Goal: Task Accomplishment & Management: Manage account settings

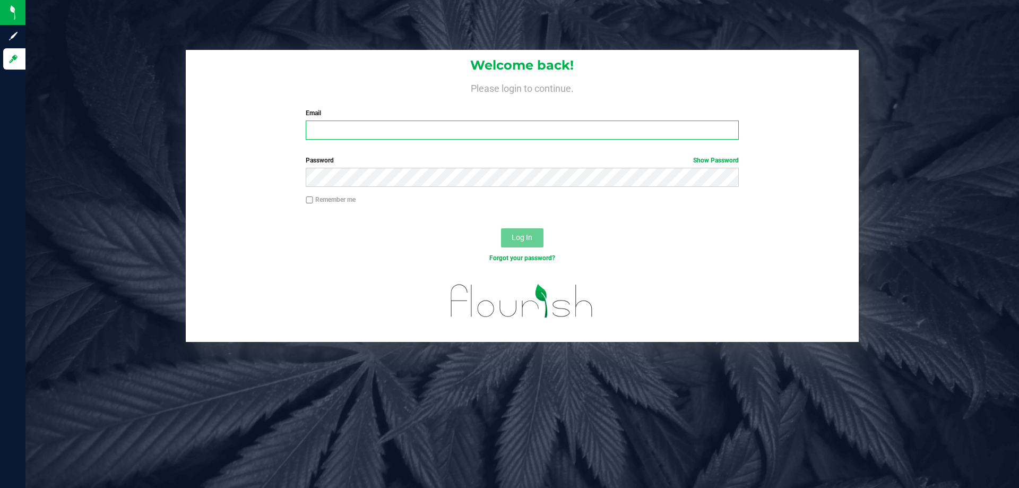
click at [442, 124] on input "Email" at bounding box center [522, 129] width 432 height 19
type input "[EMAIL_ADDRESS][DOMAIN_NAME]"
click at [501, 228] on button "Log In" at bounding box center [522, 237] width 42 height 19
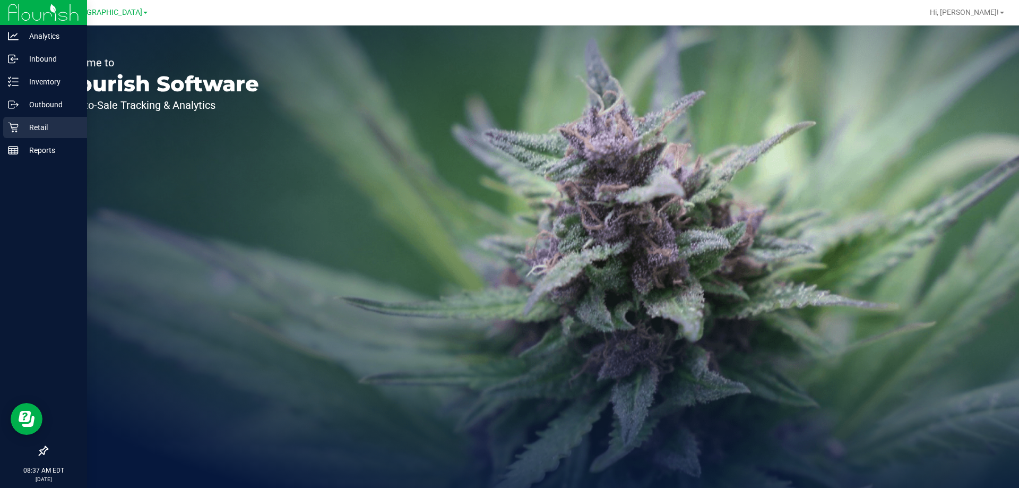
click at [39, 127] on p "Retail" at bounding box center [51, 127] width 64 height 13
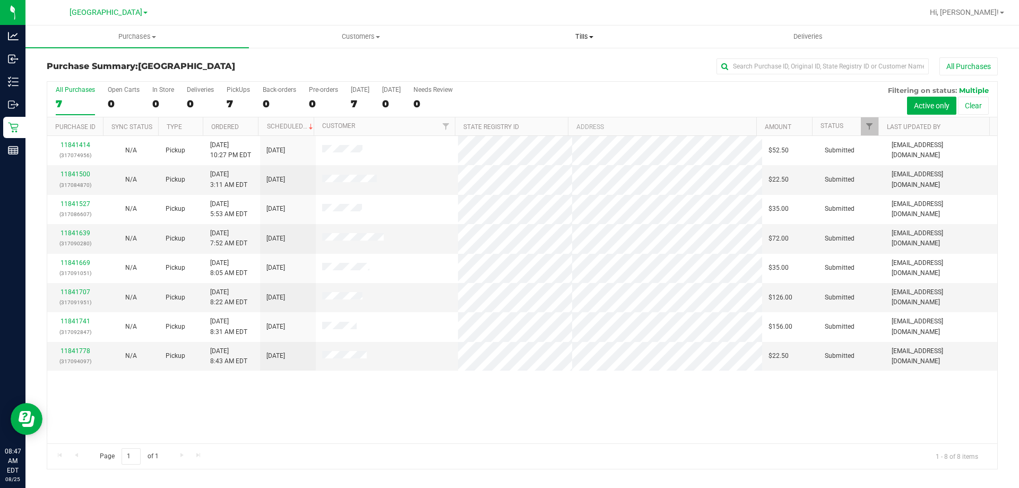
click at [578, 38] on span "Tills" at bounding box center [584, 37] width 222 height 10
click at [559, 60] on li "Manage tills" at bounding box center [583, 64] width 223 height 13
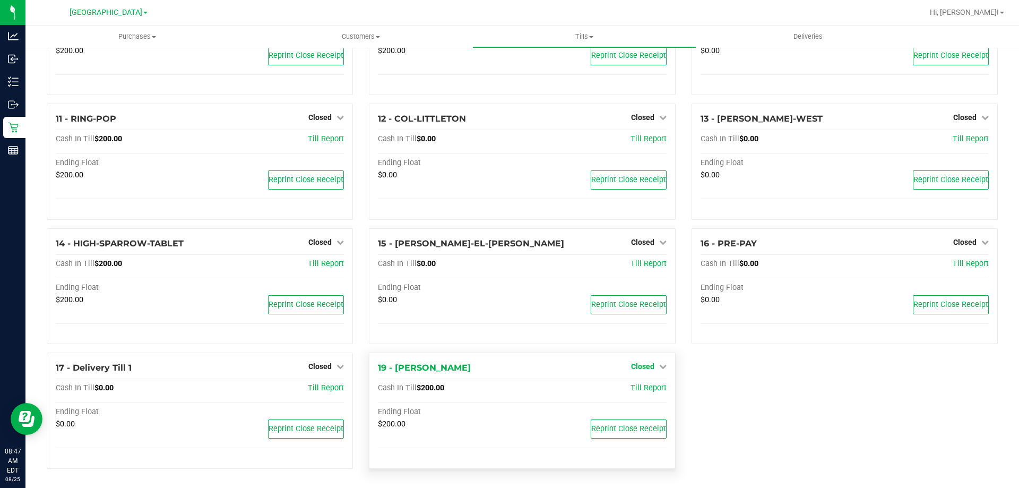
click at [643, 368] on span "Closed" at bounding box center [642, 366] width 23 height 8
click at [634, 384] on link "Open Till" at bounding box center [642, 388] width 28 height 8
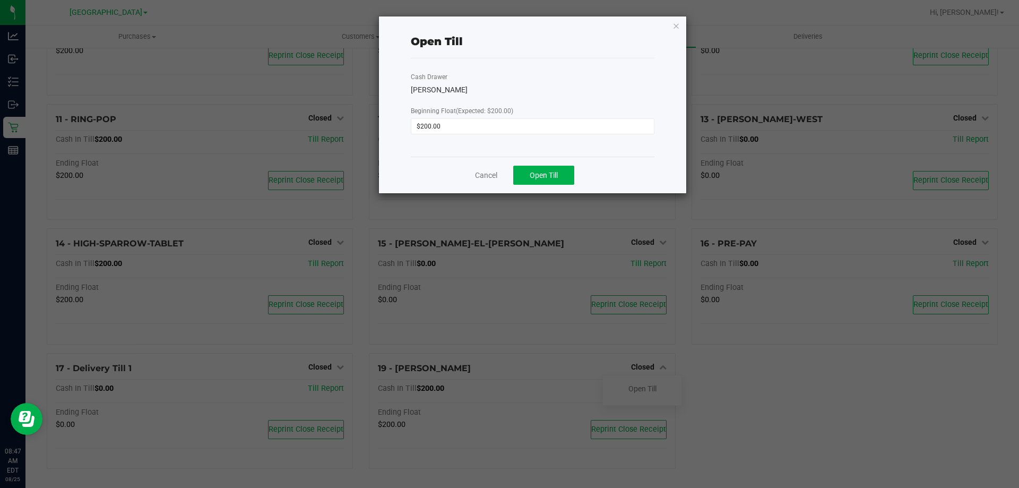
click at [531, 187] on div "Cancel Open Till" at bounding box center [533, 175] width 244 height 37
click at [532, 176] on span "Open Till" at bounding box center [543, 175] width 28 height 8
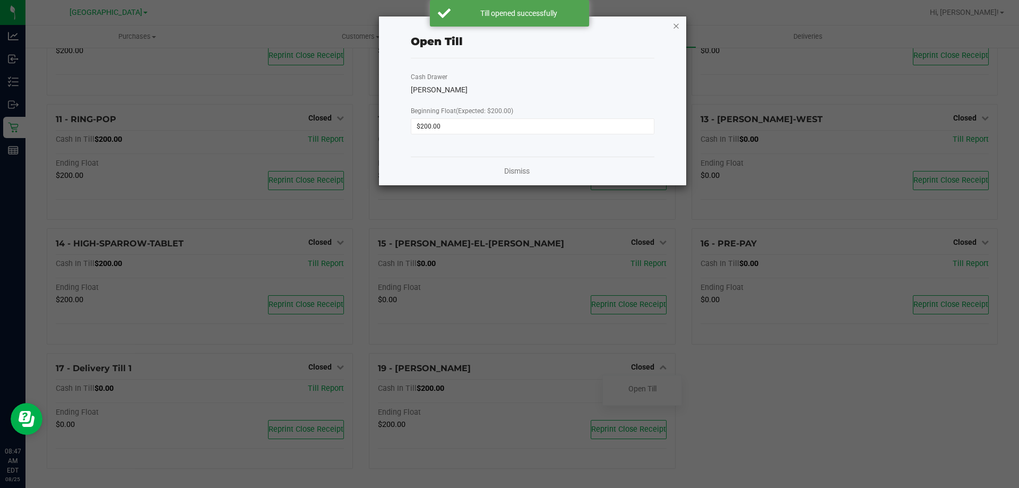
click at [676, 23] on icon "button" at bounding box center [675, 25] width 7 height 13
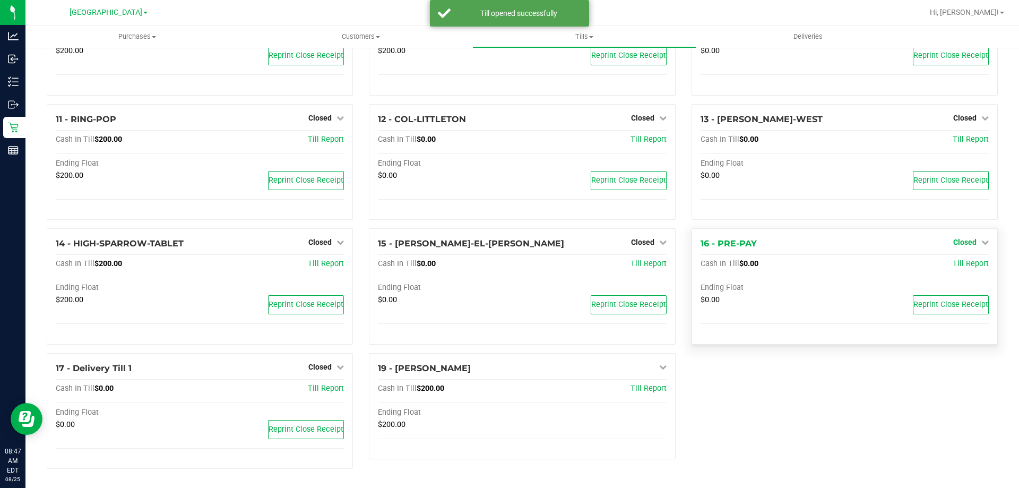
click at [967, 241] on div "16 - PRE-PAY Closed Open Till Cash In Till $0.00 Till Report Ending Float $0.00…" at bounding box center [844, 286] width 306 height 116
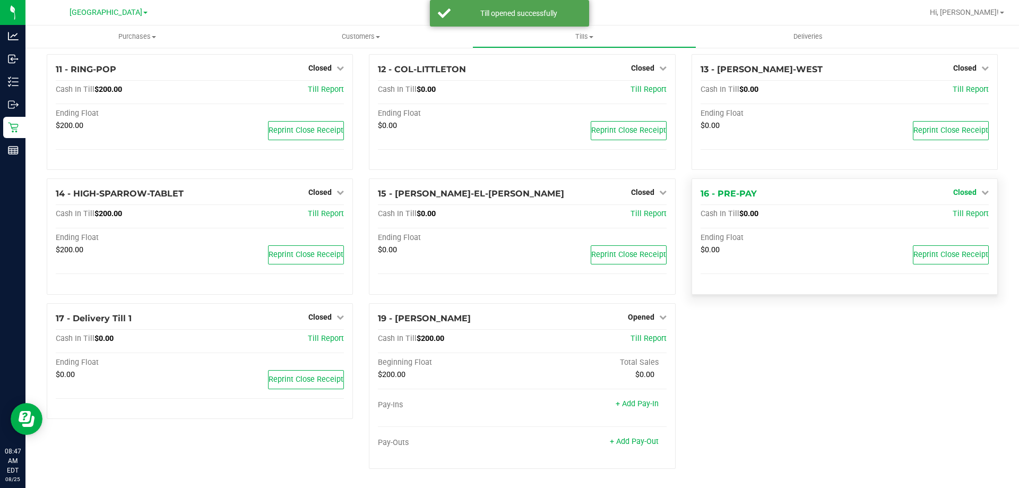
click at [962, 193] on span "Closed" at bounding box center [964, 192] width 23 height 8
click at [960, 210] on link "Open Till" at bounding box center [964, 214] width 28 height 8
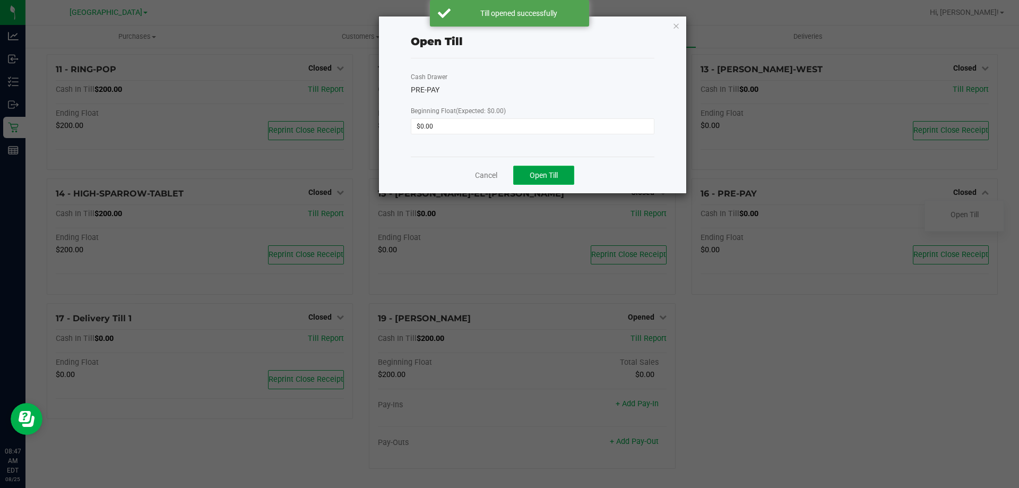
click at [568, 168] on button "Open Till" at bounding box center [543, 175] width 61 height 19
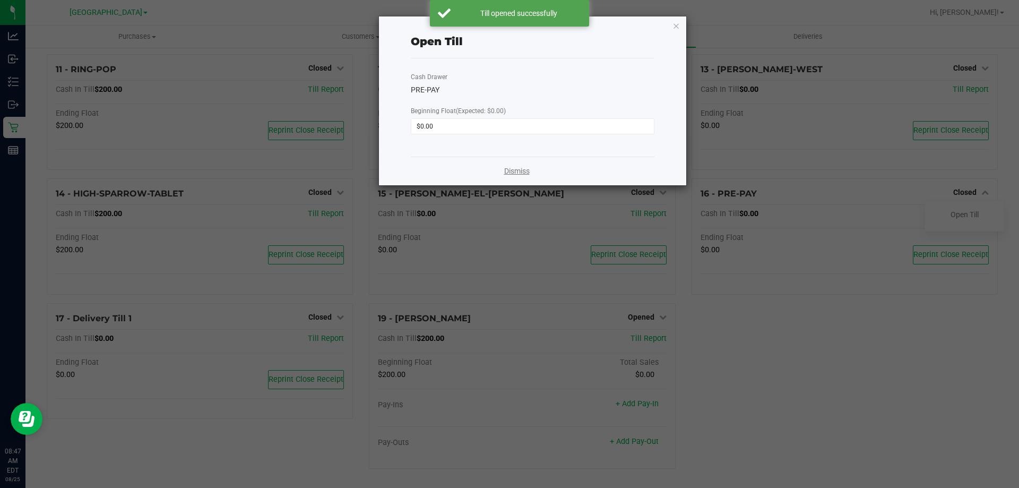
click at [519, 173] on link "Dismiss" at bounding box center [516, 171] width 25 height 11
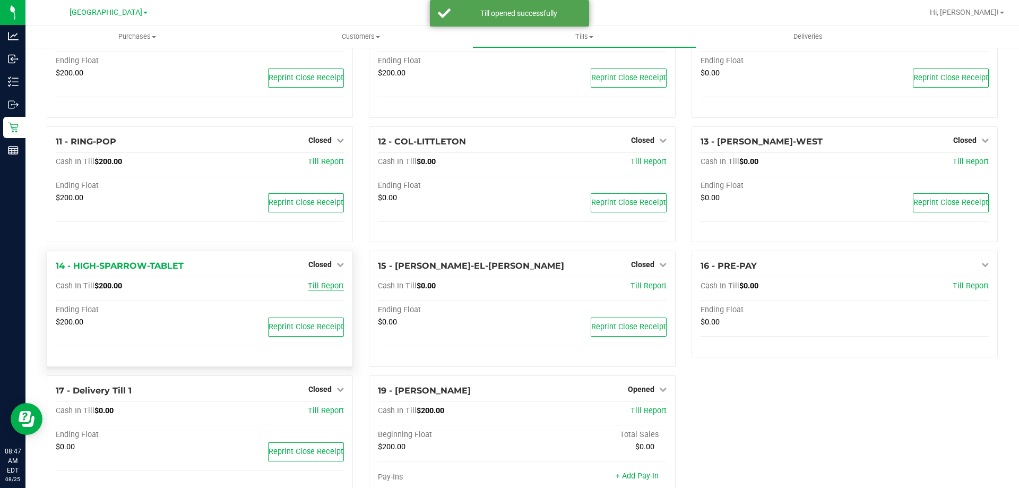
scroll to position [192, 0]
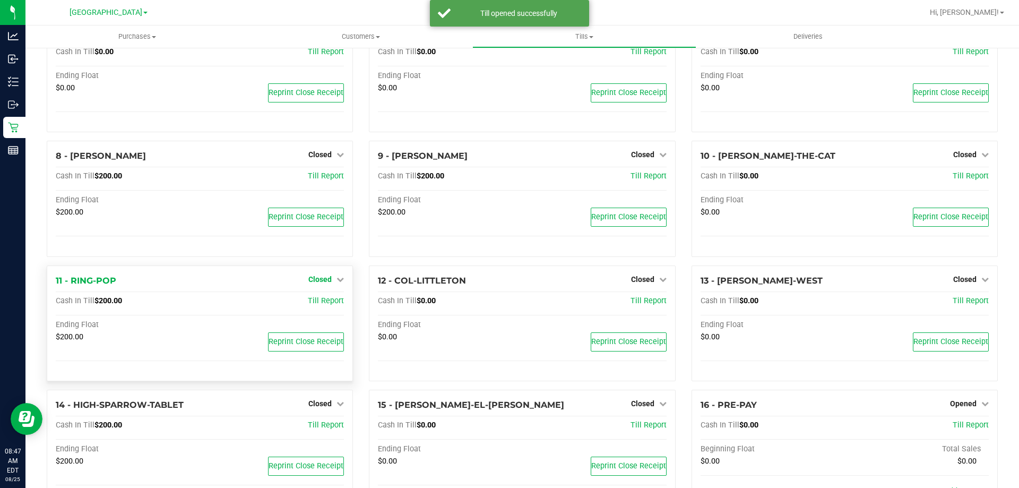
click at [336, 277] on icon at bounding box center [339, 278] width 7 height 7
click at [325, 302] on link "Open Till" at bounding box center [320, 301] width 28 height 8
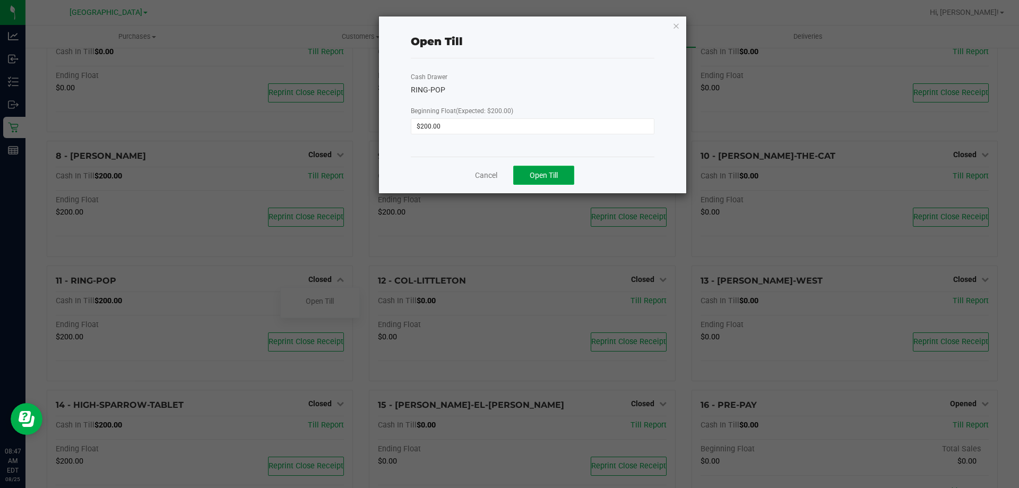
click at [544, 172] on span "Open Till" at bounding box center [543, 175] width 28 height 8
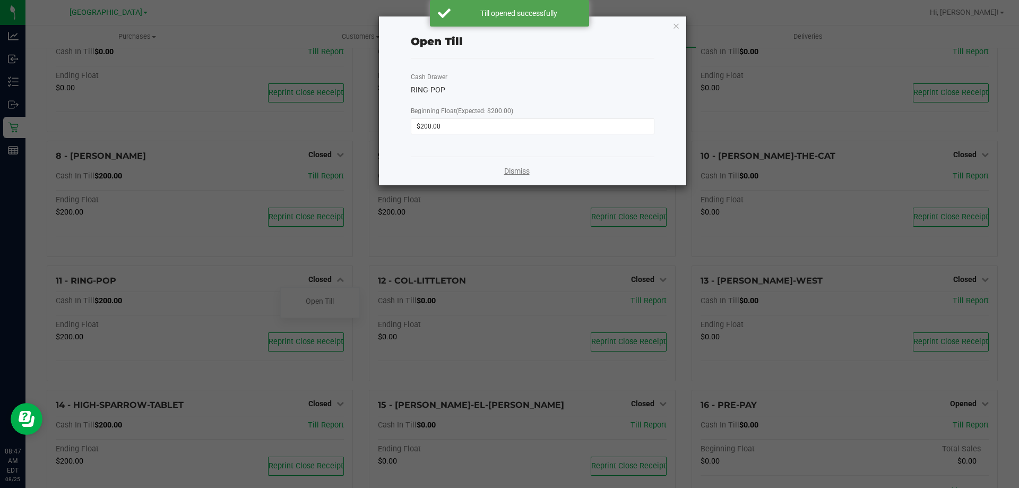
click at [516, 175] on link "Dismiss" at bounding box center [516, 171] width 25 height 11
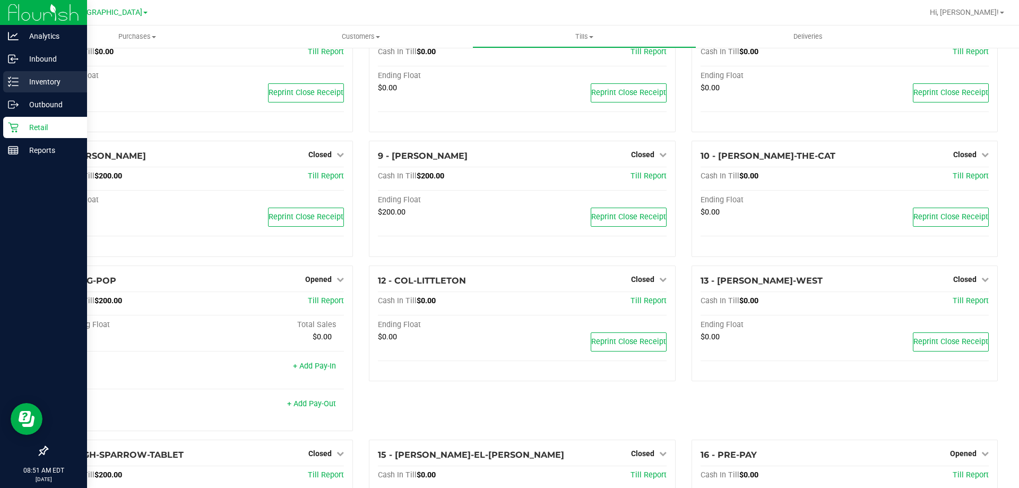
click at [8, 85] on icon at bounding box center [9, 85] width 2 height 2
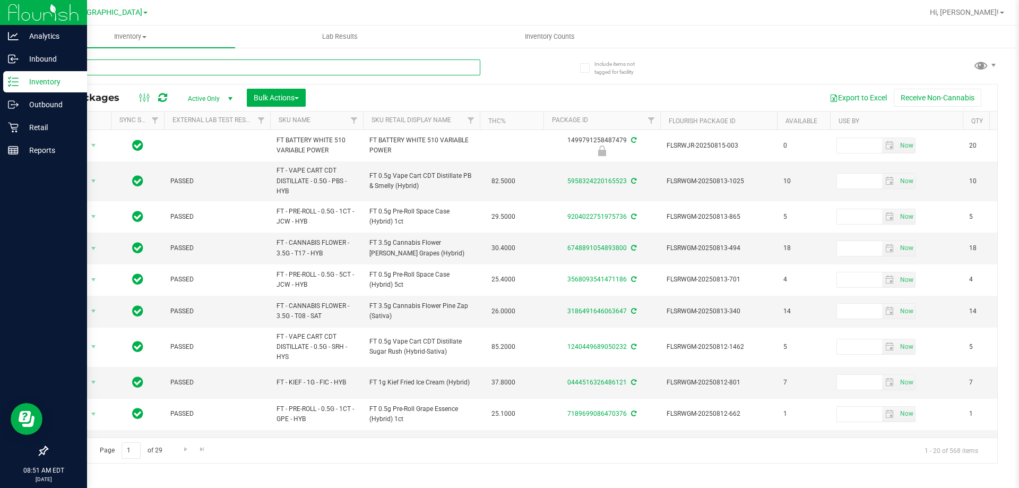
click at [218, 66] on input "text" at bounding box center [263, 67] width 433 height 16
type input "GRZ"
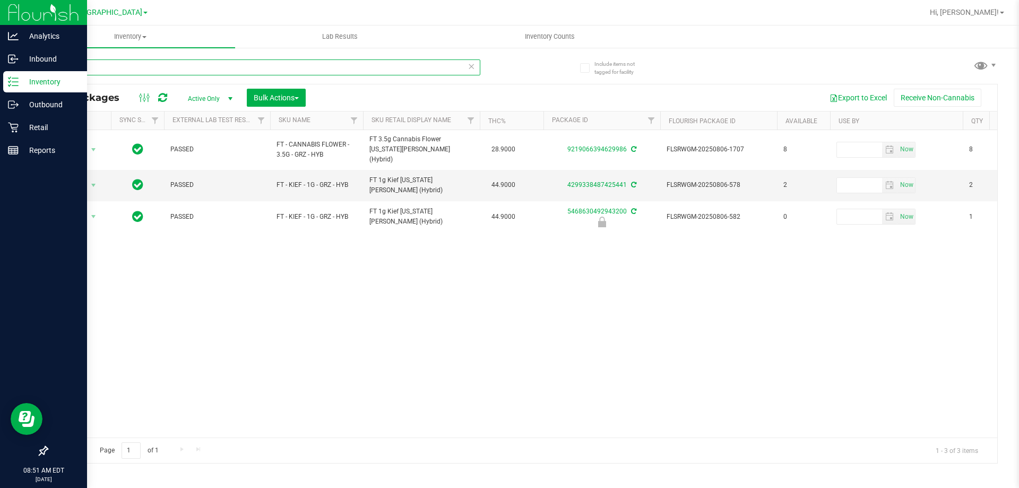
click at [219, 74] on input "GRZ" at bounding box center [263, 67] width 433 height 16
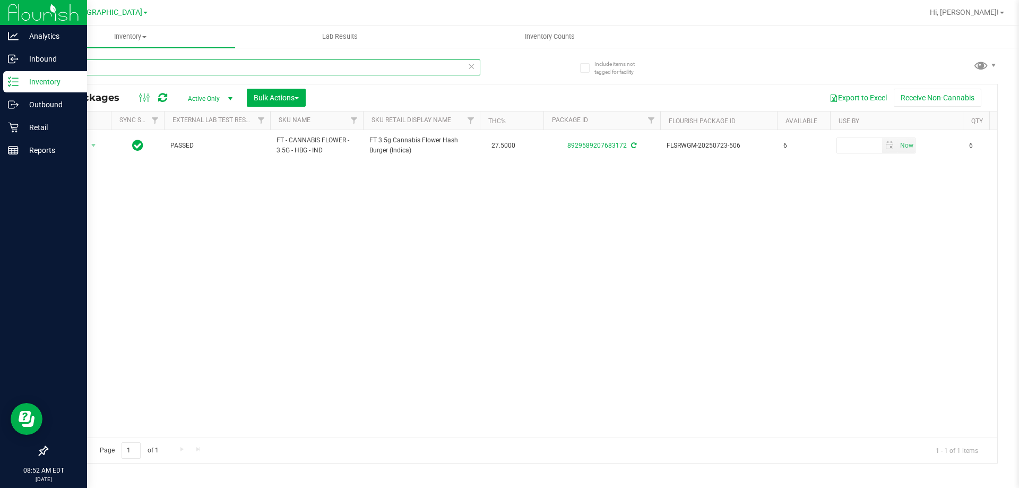
type input "H"
type input "A"
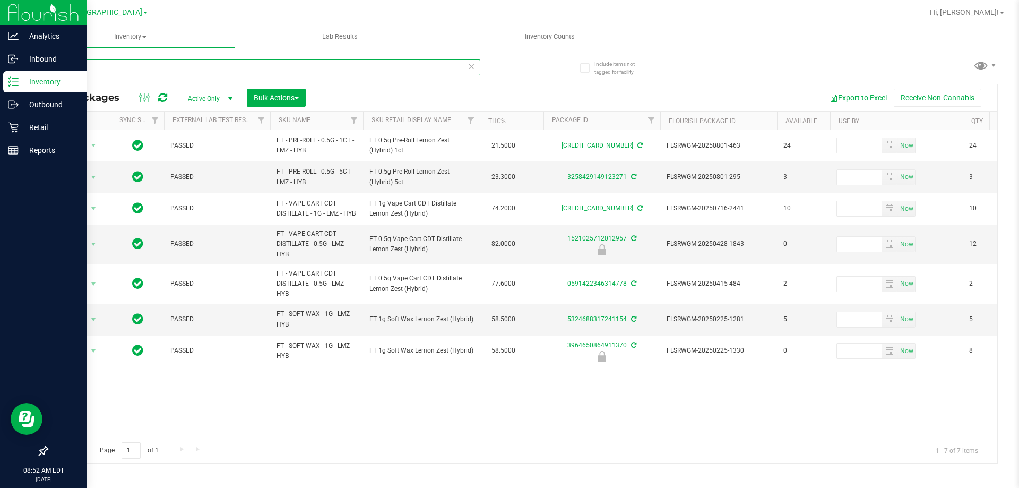
type input "L"
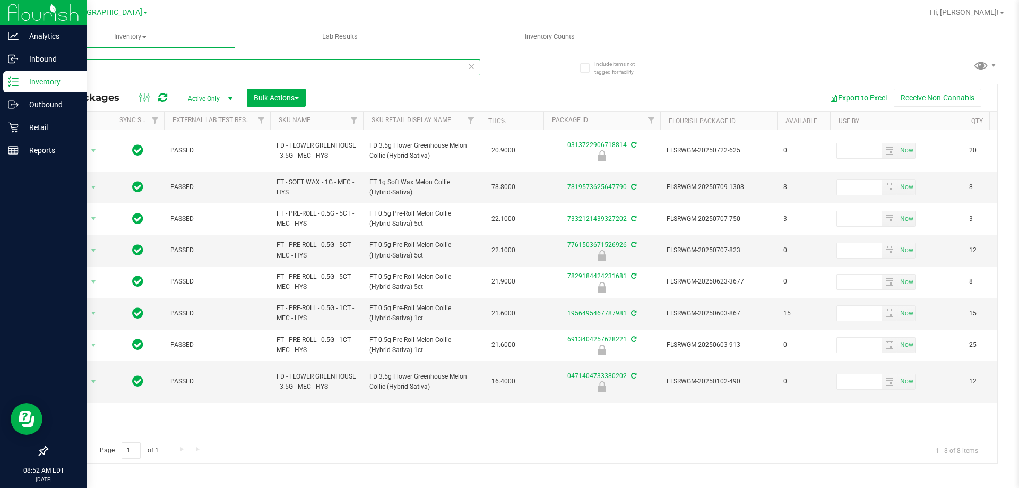
type input "M"
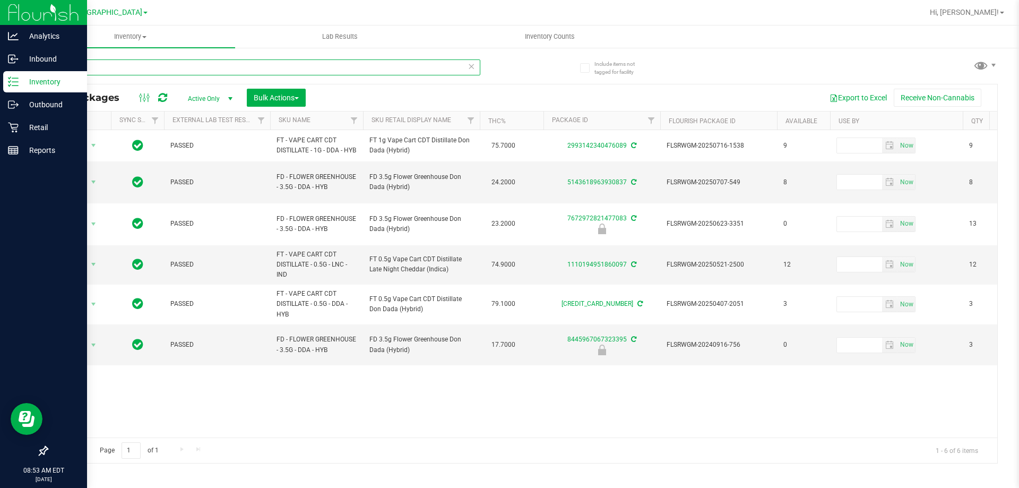
type input "D"
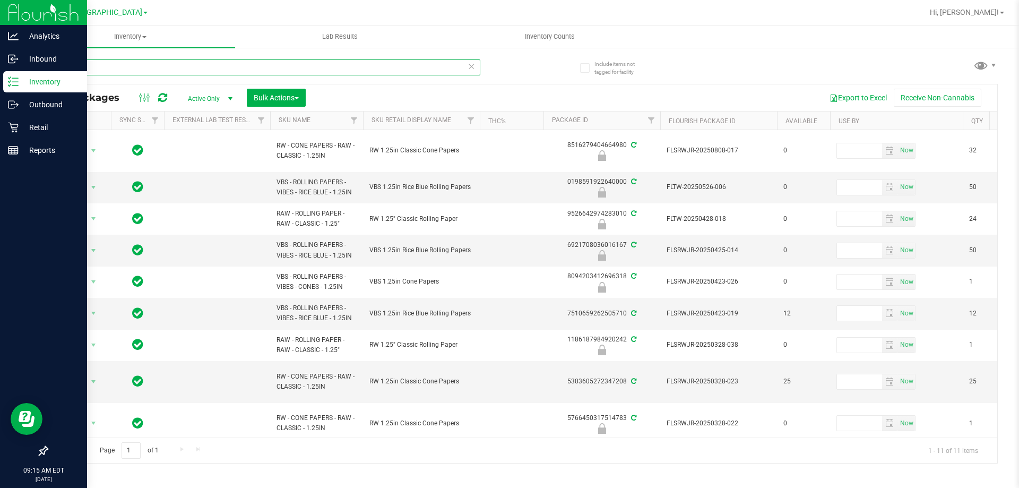
click at [323, 71] on input "PAP" at bounding box center [263, 67] width 433 height 16
type input "mec"
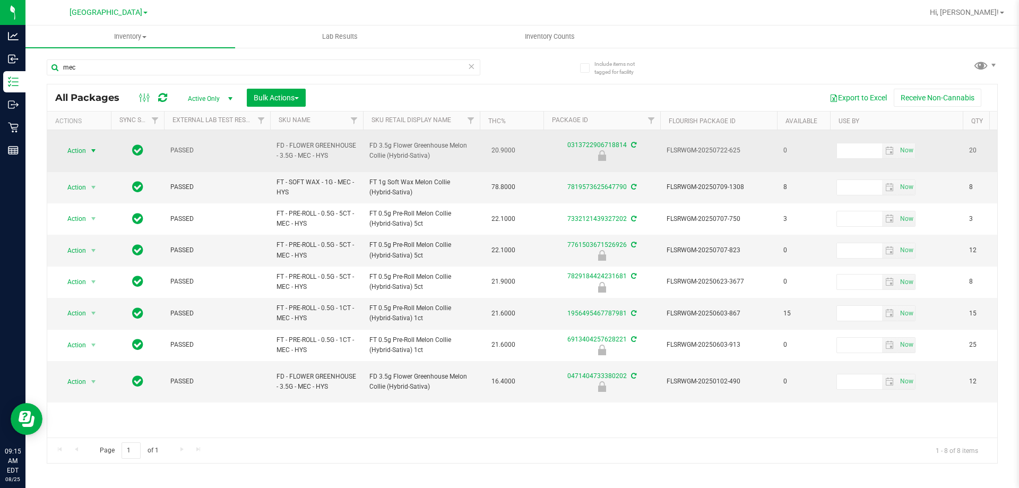
click at [85, 143] on span "Action" at bounding box center [72, 150] width 29 height 15
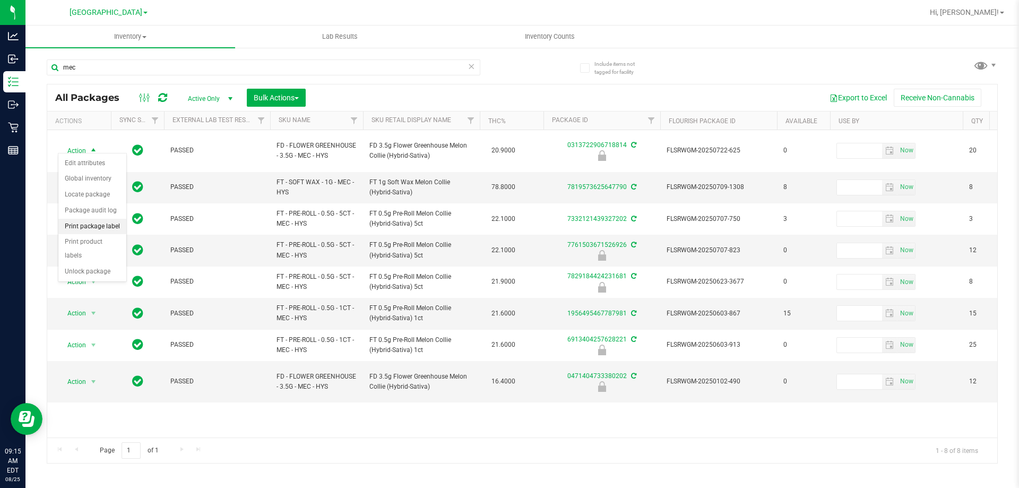
click at [113, 222] on li "Print package label" at bounding box center [92, 227] width 68 height 16
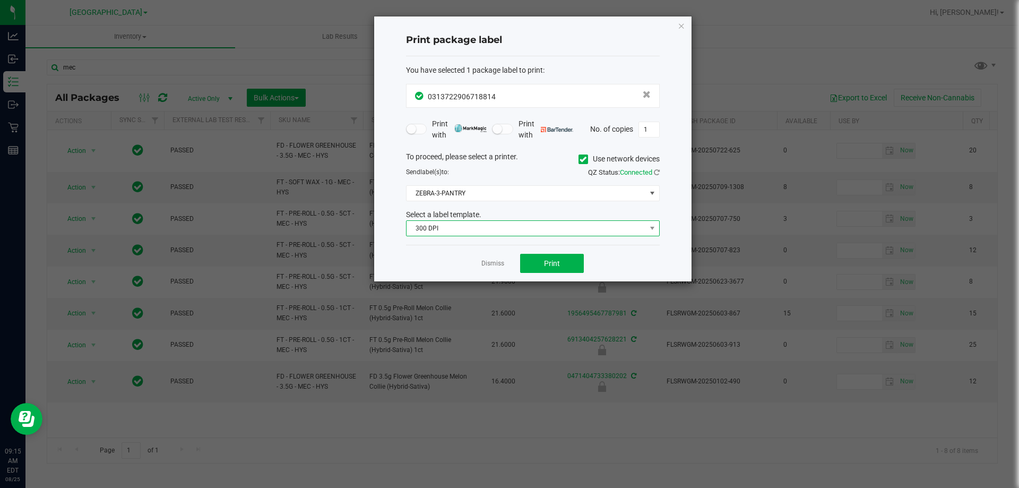
click at [516, 224] on span "300 DPI" at bounding box center [525, 228] width 239 height 15
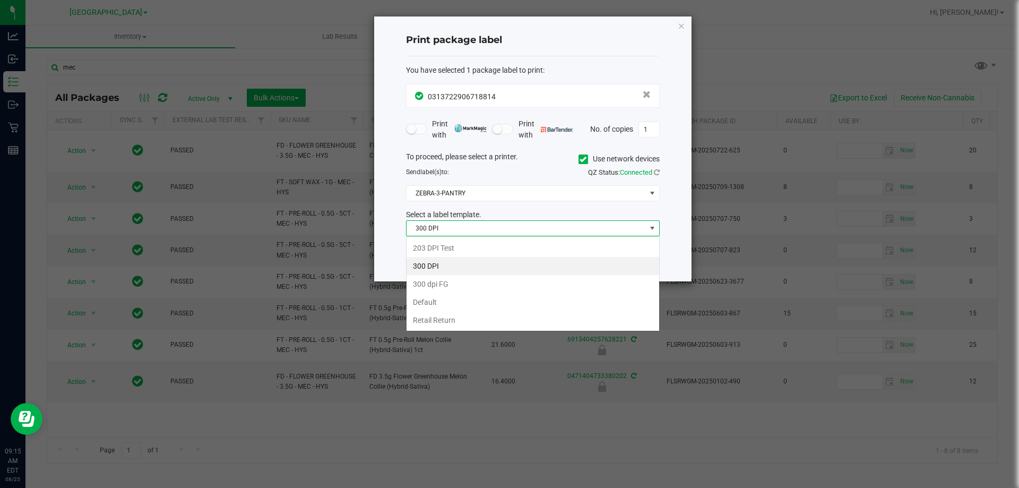
scroll to position [16, 254]
click at [507, 242] on li "203 DPI Test" at bounding box center [532, 248] width 253 height 18
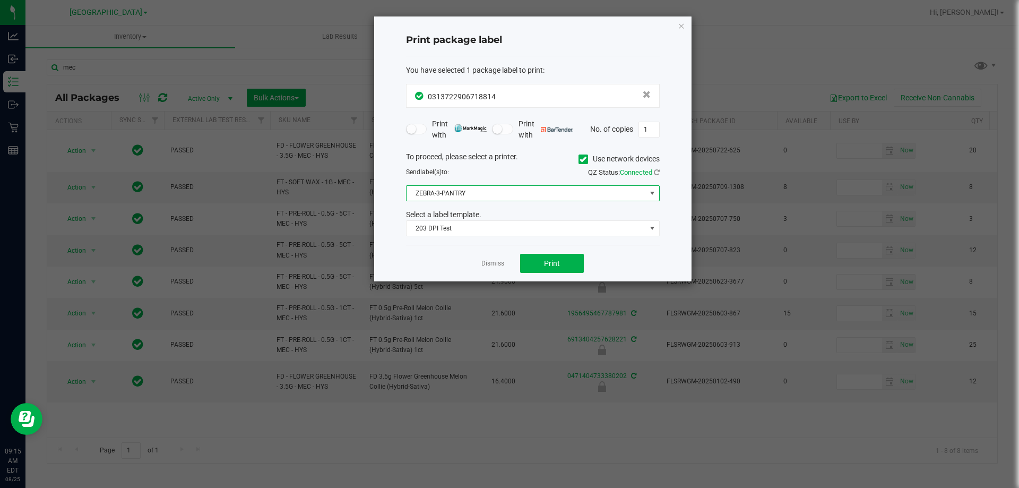
click at [490, 193] on span "ZEBRA-3-PANTRY" at bounding box center [525, 193] width 239 height 15
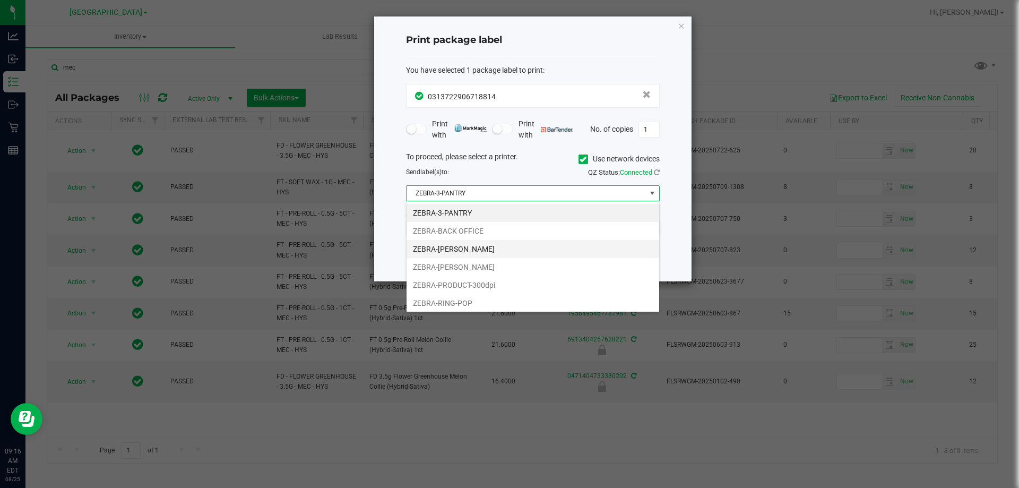
click at [488, 251] on li "ZEBRA-CLYDE-BUNNY" at bounding box center [532, 249] width 253 height 18
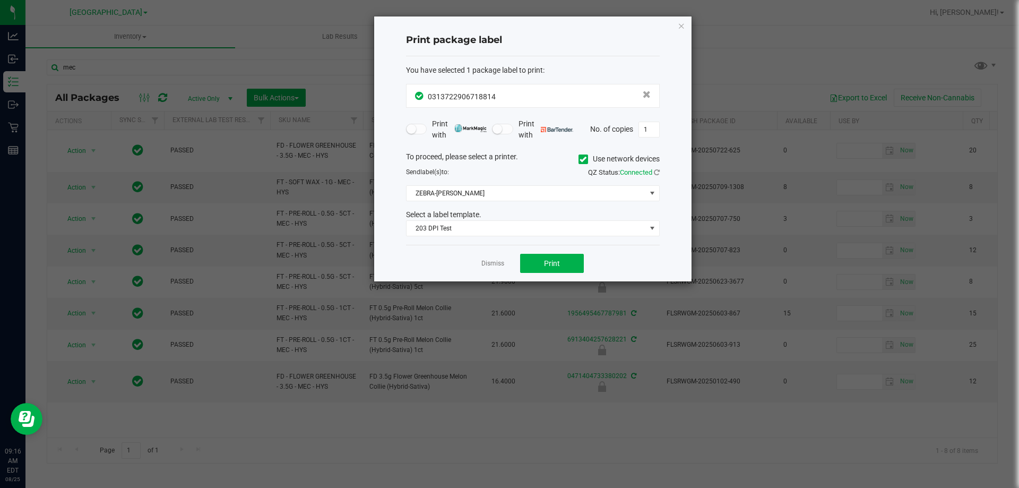
click at [424, 251] on div "Dismiss Print" at bounding box center [533, 263] width 254 height 37
click at [546, 262] on span "Print" at bounding box center [552, 263] width 16 height 8
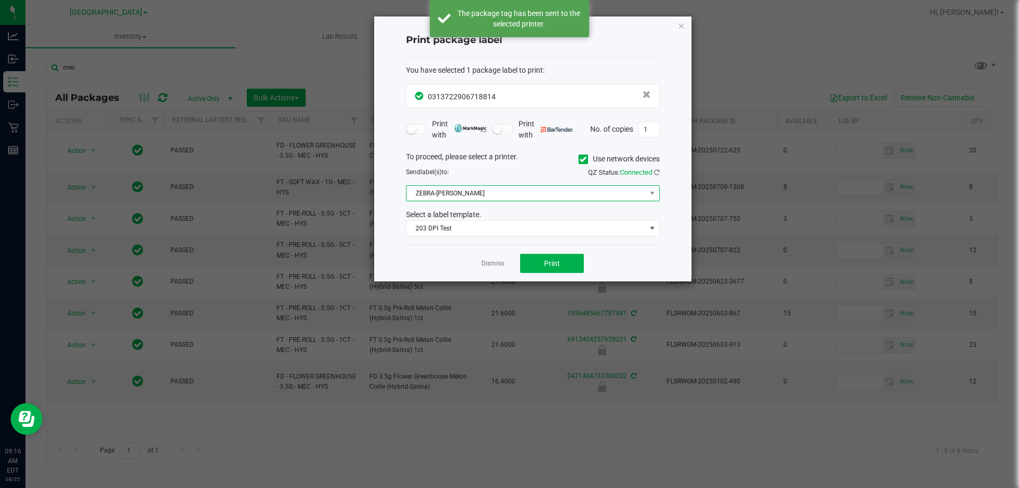
click at [526, 196] on span "ZEBRA-CLYDE-BUNNY" at bounding box center [525, 193] width 239 height 15
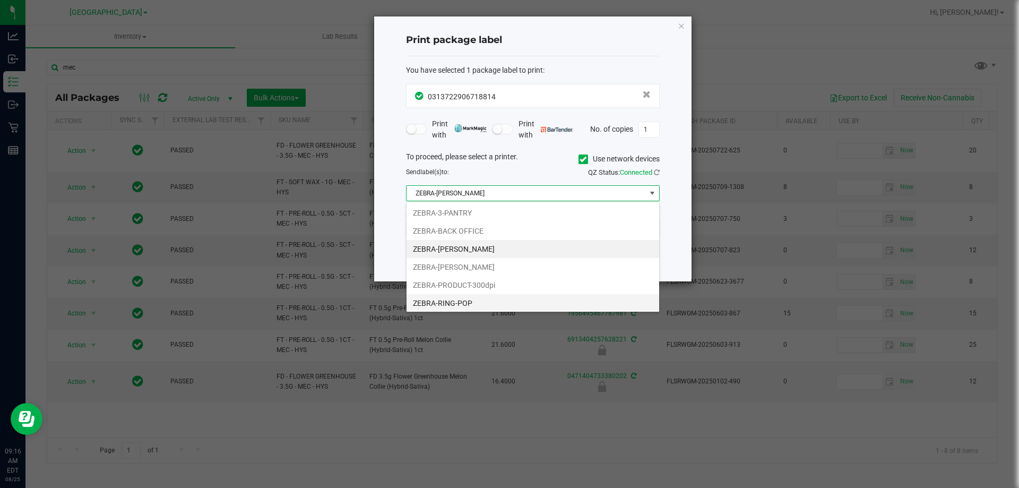
click at [494, 300] on li "ZEBRA-RING-POP" at bounding box center [532, 303] width 253 height 18
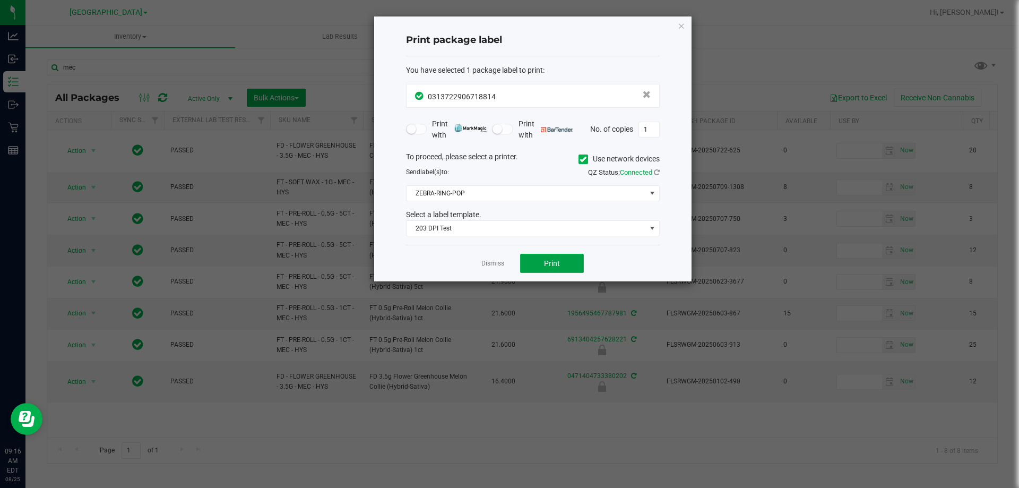
click at [550, 260] on span "Print" at bounding box center [552, 263] width 16 height 8
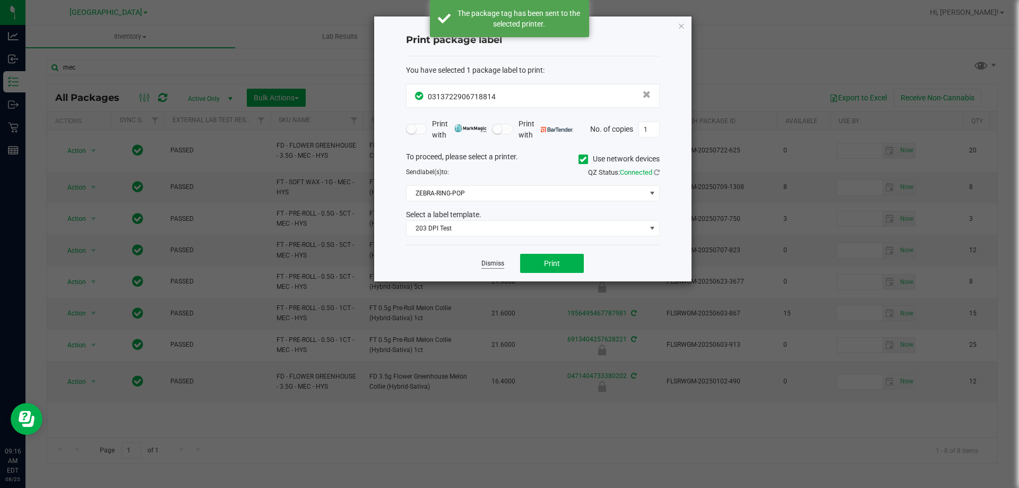
click at [499, 260] on link "Dismiss" at bounding box center [492, 263] width 23 height 9
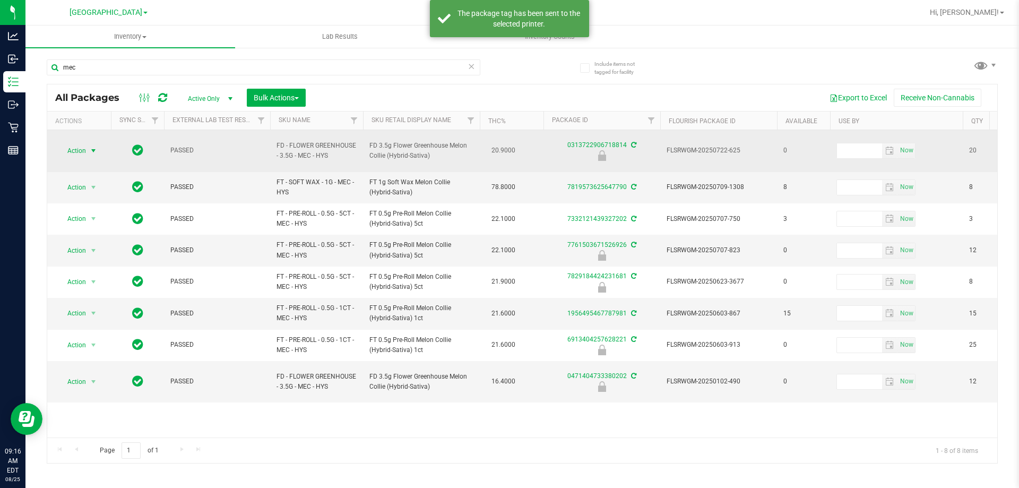
click at [91, 146] on span "select" at bounding box center [93, 150] width 8 height 8
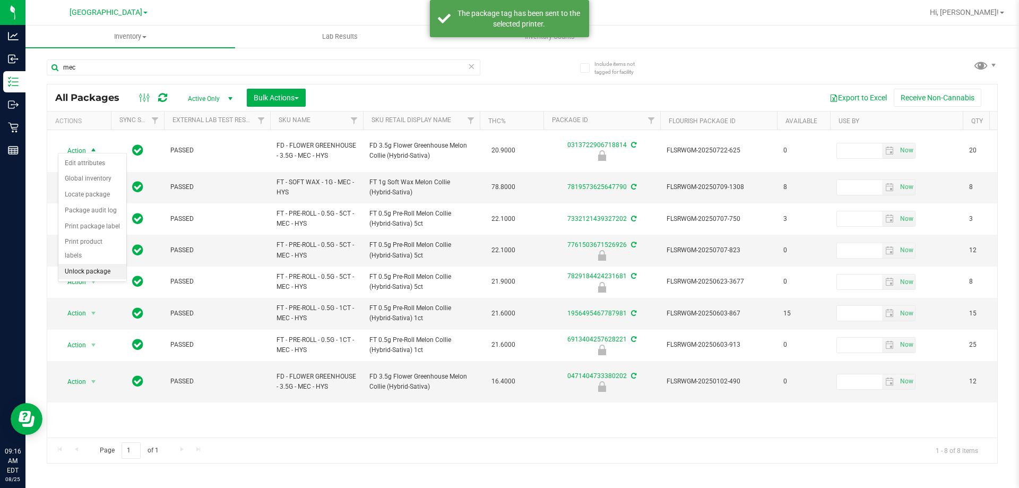
click at [89, 264] on li "Unlock package" at bounding box center [92, 272] width 68 height 16
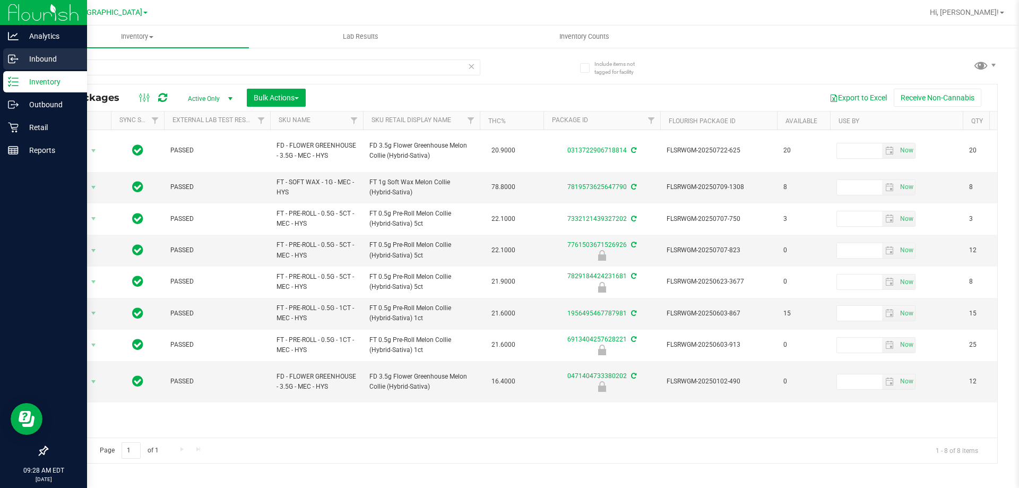
click at [34, 63] on p "Inbound" at bounding box center [51, 59] width 64 height 13
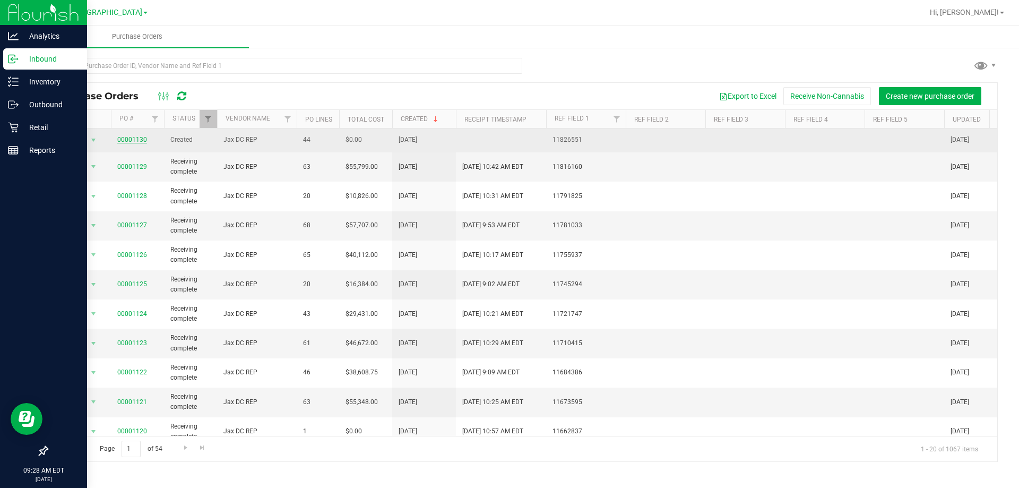
click at [135, 140] on link "00001130" at bounding box center [132, 139] width 30 height 7
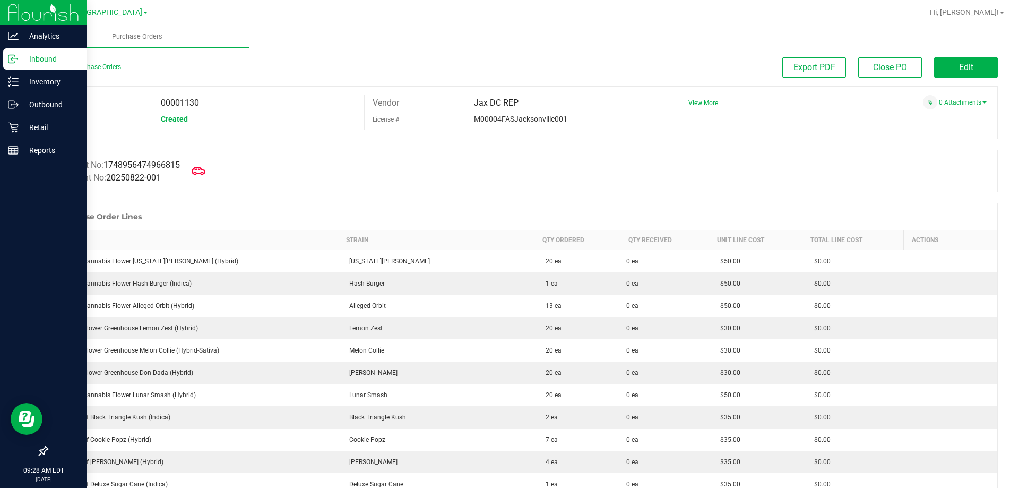
click at [204, 173] on icon at bounding box center [199, 171] width 14 height 14
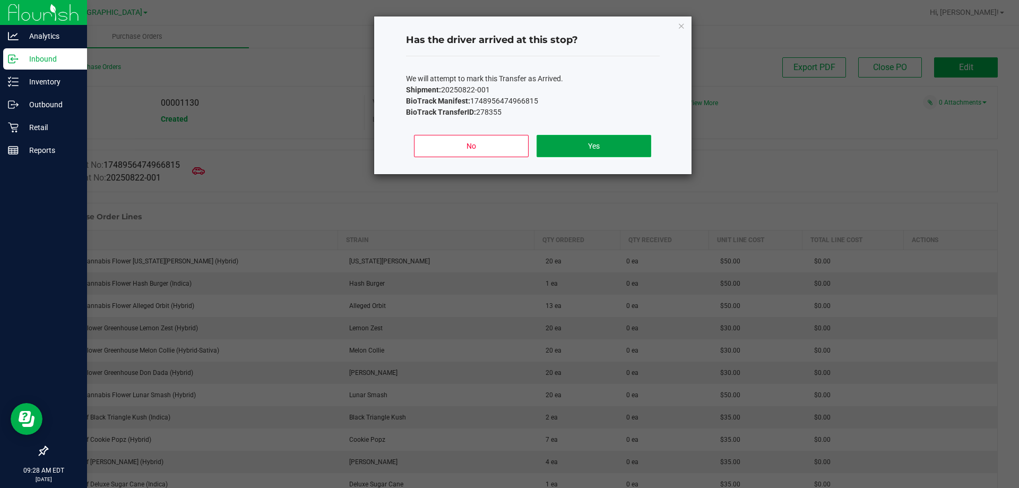
click at [563, 148] on button "Yes" at bounding box center [593, 146] width 114 height 22
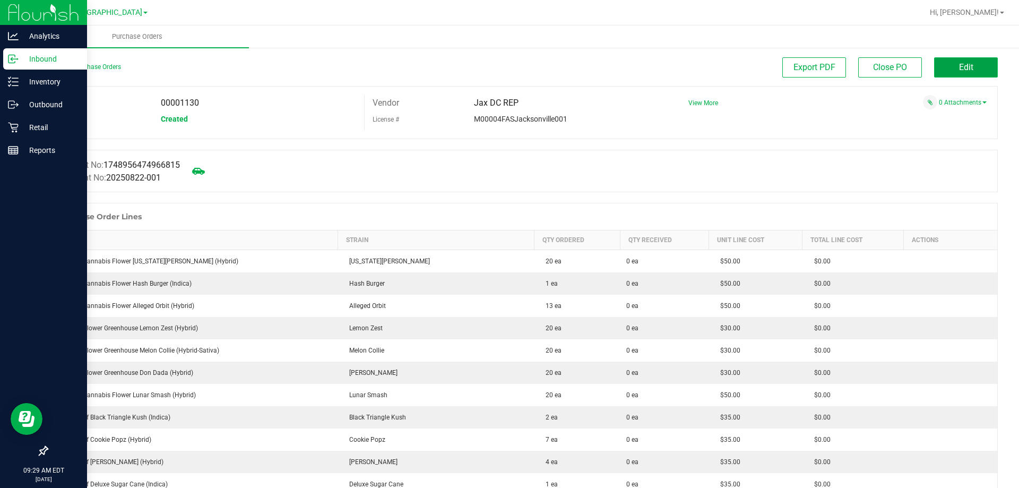
click at [962, 66] on span "Edit" at bounding box center [966, 67] width 14 height 10
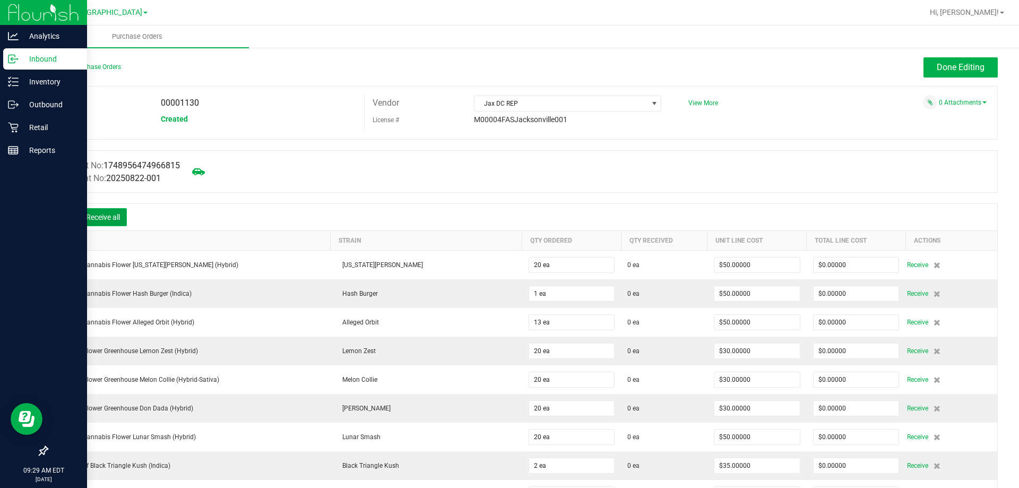
click at [111, 216] on button "Receive all" at bounding box center [103, 217] width 48 height 18
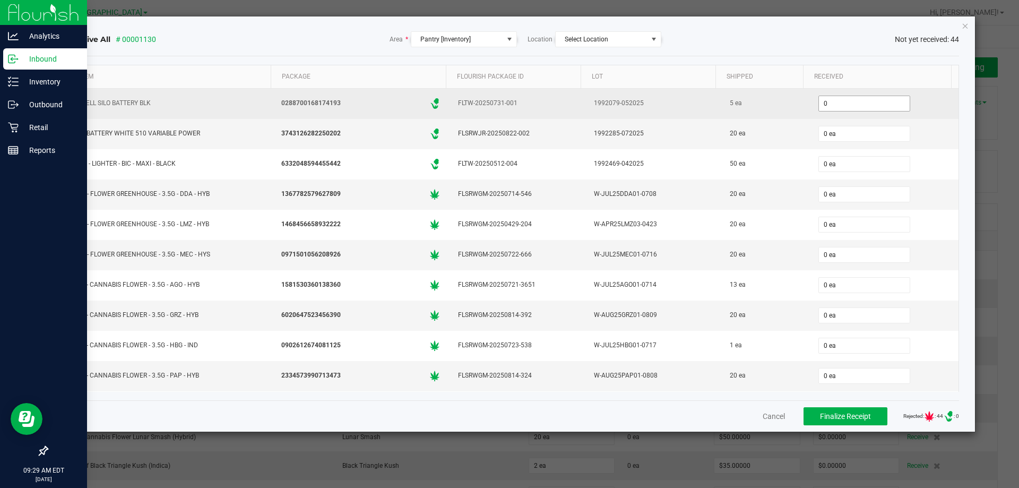
click at [848, 97] on input "0" at bounding box center [864, 103] width 91 height 15
type input "5 ea"
type input "20"
type input "0"
type input "20 ea"
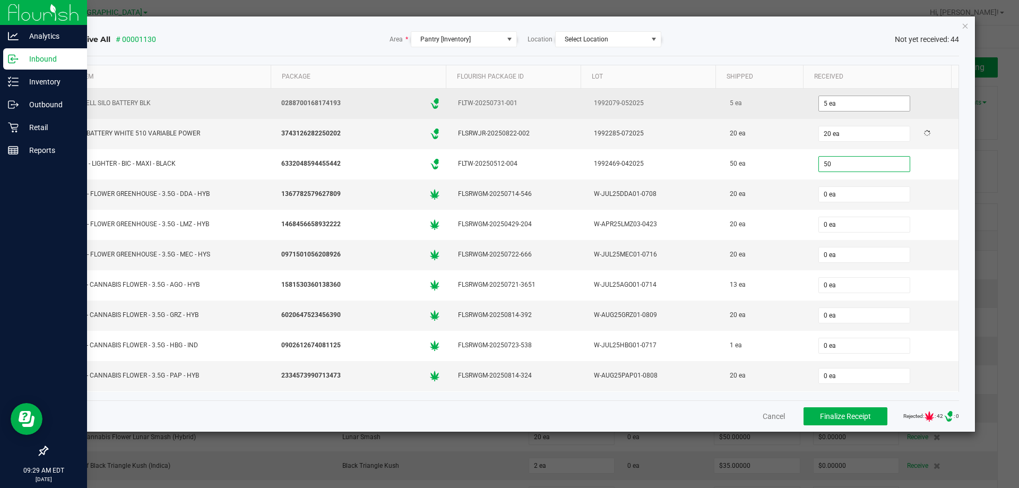
type input "50 ea"
type input "20 ea"
type input "13 ea"
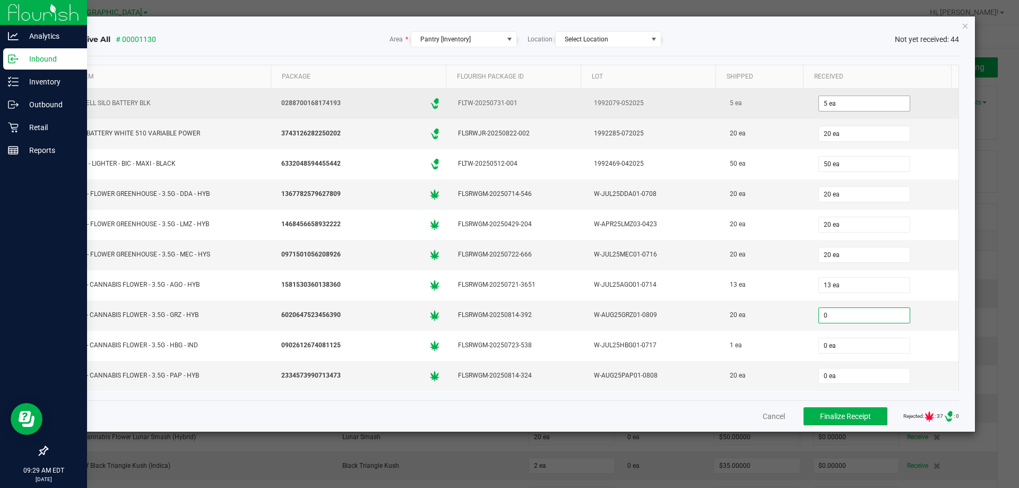
type input "1"
type input "20 ea"
type input "1 ea"
type input "20 ea"
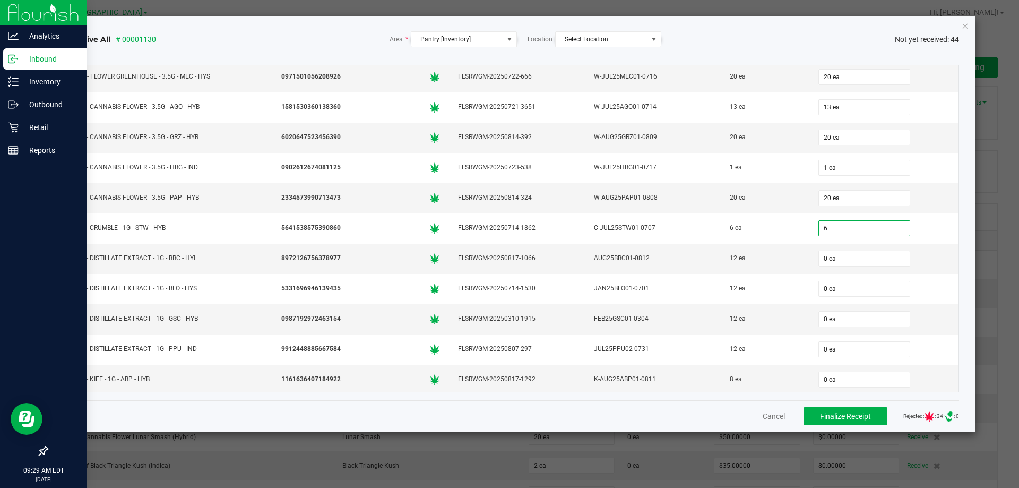
type input "6 ea"
type input "12 ea"
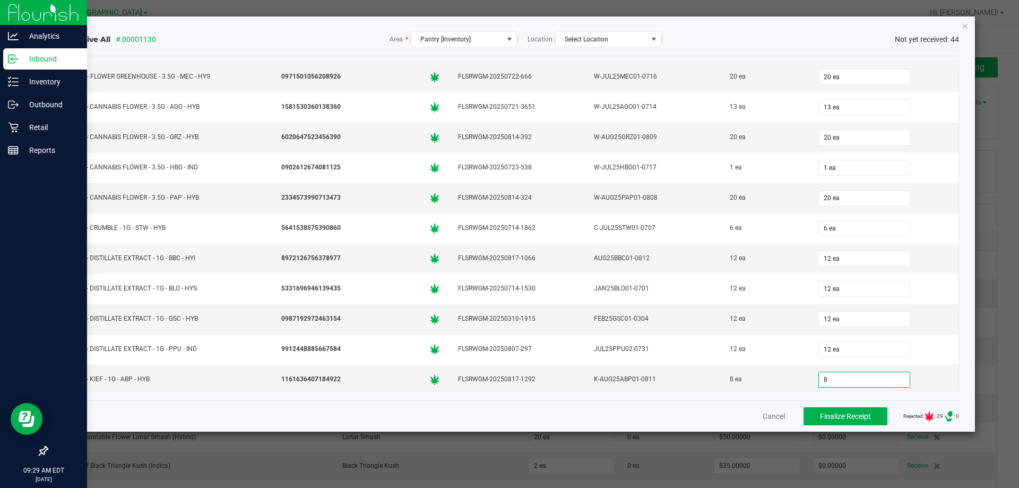
type input "8 ea"
type input "2 ea"
type input "7 ea"
type input "4 ea"
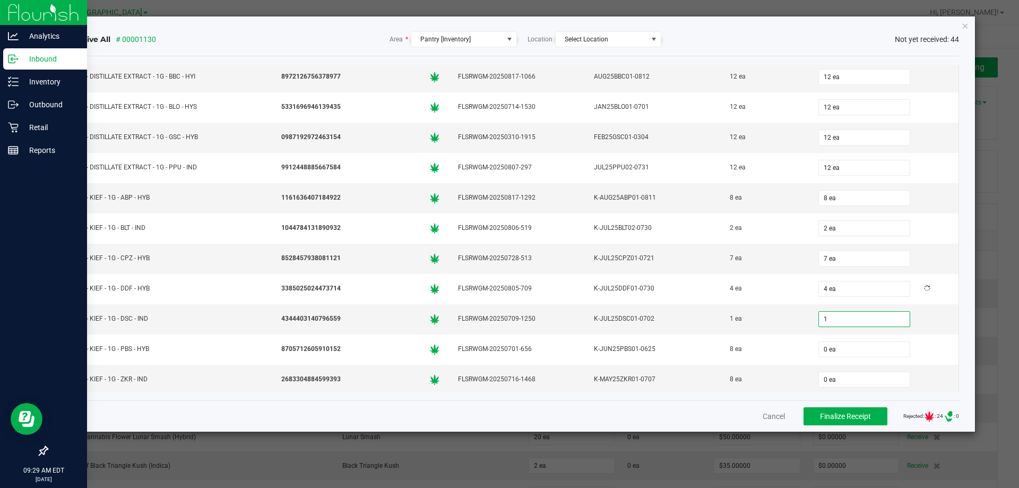
type input "1 ea"
type input "8 ea"
type input "20 ea"
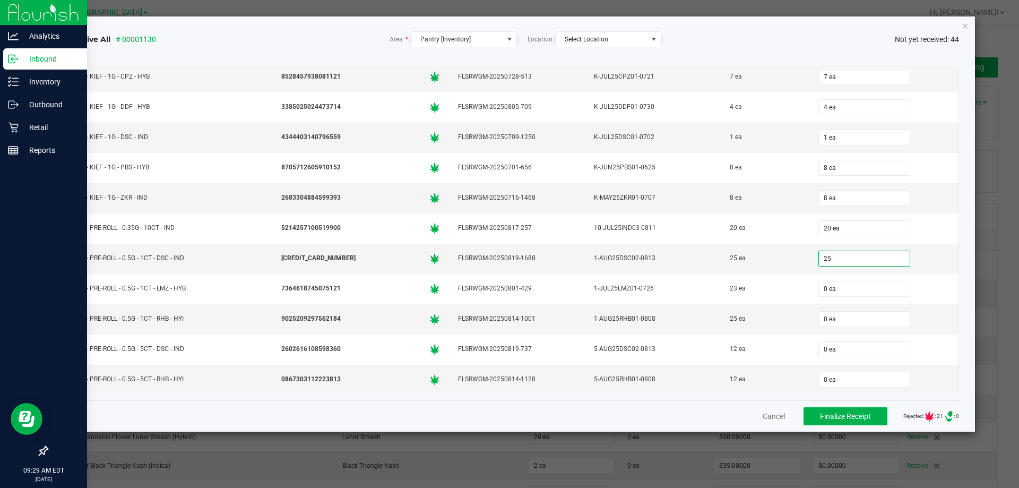
type input "25 ea"
type input "23 ea"
type input "25 ea"
type input "12 ea"
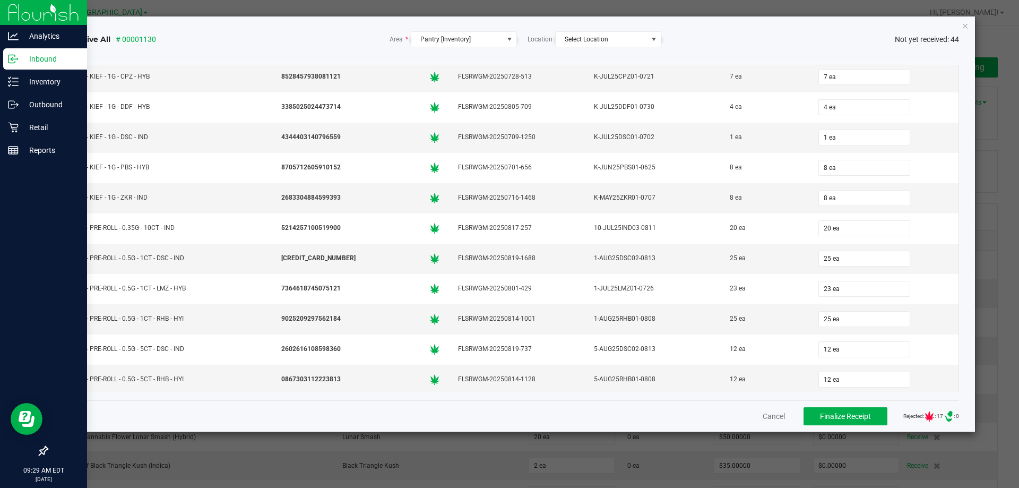
scroll to position [722, 0]
type input "8 ea"
type input "12 ea"
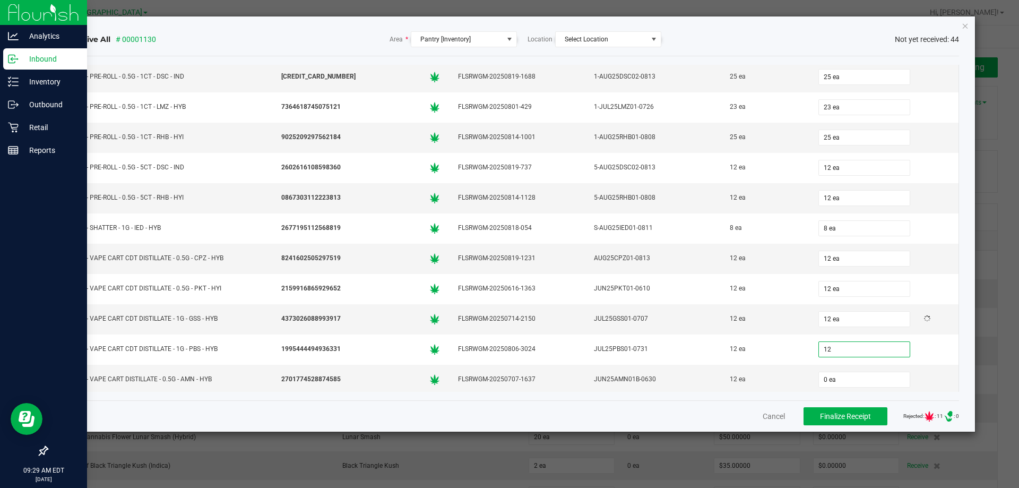
type input "12 ea"
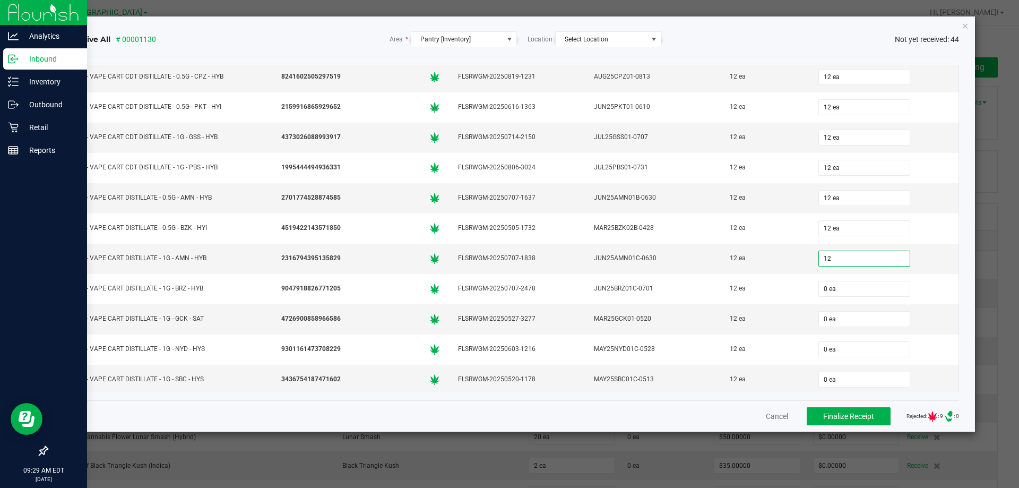
type input "12 ea"
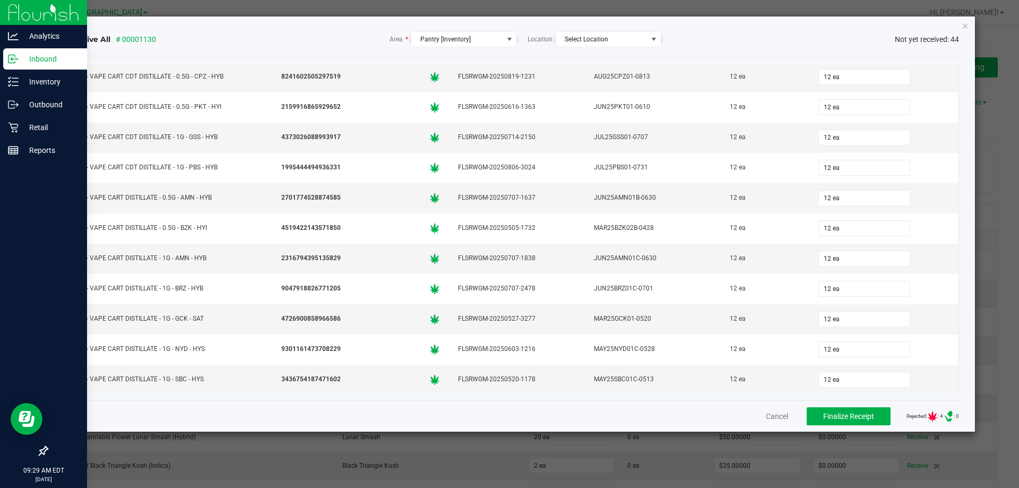
scroll to position [1028, 0]
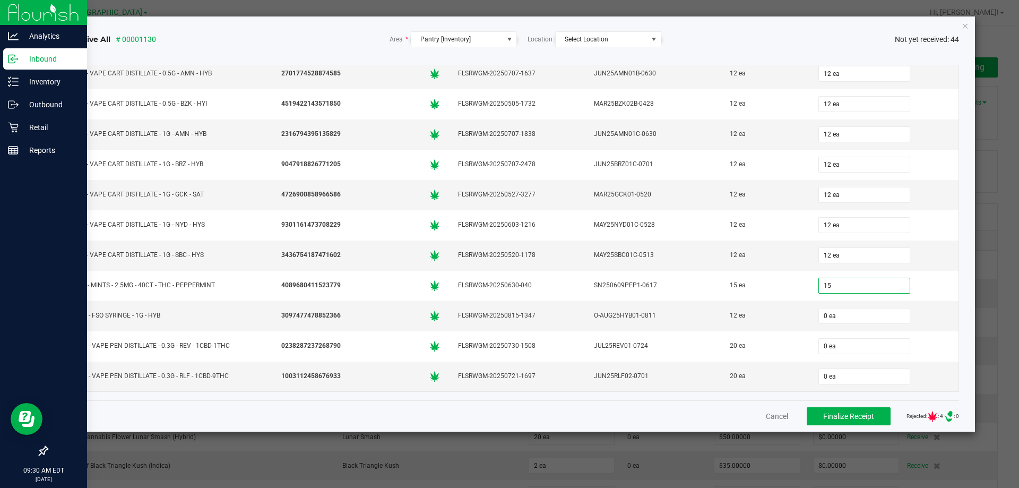
type input "15 ea"
type input "12 ea"
type input "20 ea"
click at [644, 414] on div "Cancel Finalize Receipt Rejected: : 1 .st0{ } : 0" at bounding box center [513, 415] width 891 height 31
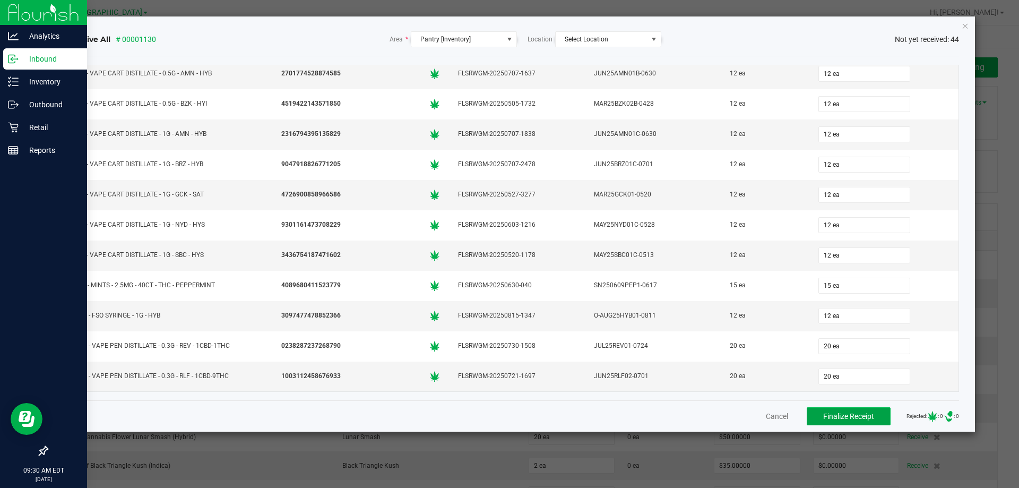
click at [832, 416] on span "Finalize Receipt" at bounding box center [848, 416] width 51 height 8
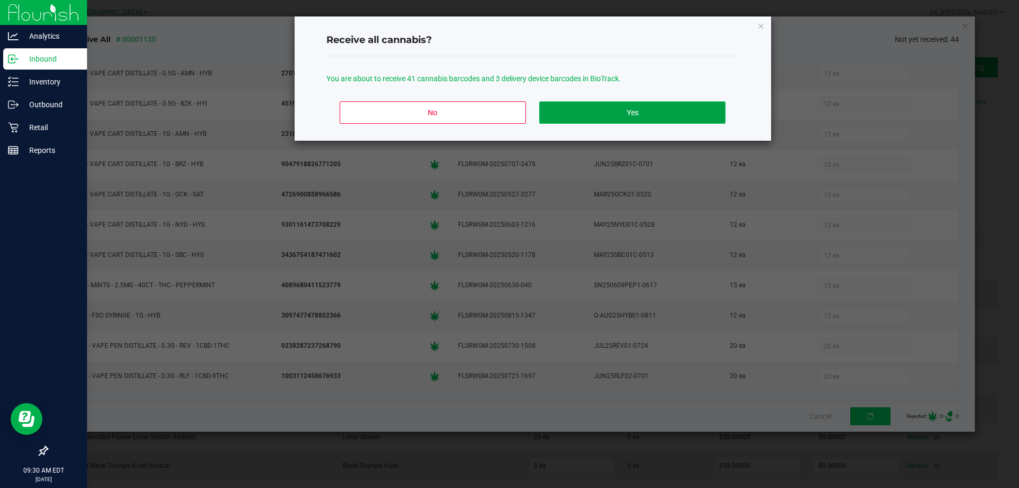
click at [609, 103] on button "Yes" at bounding box center [632, 112] width 186 height 22
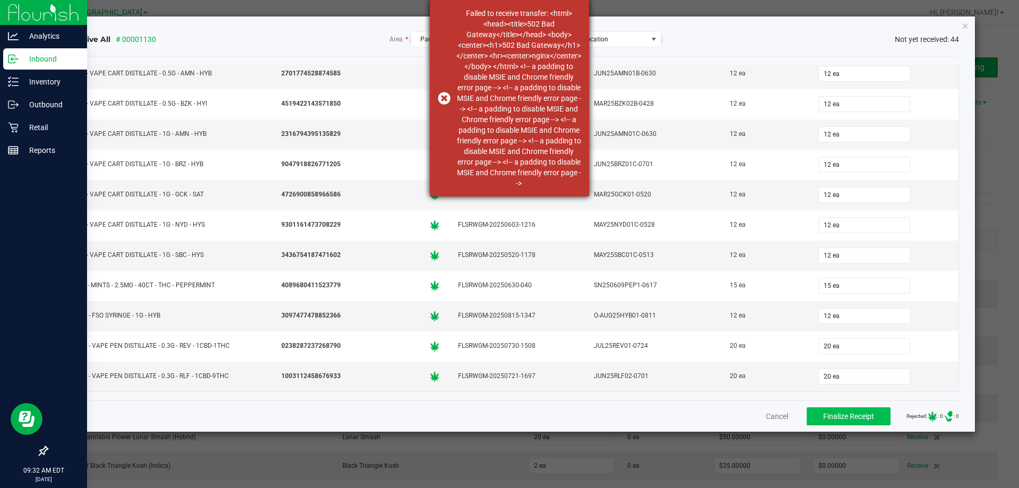
click at [478, 111] on div "Failed to receive transfer: <html> <head><title>502 Bad Gateway</title></head> …" at bounding box center [518, 98] width 125 height 180
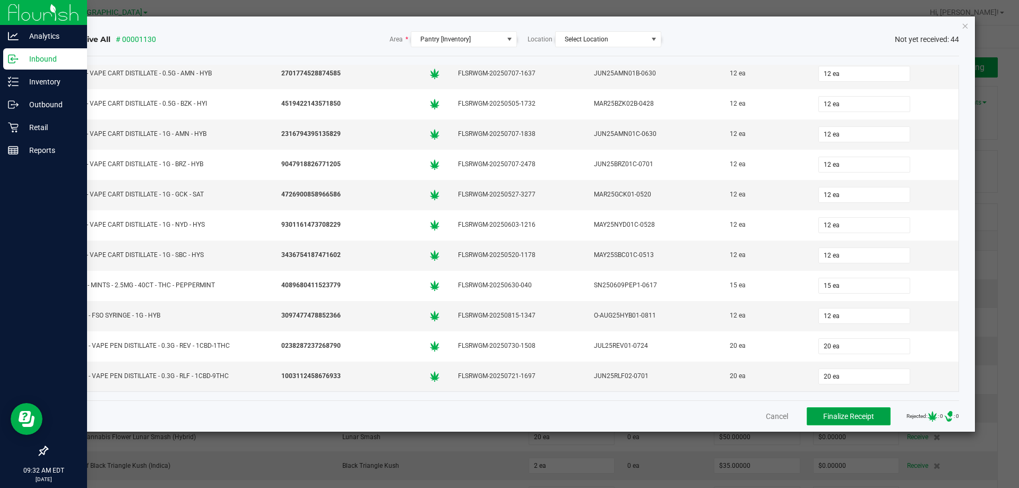
click at [825, 418] on span "Finalize Receipt" at bounding box center [848, 416] width 51 height 8
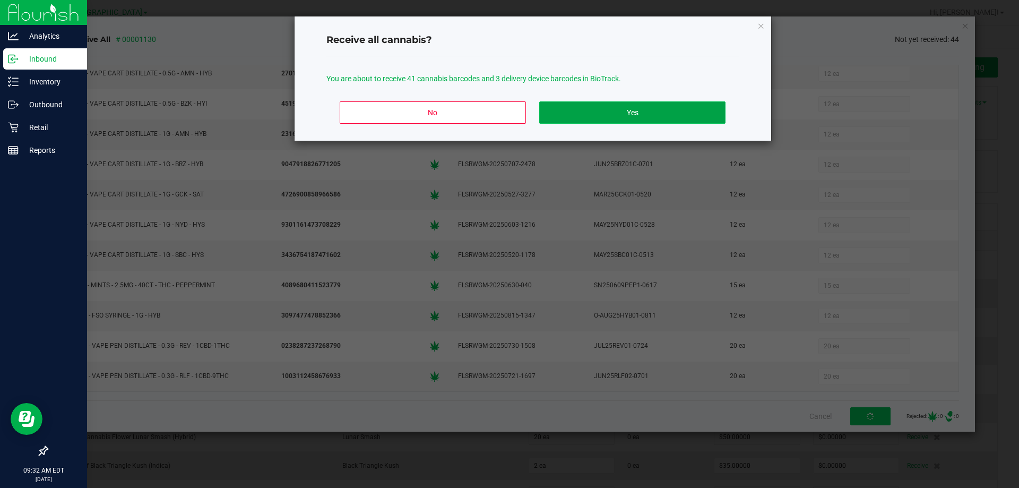
click at [670, 101] on button "Yes" at bounding box center [632, 112] width 186 height 22
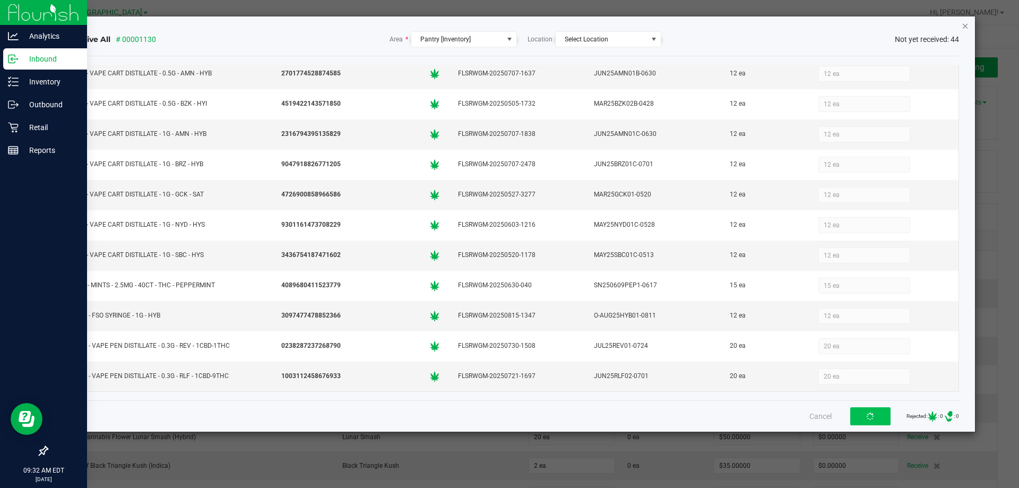
click at [967, 26] on icon "Close" at bounding box center [964, 25] width 7 height 13
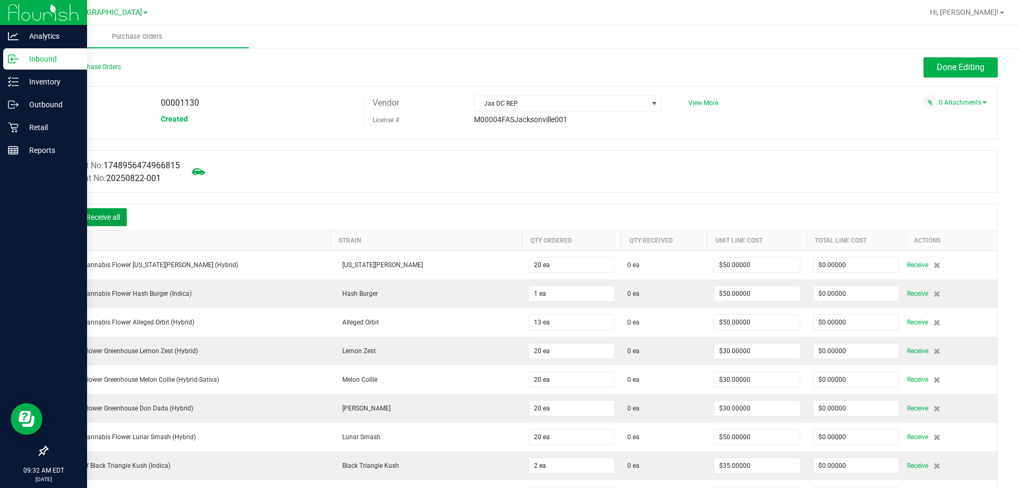
click at [127, 210] on button "Receive all" at bounding box center [103, 217] width 48 height 18
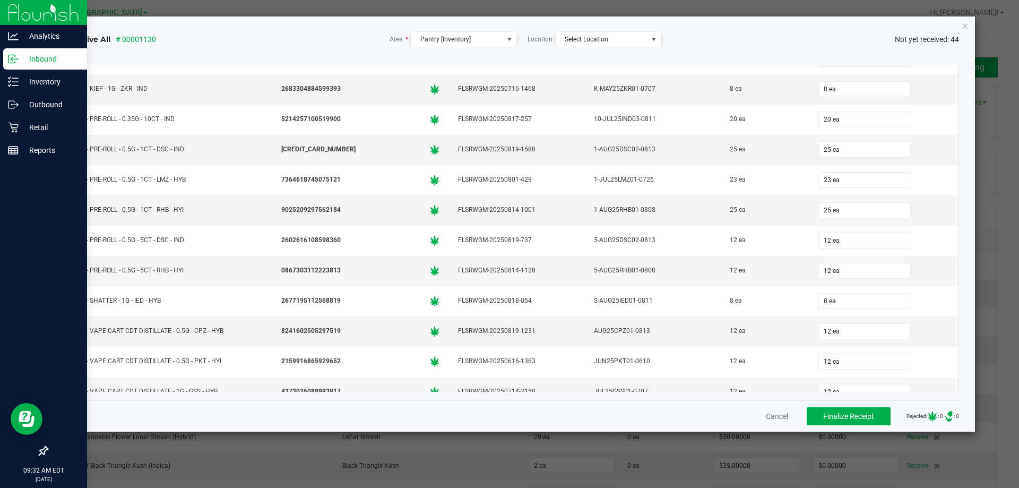
scroll to position [743, 0]
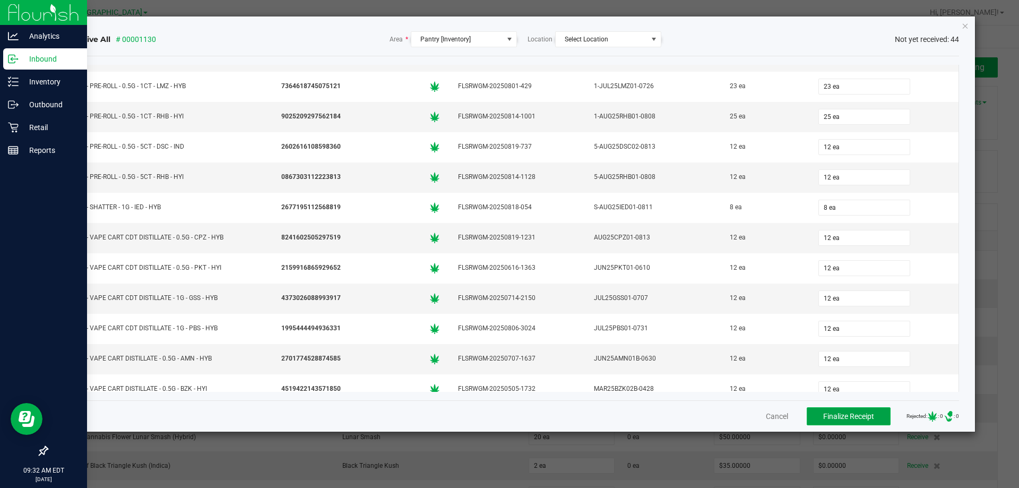
click at [849, 422] on button "Finalize Receipt" at bounding box center [848, 416] width 84 height 18
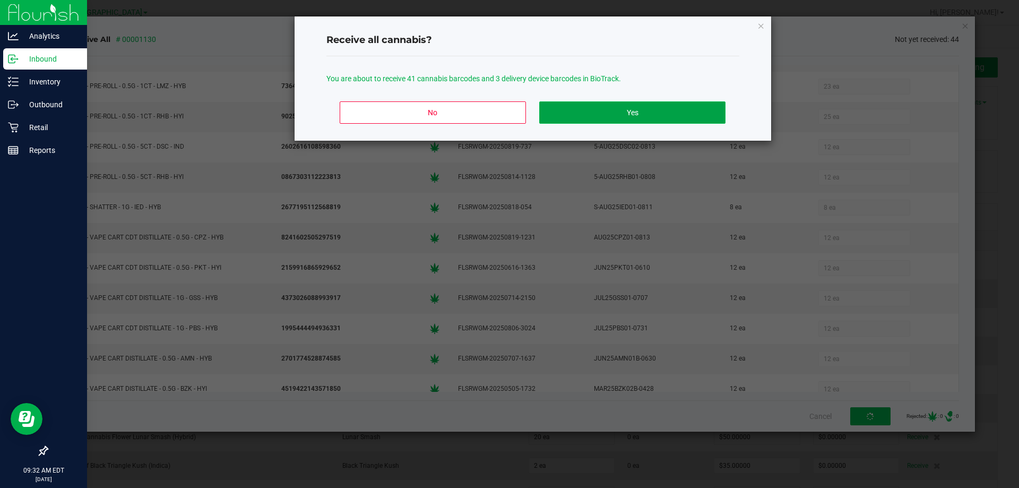
click at [666, 117] on button "Yes" at bounding box center [632, 112] width 186 height 22
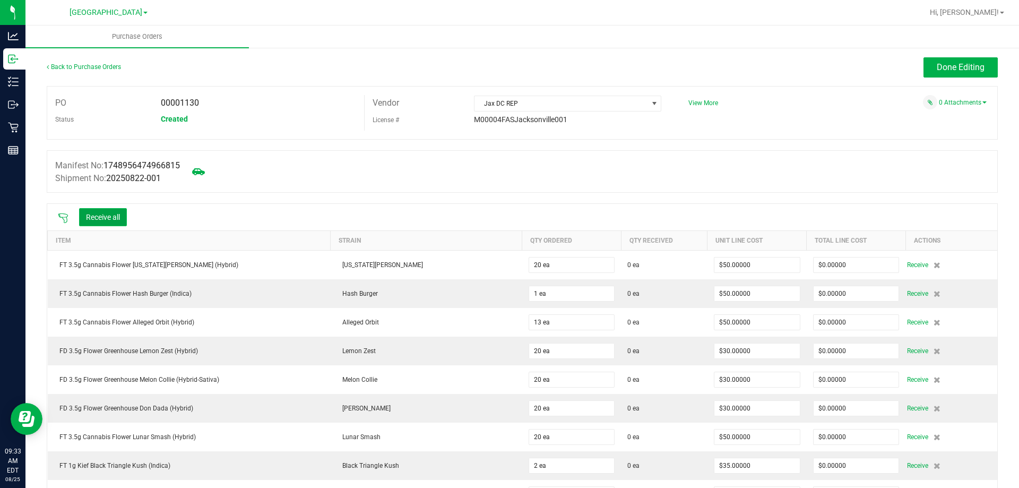
click at [112, 215] on button "Receive all" at bounding box center [103, 217] width 48 height 18
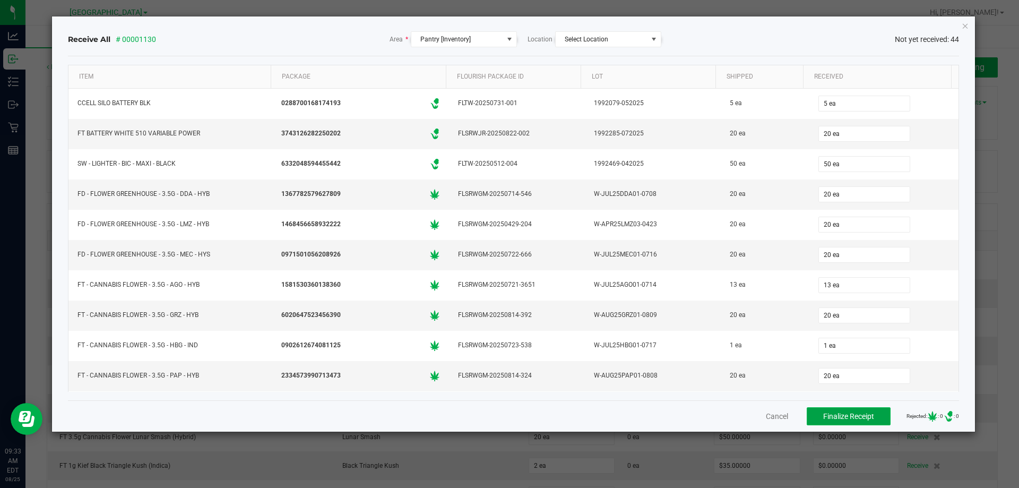
click at [823, 419] on span "Finalize Receipt" at bounding box center [848, 416] width 51 height 8
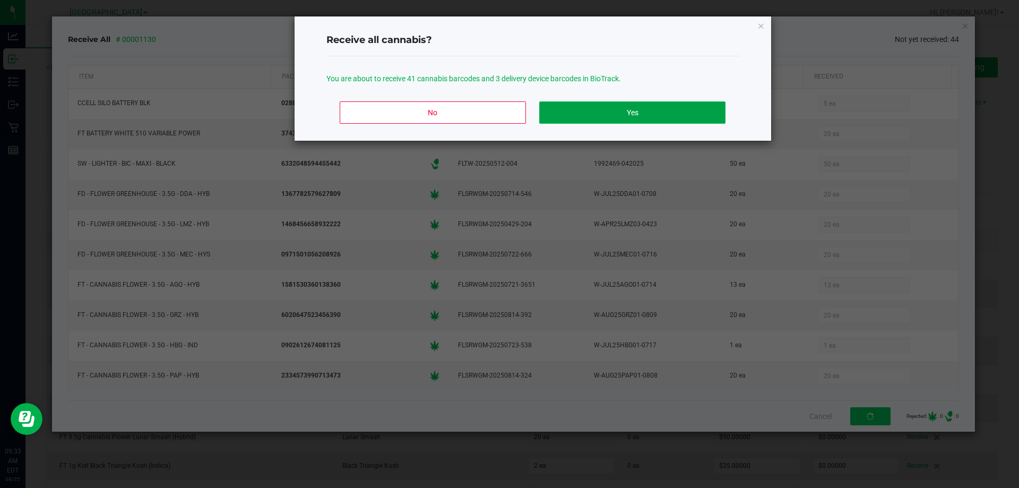
click at [648, 123] on button "Yes" at bounding box center [632, 112] width 186 height 22
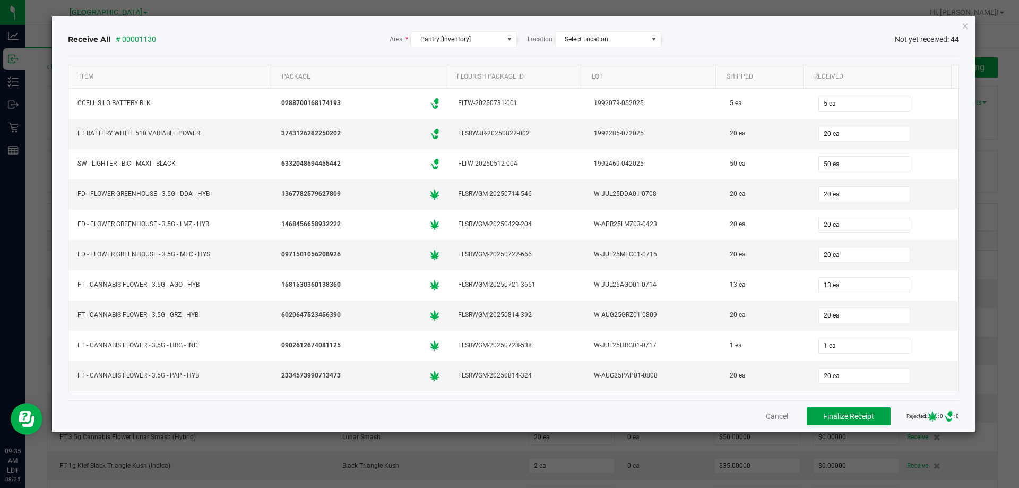
click at [825, 416] on span "Finalize Receipt" at bounding box center [848, 416] width 51 height 8
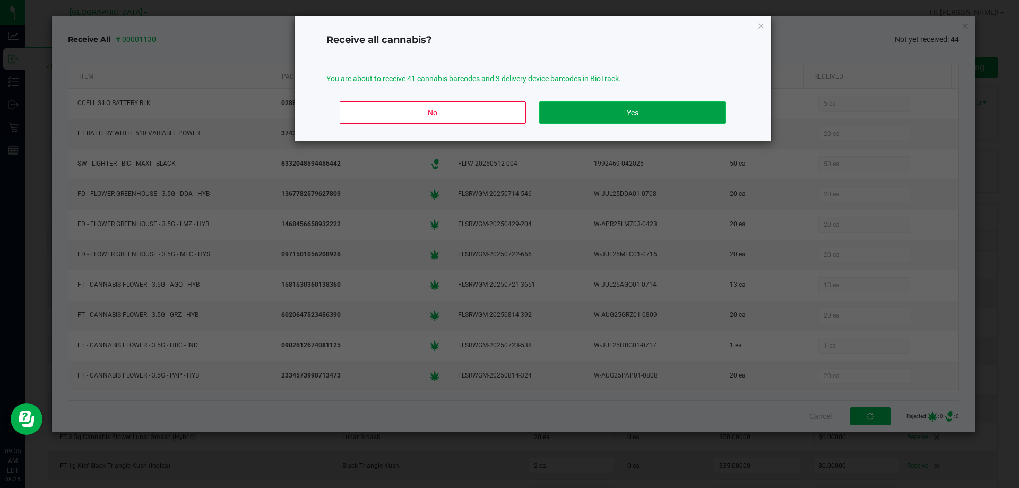
click at [677, 122] on button "Yes" at bounding box center [632, 112] width 186 height 22
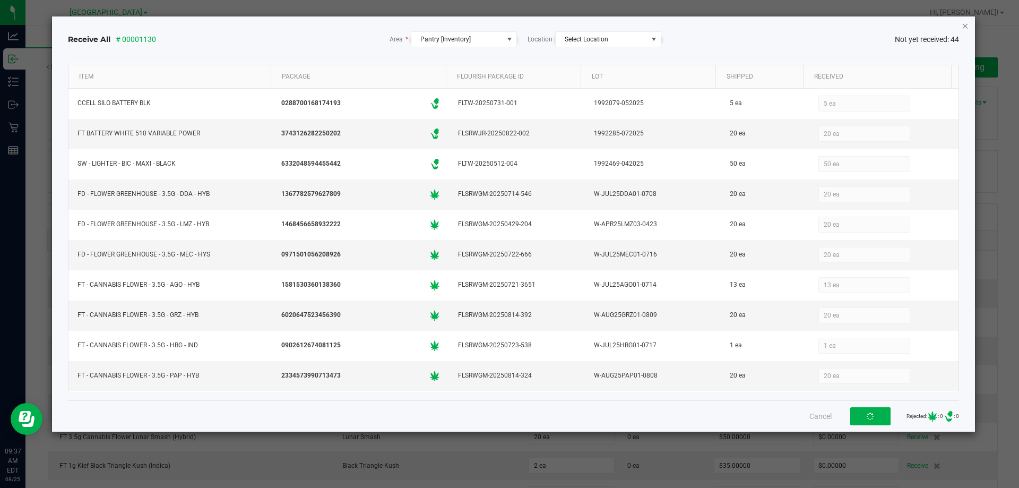
click at [961, 25] on icon "Close" at bounding box center [964, 25] width 7 height 13
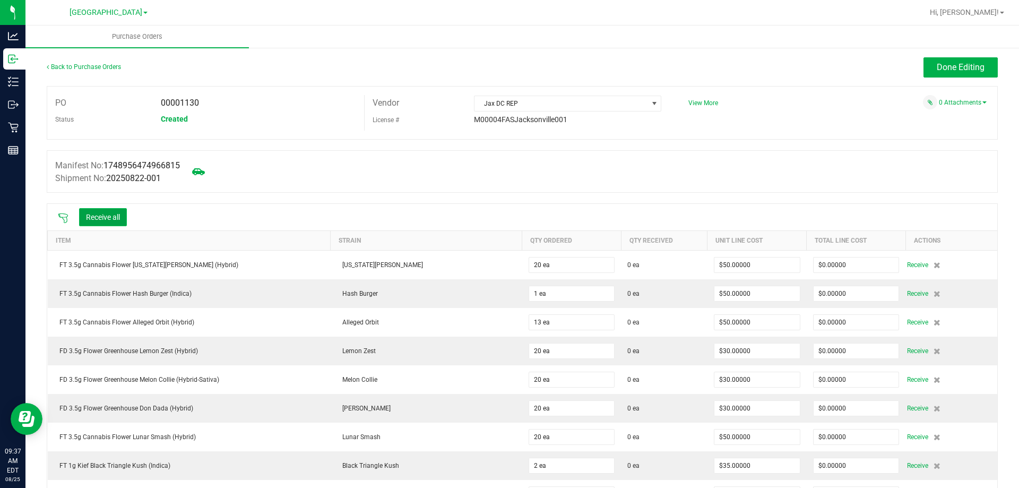
click at [118, 220] on button "Receive all" at bounding box center [103, 217] width 48 height 18
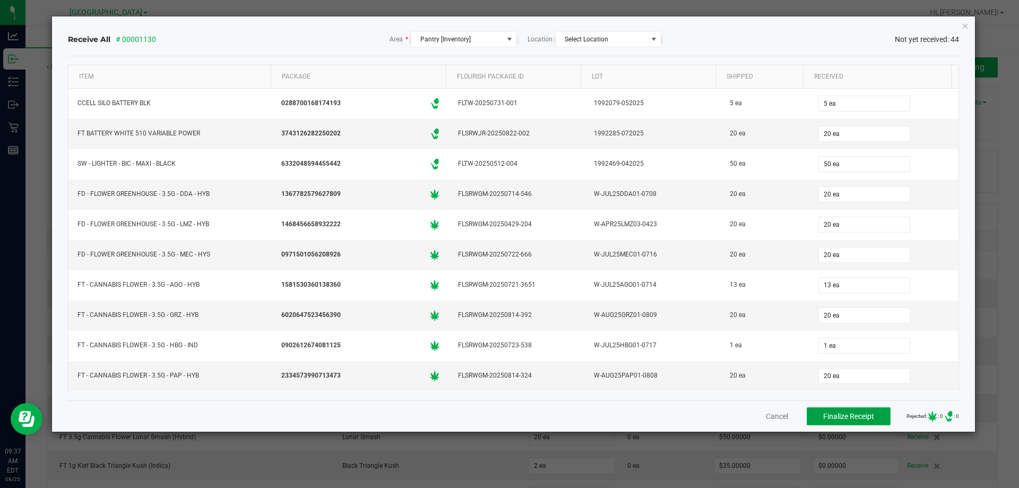
click at [830, 416] on span "Finalize Receipt" at bounding box center [848, 416] width 51 height 8
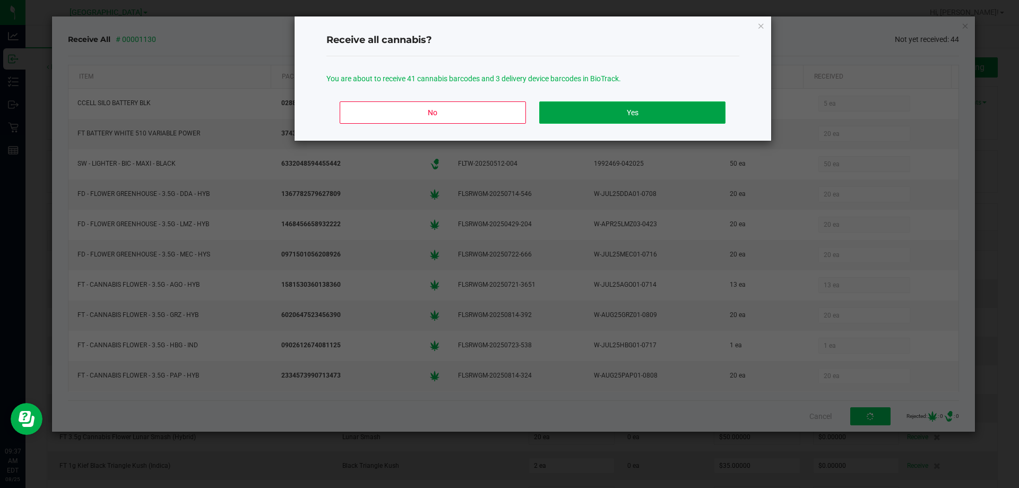
click at [606, 118] on button "Yes" at bounding box center [632, 112] width 186 height 22
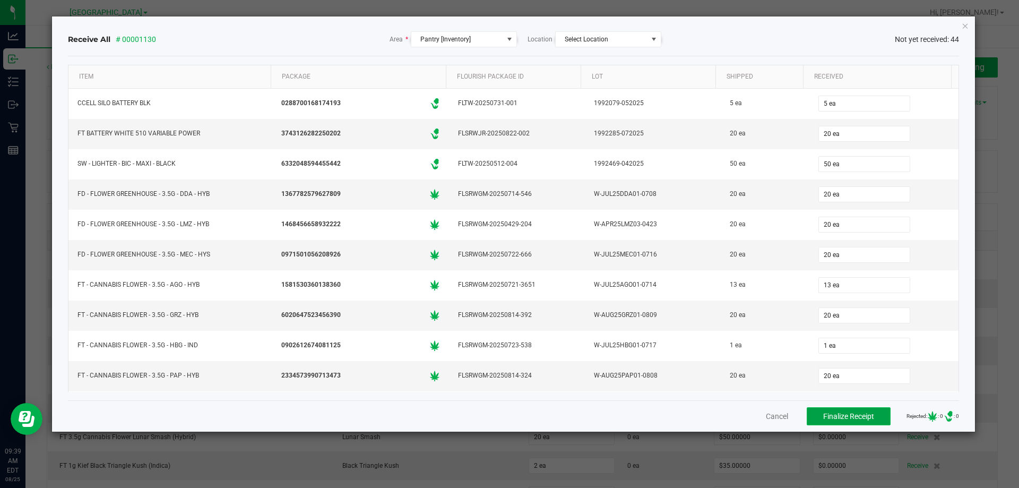
click at [830, 415] on span "Finalize Receipt" at bounding box center [848, 416] width 51 height 8
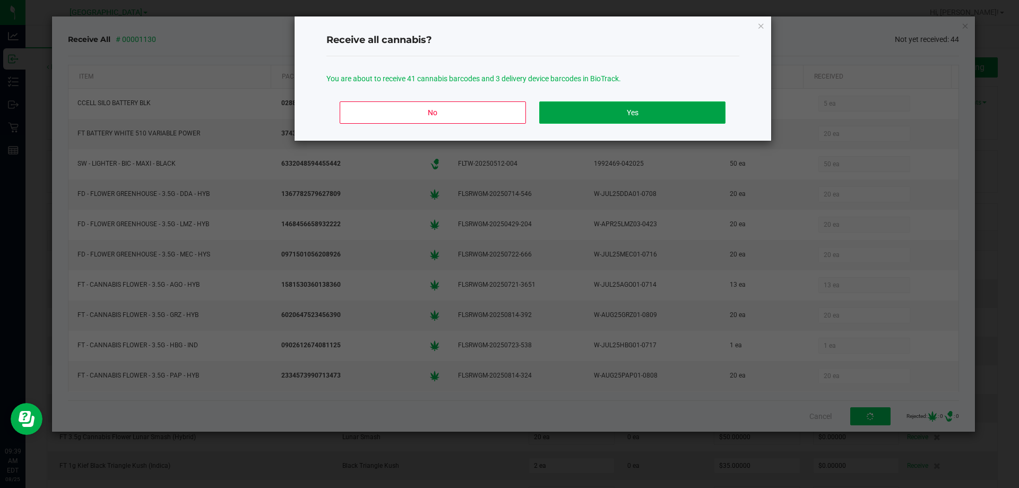
click at [667, 109] on button "Yes" at bounding box center [632, 112] width 186 height 22
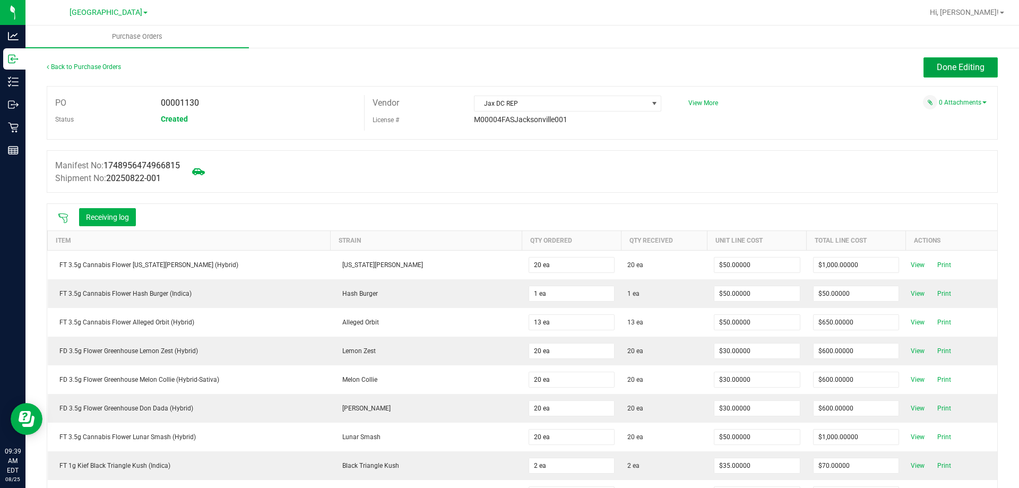
click at [974, 64] on span "Done Editing" at bounding box center [960, 67] width 48 height 10
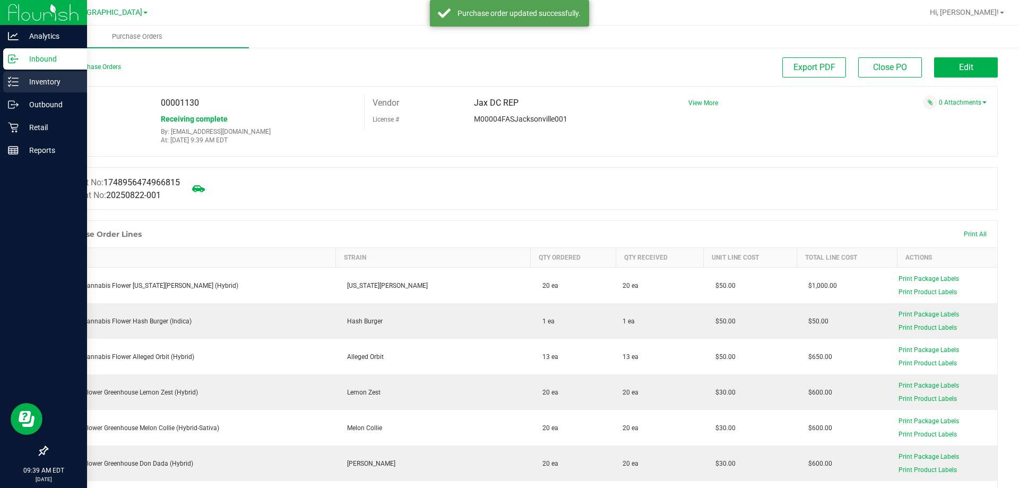
click at [29, 84] on p "Inventory" at bounding box center [51, 81] width 64 height 13
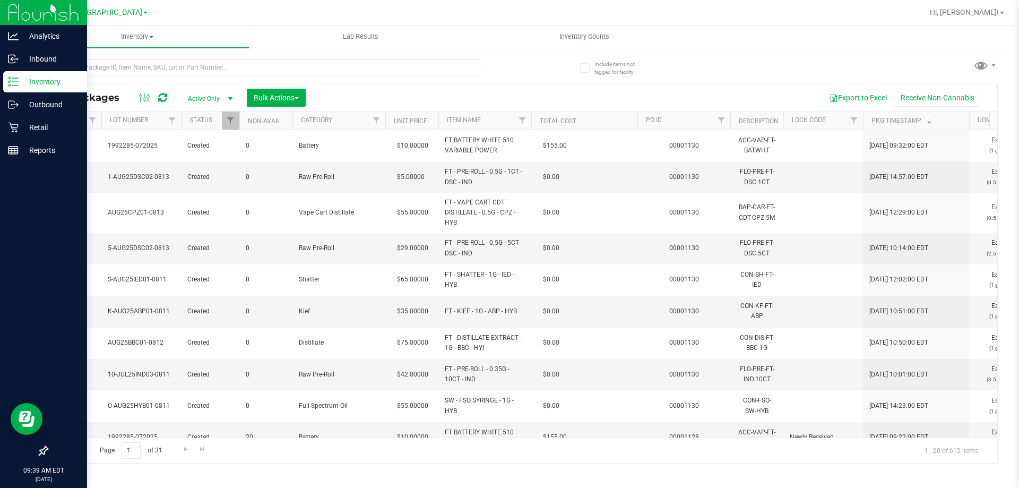
scroll to position [0, 1085]
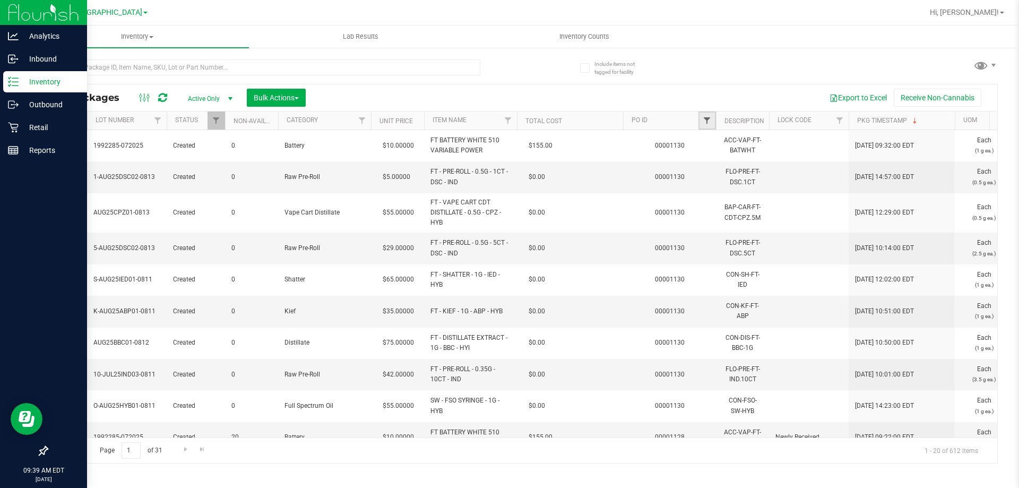
click at [711, 124] on span "Filter" at bounding box center [706, 120] width 8 height 8
click at [728, 146] on input "text" at bounding box center [759, 144] width 109 height 16
type input "1130"
click at [734, 174] on button "Filter" at bounding box center [730, 171] width 51 height 23
click at [275, 101] on span "Bulk Actions" at bounding box center [276, 97] width 45 height 8
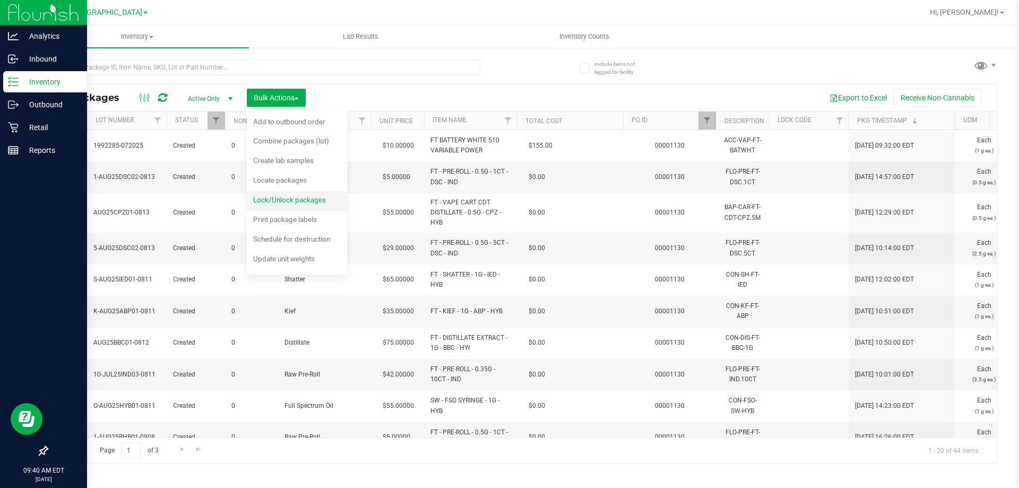
click at [305, 202] on span "Lock/Unlock packages" at bounding box center [289, 199] width 73 height 8
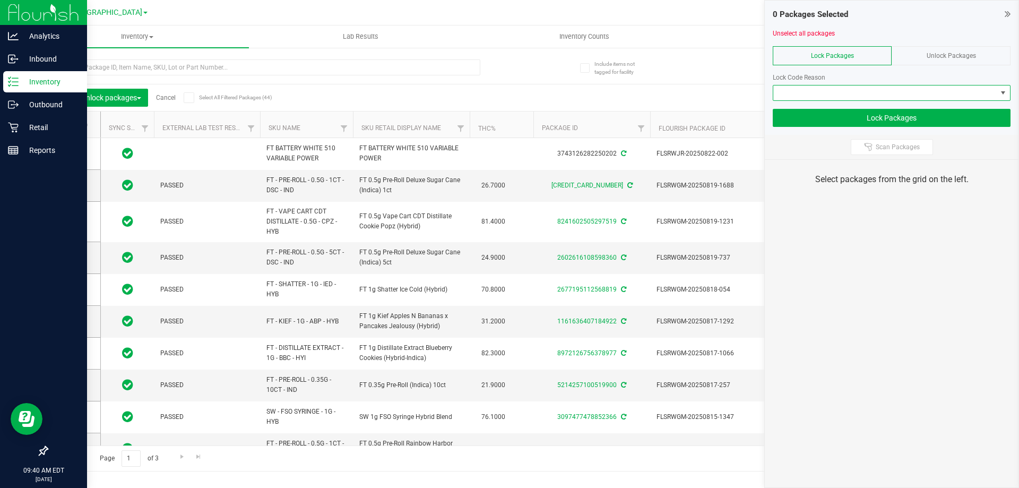
click at [952, 90] on span at bounding box center [884, 92] width 223 height 15
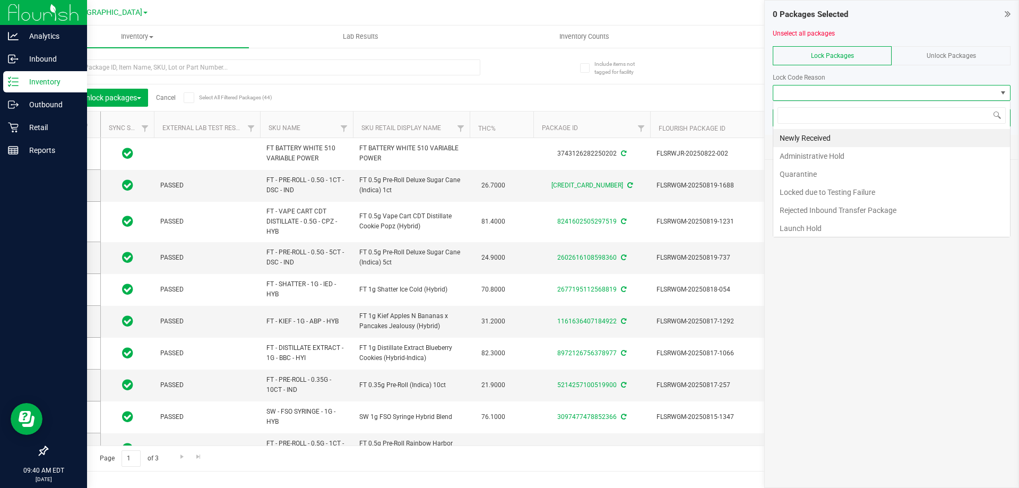
scroll to position [16, 238]
click at [823, 137] on li "Newly Received" at bounding box center [891, 138] width 237 height 18
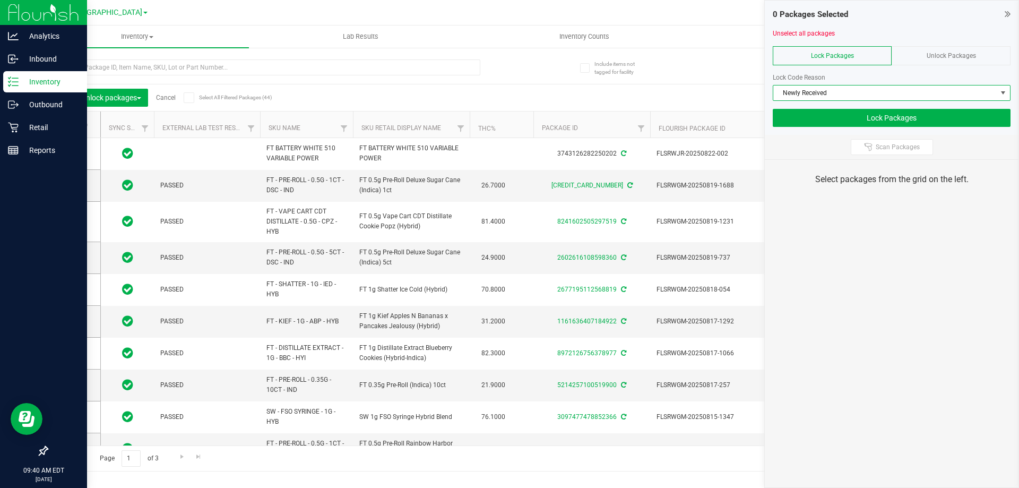
click at [188, 98] on icon at bounding box center [188, 98] width 7 height 0
click at [0, 0] on input "Select All Filtered Packages (44)" at bounding box center [0, 0] width 0 height 0
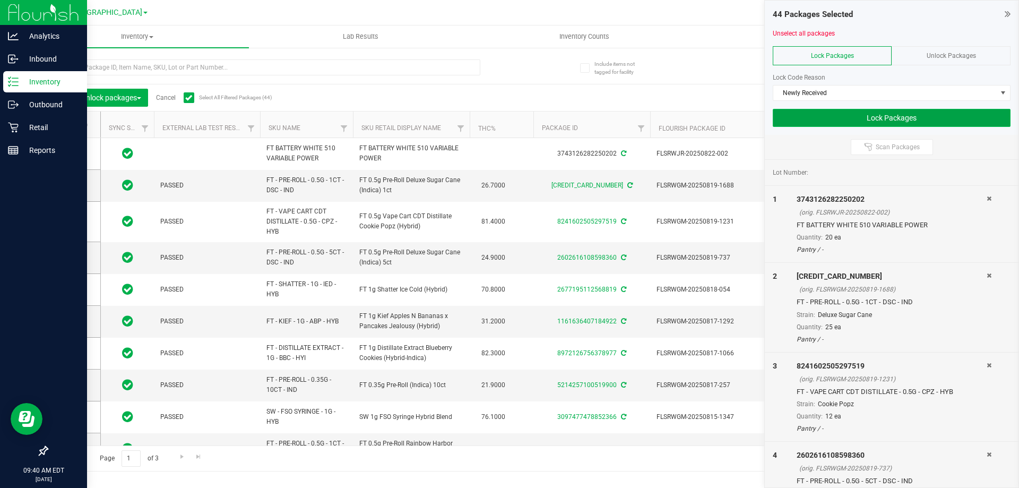
click at [846, 117] on button "Lock Packages" at bounding box center [891, 118] width 238 height 18
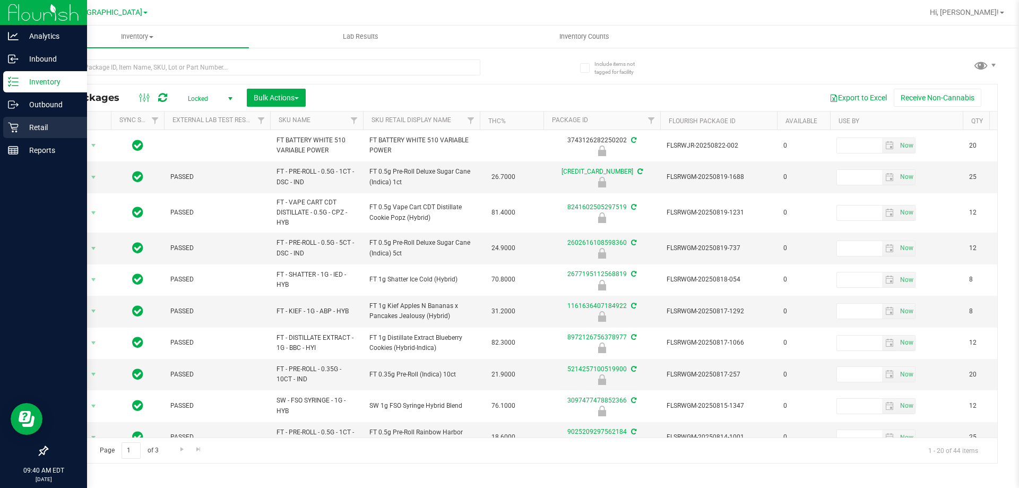
click at [20, 127] on p "Retail" at bounding box center [51, 127] width 64 height 13
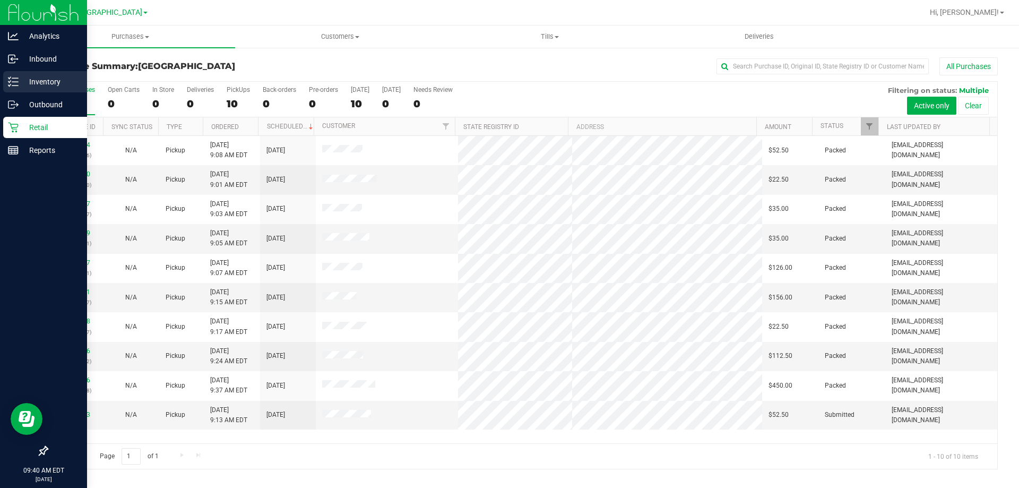
click at [37, 81] on p "Inventory" at bounding box center [51, 81] width 64 height 13
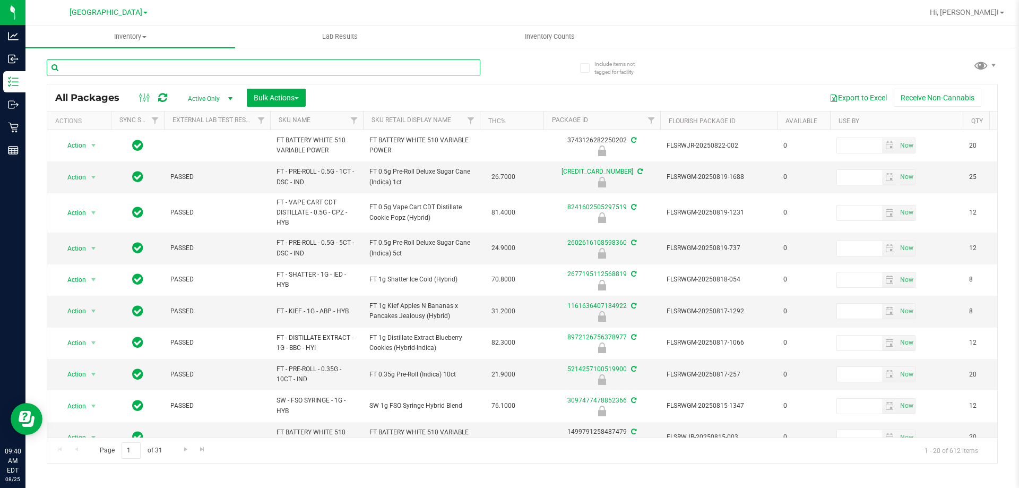
click at [125, 71] on input "text" at bounding box center [263, 67] width 433 height 16
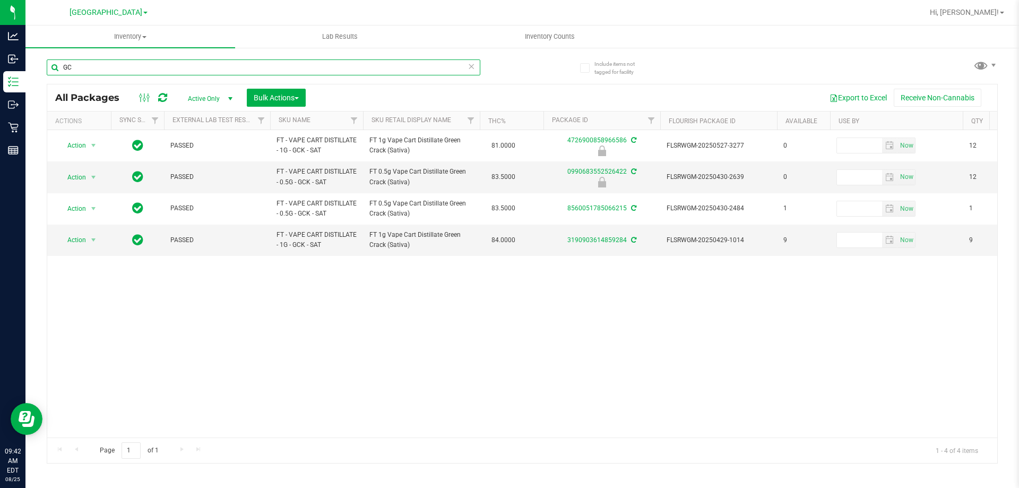
type input "G"
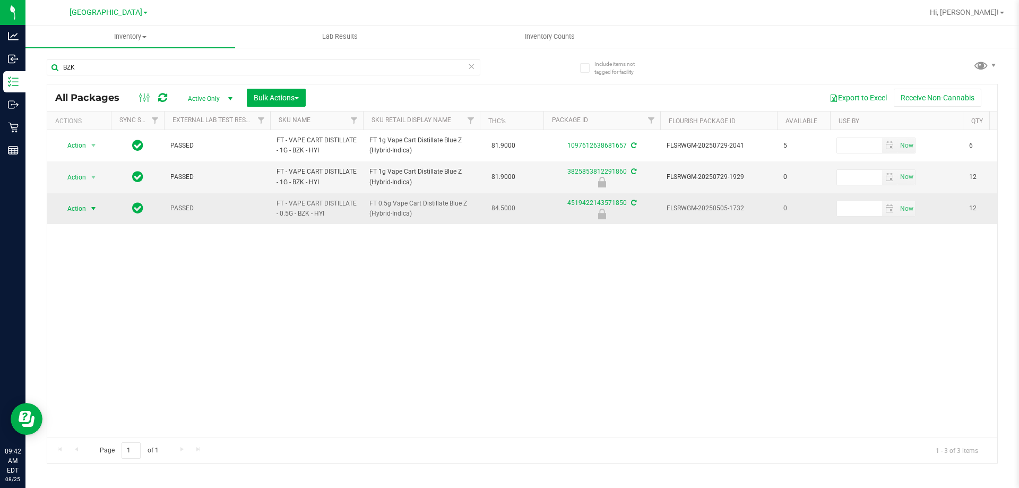
click at [77, 207] on span "Action" at bounding box center [72, 208] width 29 height 15
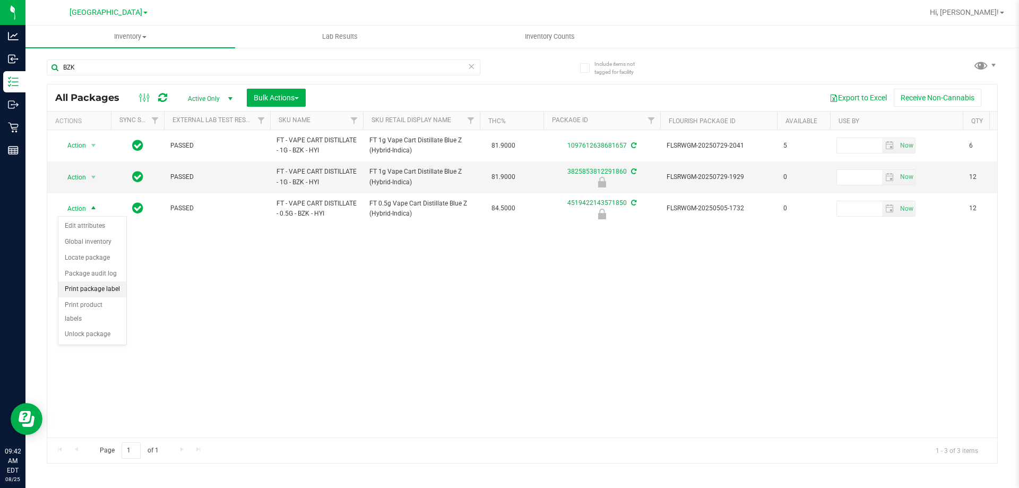
click at [101, 293] on li "Print package label" at bounding box center [92, 289] width 68 height 16
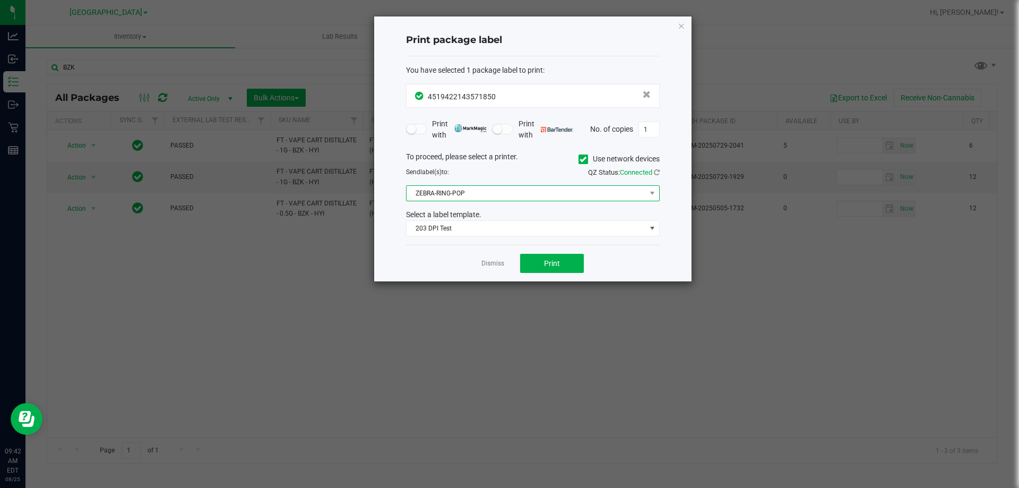
click at [487, 194] on span "ZEBRA-RING-POP" at bounding box center [525, 193] width 239 height 15
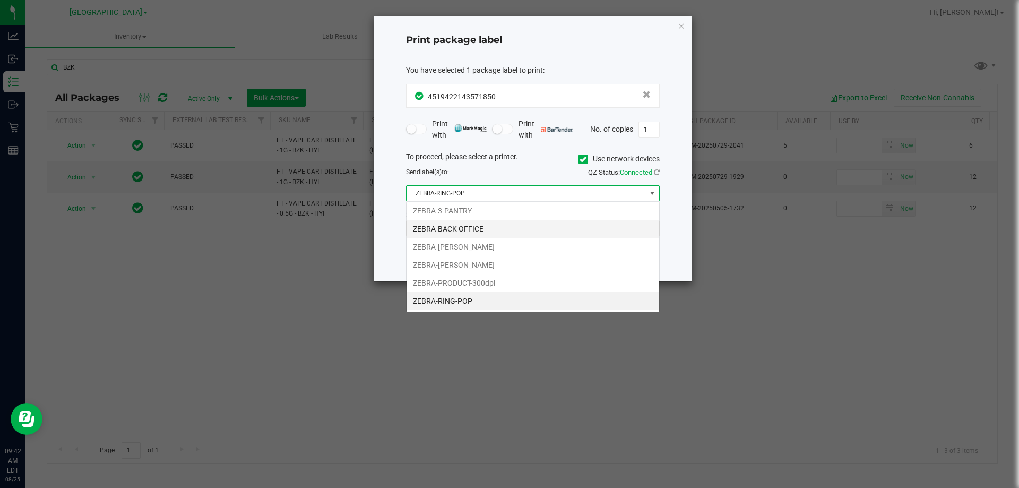
scroll to position [16, 254]
click at [478, 229] on li "ZEBRA-BACK OFFICE" at bounding box center [532, 229] width 253 height 18
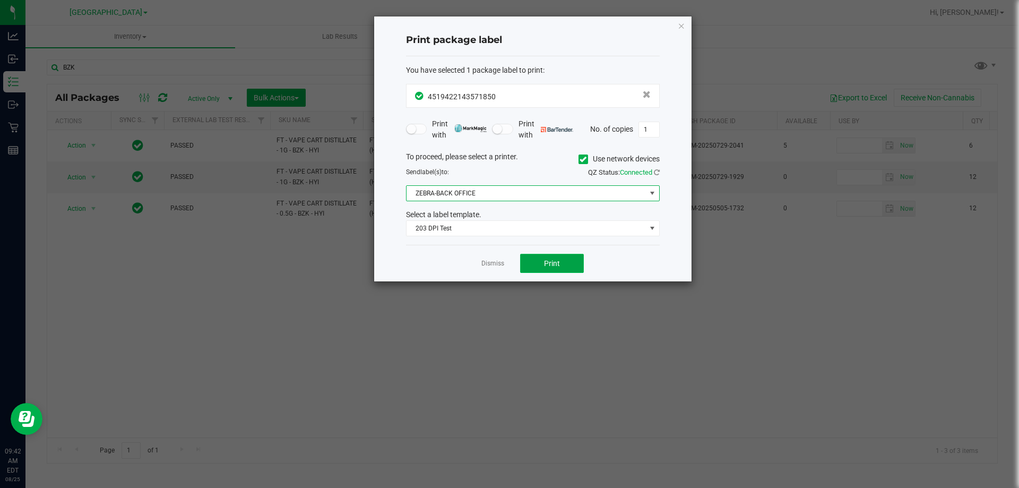
click at [538, 263] on button "Print" at bounding box center [552, 263] width 64 height 19
click at [493, 261] on link "Dismiss" at bounding box center [492, 263] width 23 height 9
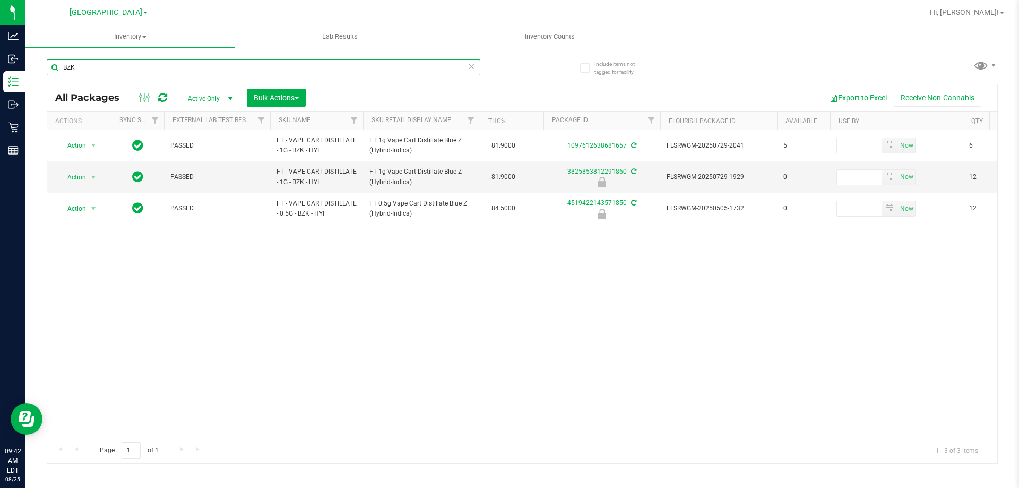
click at [159, 67] on input "BZK" at bounding box center [263, 67] width 433 height 16
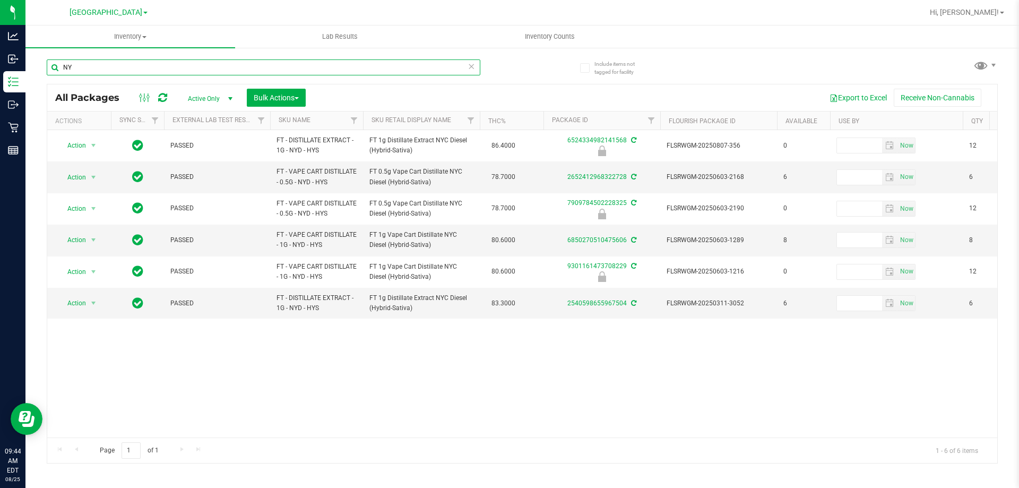
type input "N"
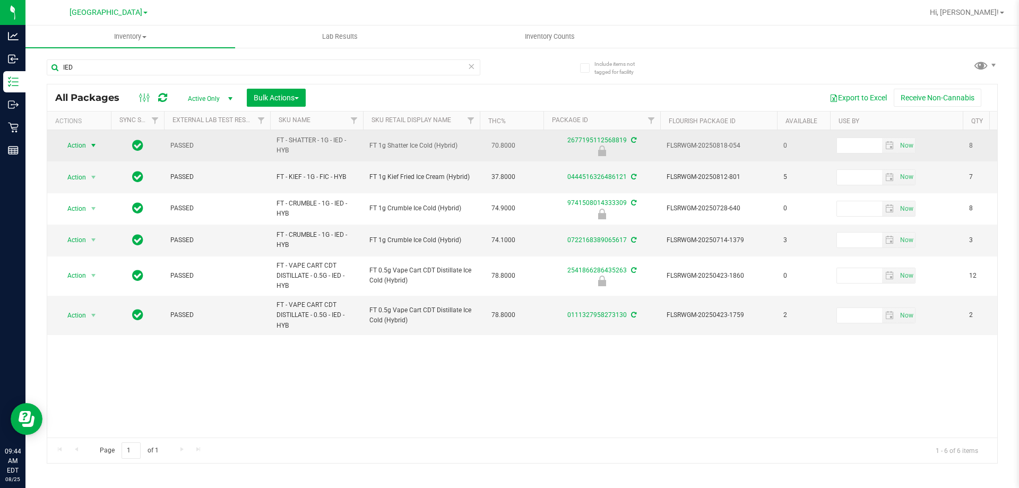
click at [77, 142] on span "Action" at bounding box center [72, 145] width 29 height 15
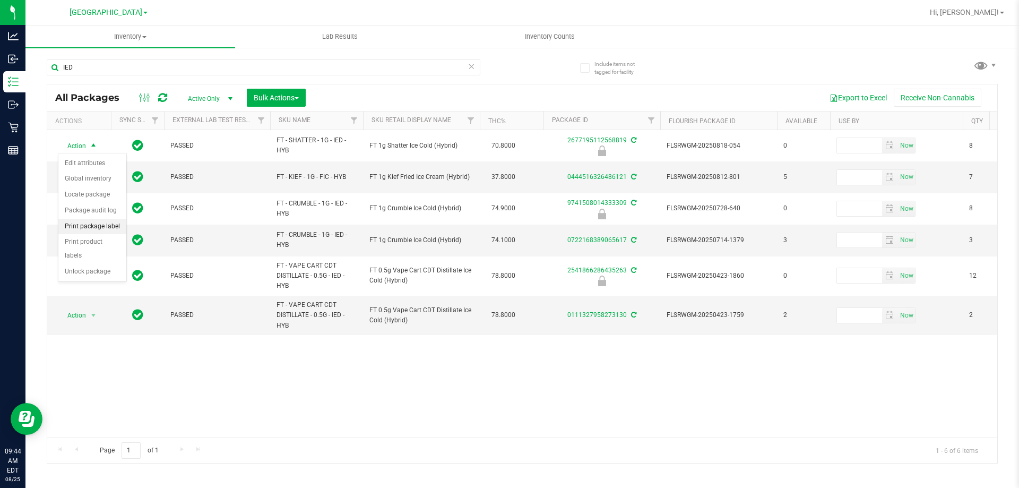
click at [96, 223] on li "Print package label" at bounding box center [92, 227] width 68 height 16
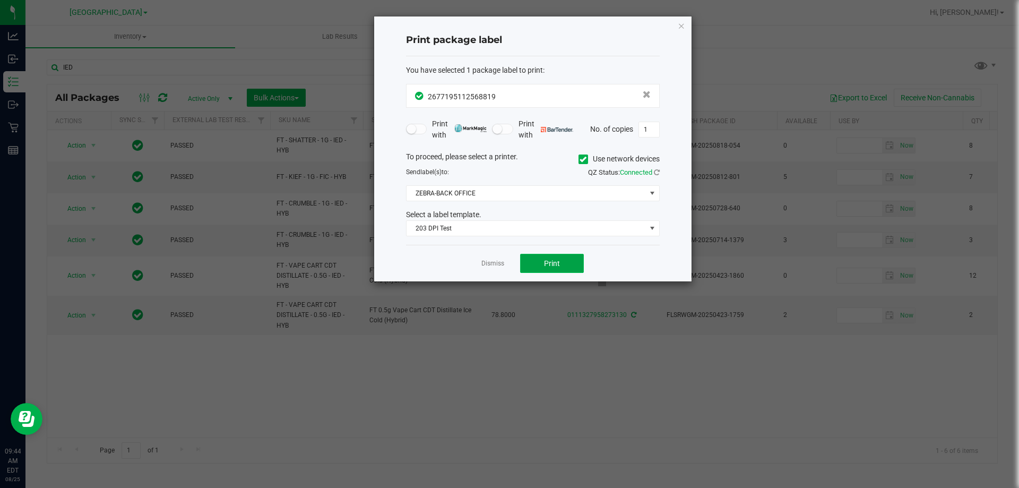
click at [551, 262] on span "Print" at bounding box center [552, 263] width 16 height 8
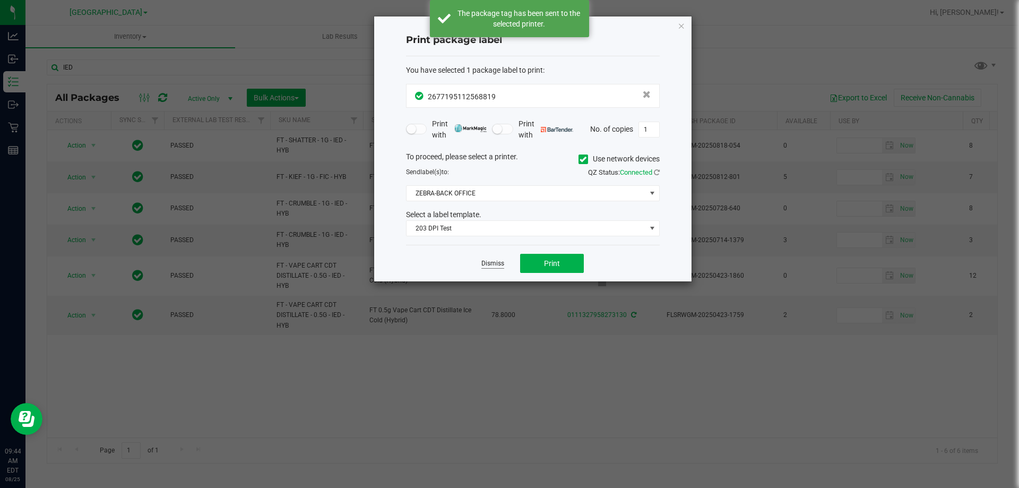
click at [491, 265] on link "Dismiss" at bounding box center [492, 263] width 23 height 9
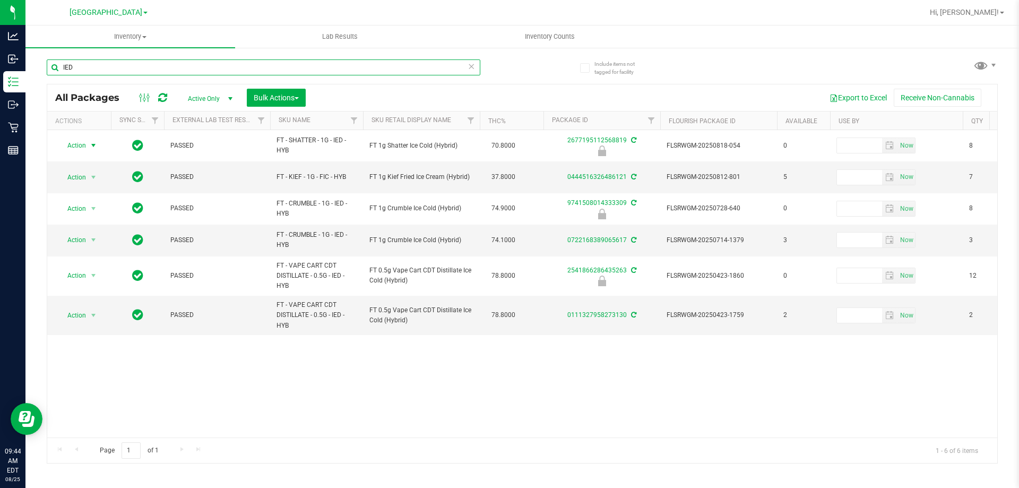
click at [126, 68] on input "IED" at bounding box center [263, 67] width 433 height 16
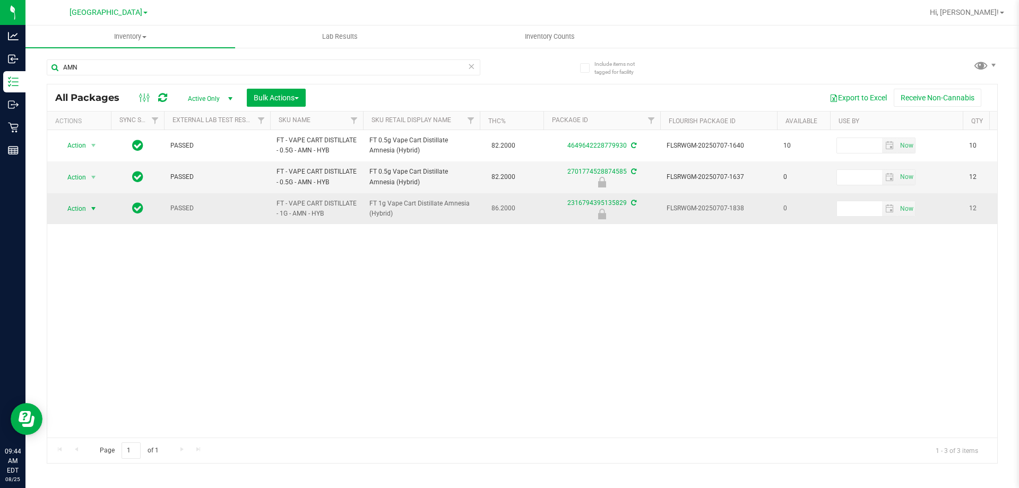
click at [80, 209] on span "Action" at bounding box center [72, 208] width 29 height 15
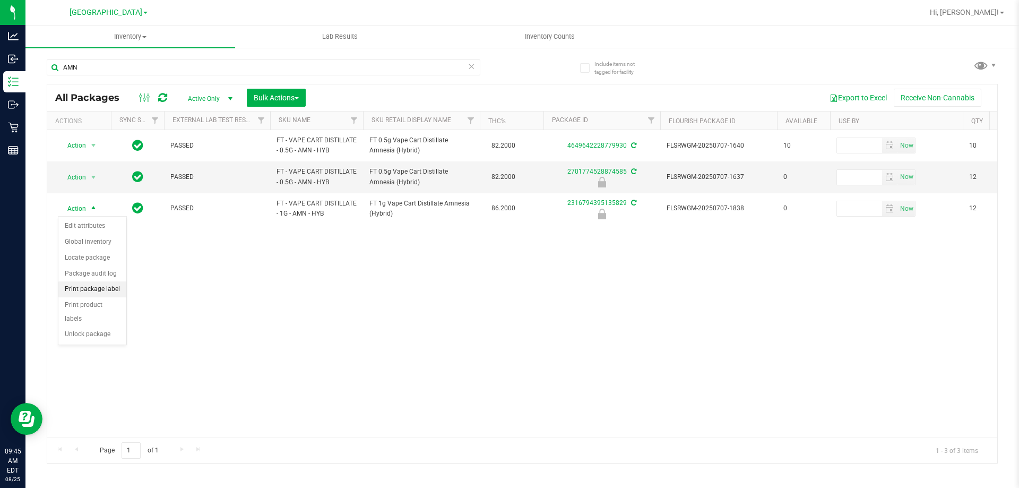
click at [105, 292] on li "Print package label" at bounding box center [92, 289] width 68 height 16
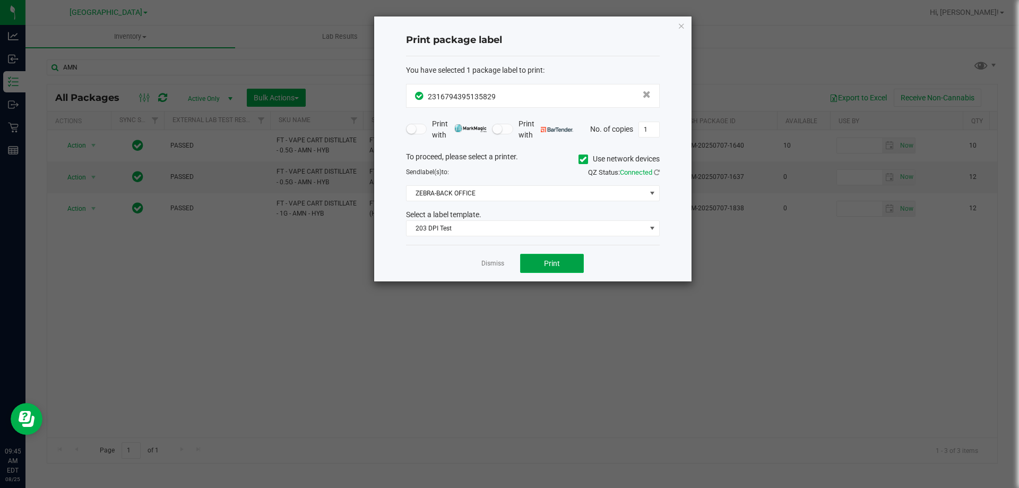
click at [525, 263] on button "Print" at bounding box center [552, 263] width 64 height 19
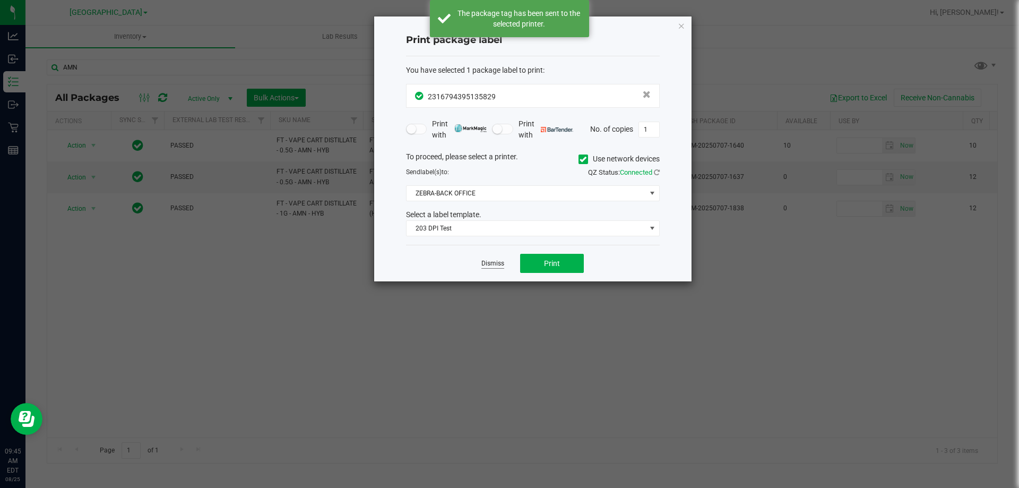
click at [502, 263] on link "Dismiss" at bounding box center [492, 263] width 23 height 9
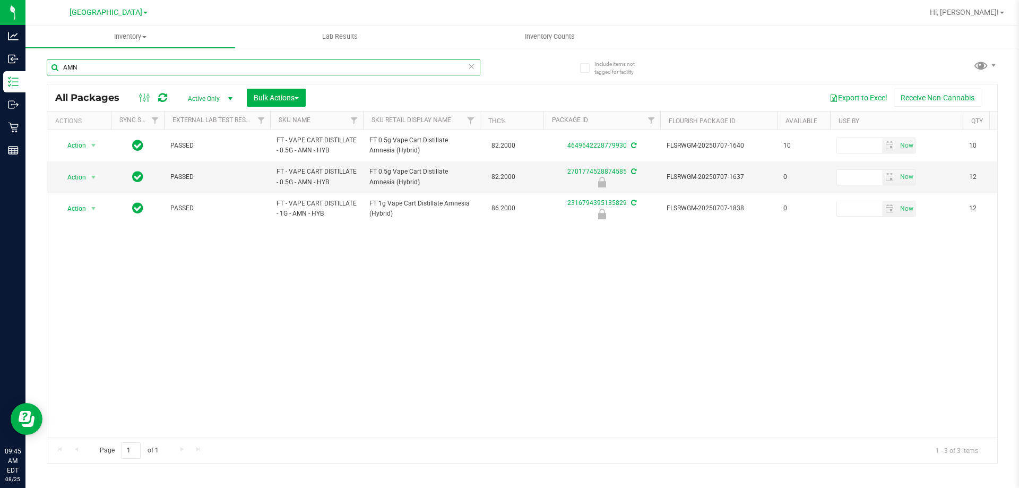
click at [197, 62] on input "AMN" at bounding box center [263, 67] width 433 height 16
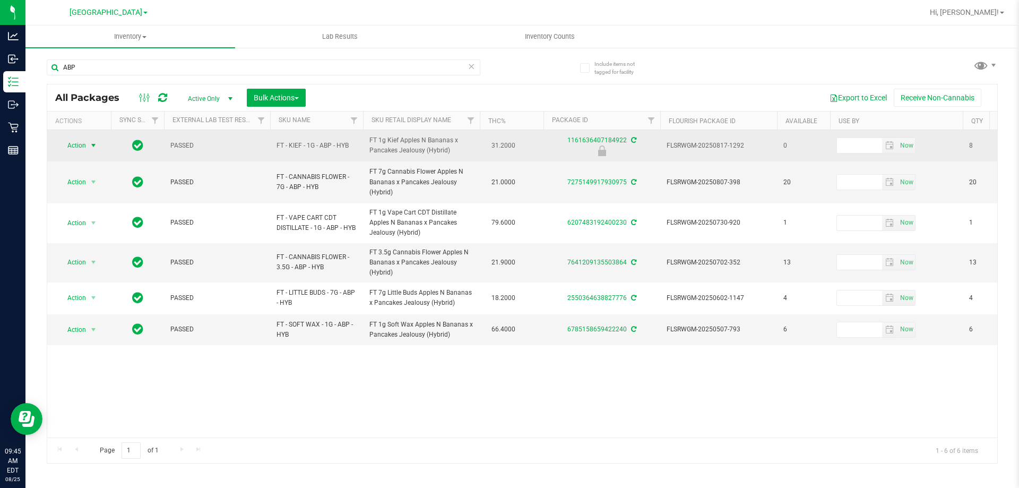
click at [87, 148] on span "select" at bounding box center [93, 145] width 13 height 15
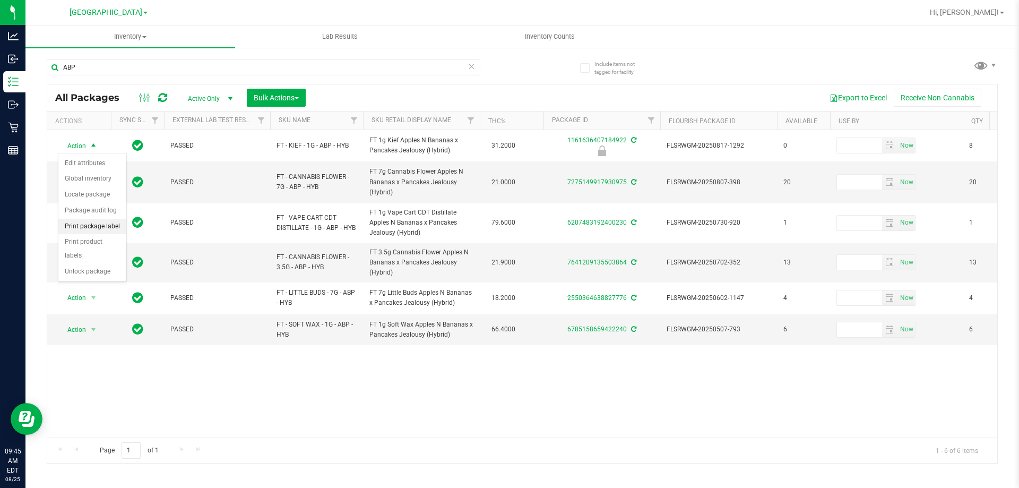
click at [109, 232] on li "Print package label" at bounding box center [92, 227] width 68 height 16
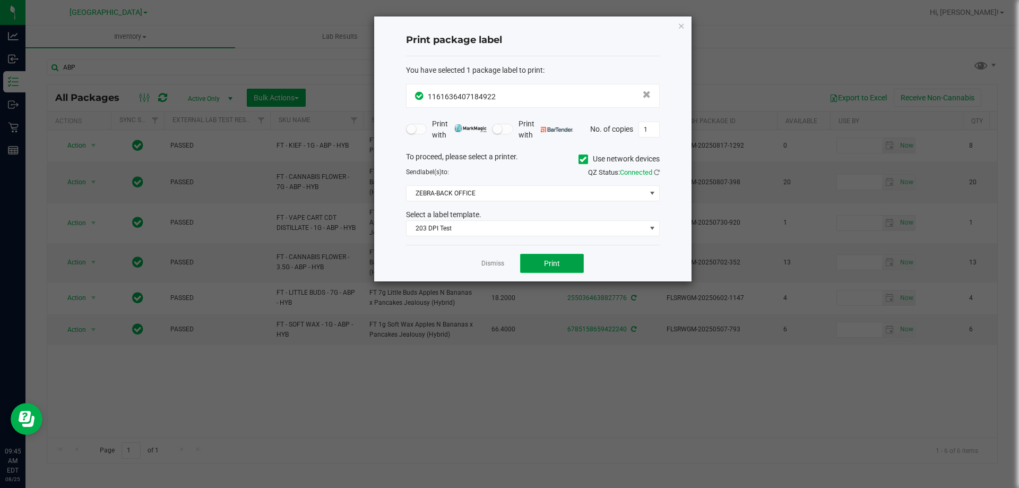
click at [562, 263] on button "Print" at bounding box center [552, 263] width 64 height 19
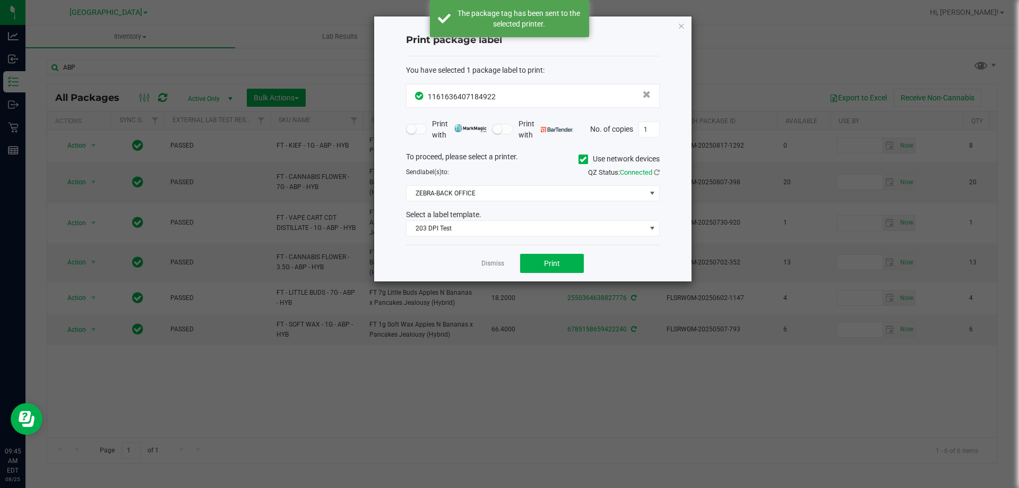
click at [494, 263] on link "Dismiss" at bounding box center [492, 263] width 23 height 9
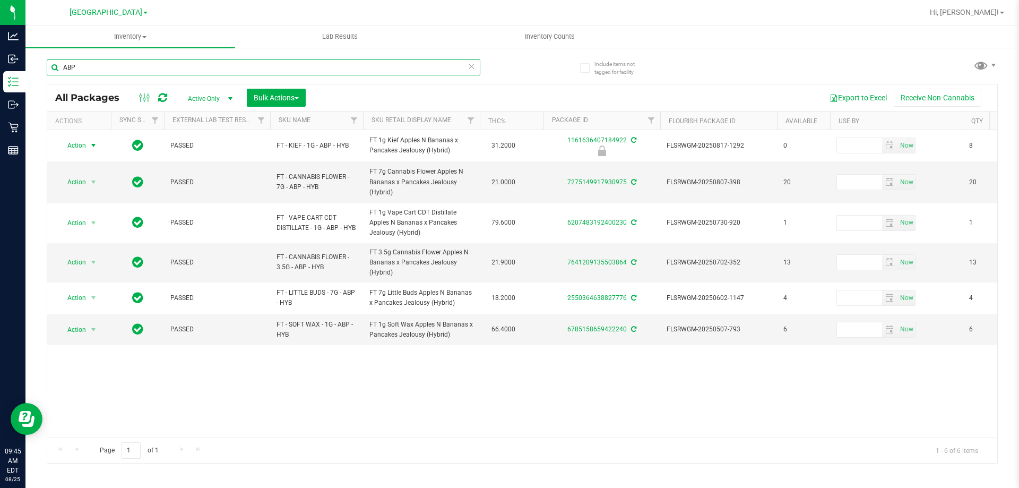
click at [133, 64] on input "ABP" at bounding box center [263, 67] width 433 height 16
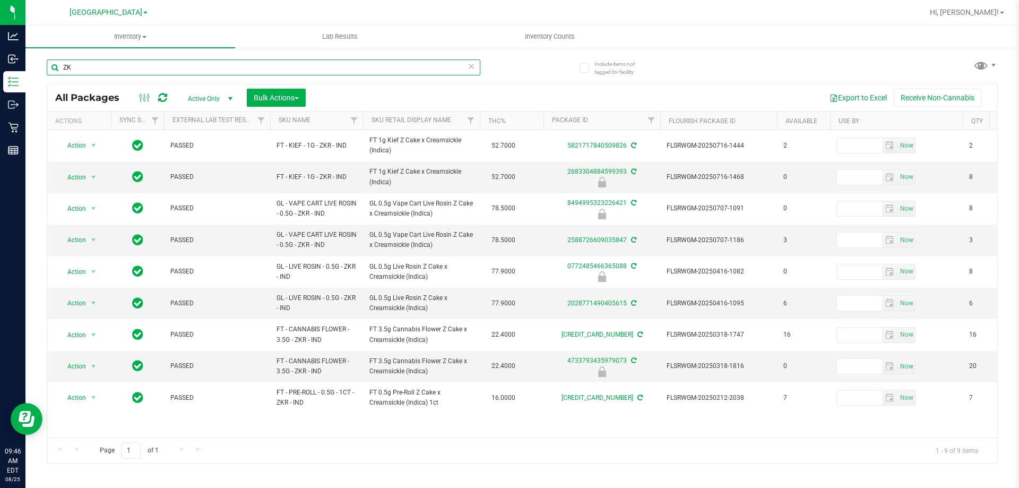
type input "Z"
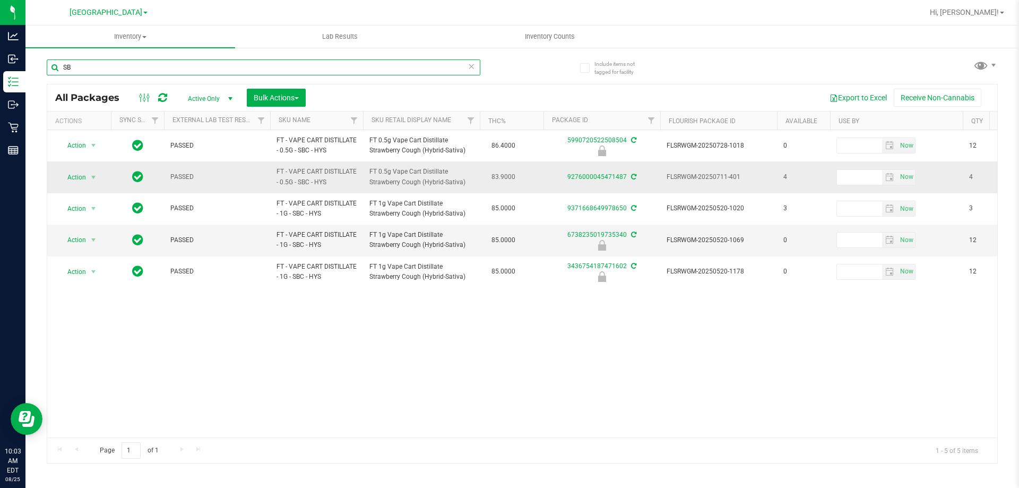
type input "S"
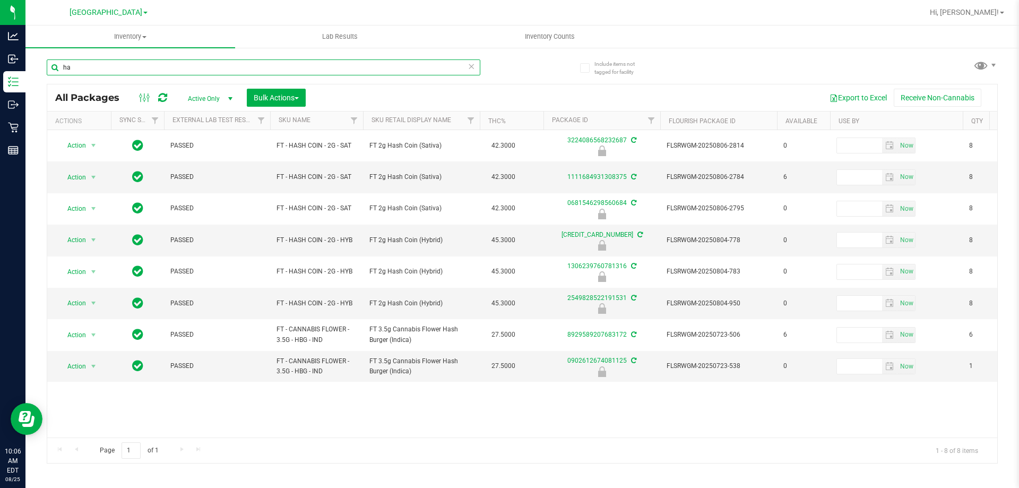
type input "h"
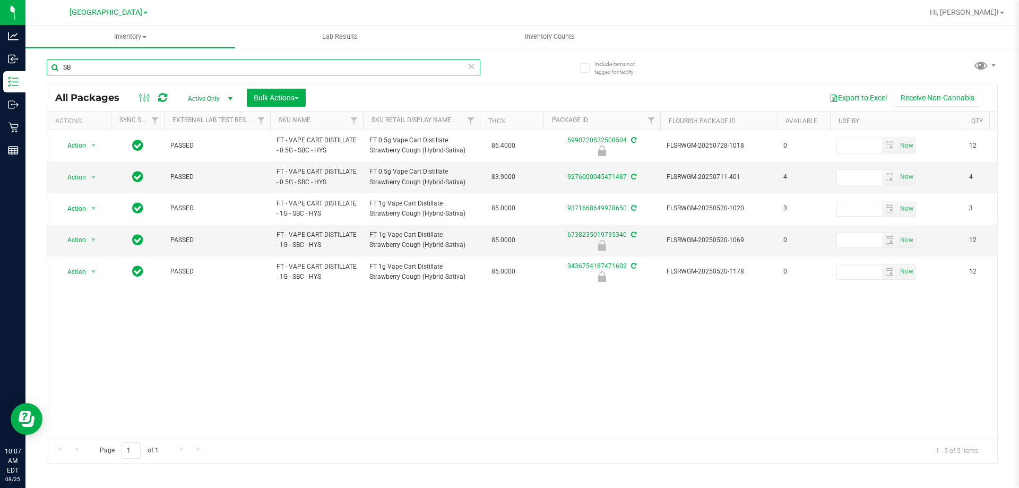
type input "S"
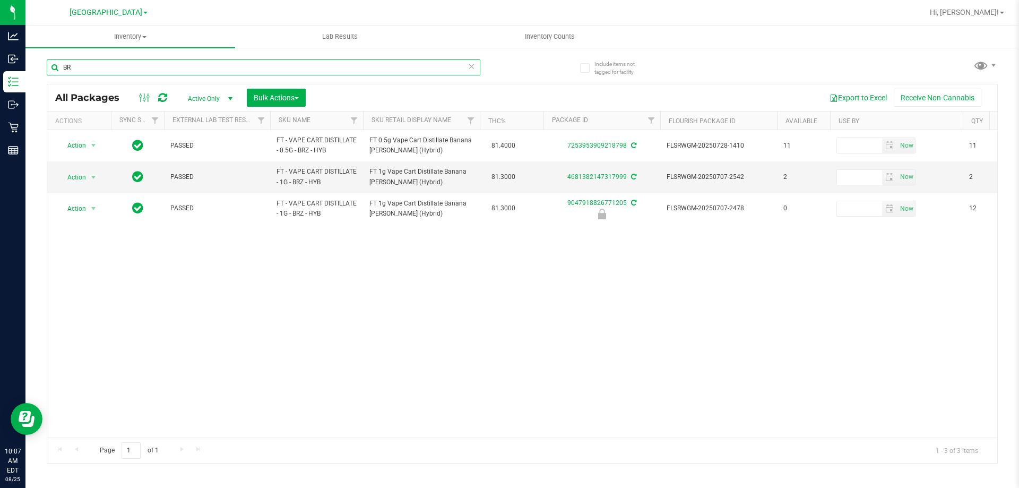
type input "B"
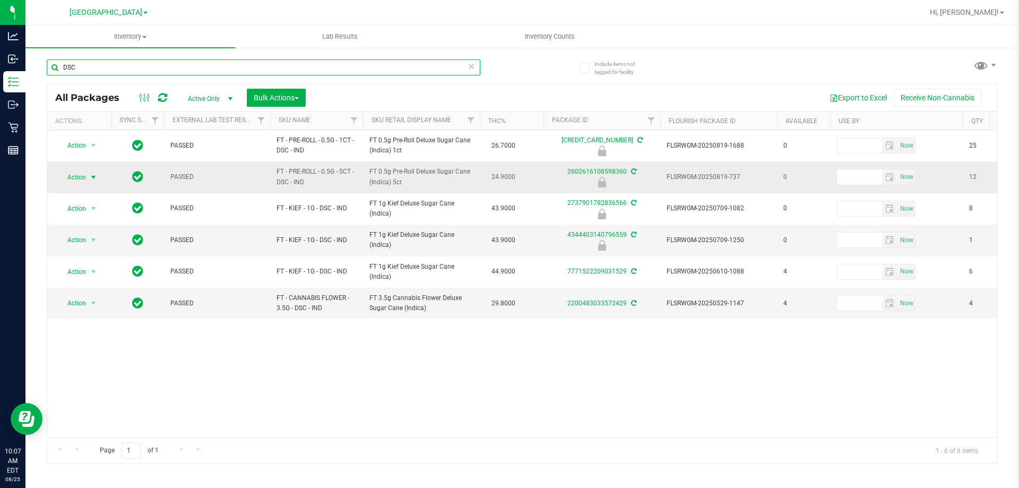
type input "DSC"
click at [93, 179] on span "select" at bounding box center [93, 177] width 8 height 8
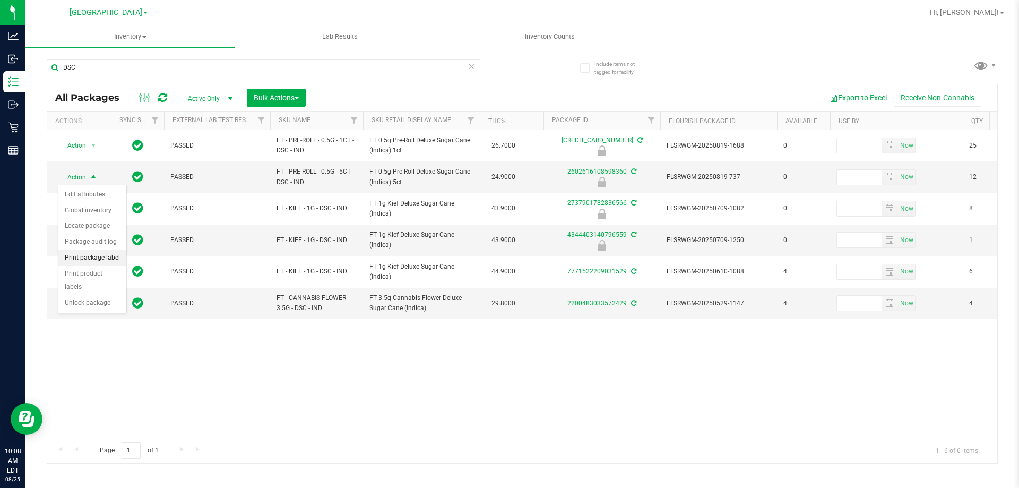
click at [98, 257] on li "Print package label" at bounding box center [92, 258] width 68 height 16
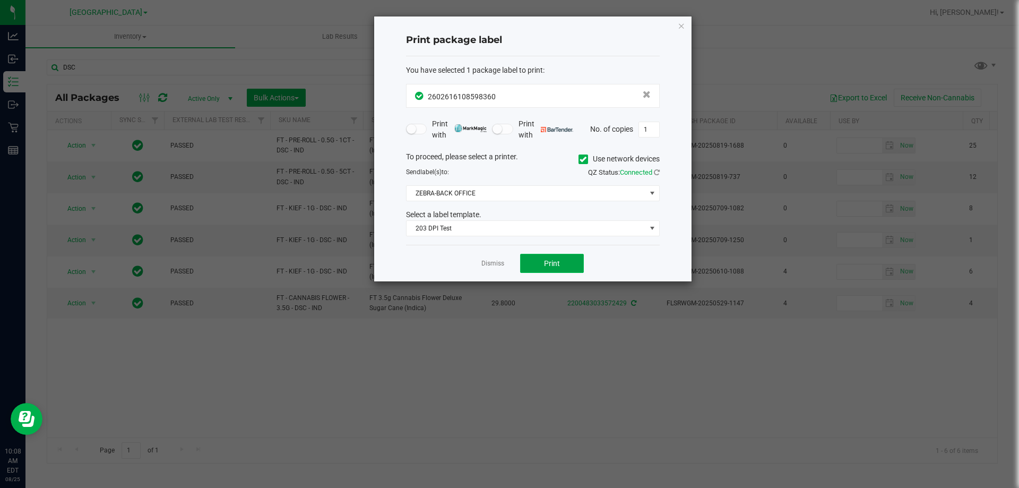
click at [560, 267] on button "Print" at bounding box center [552, 263] width 64 height 19
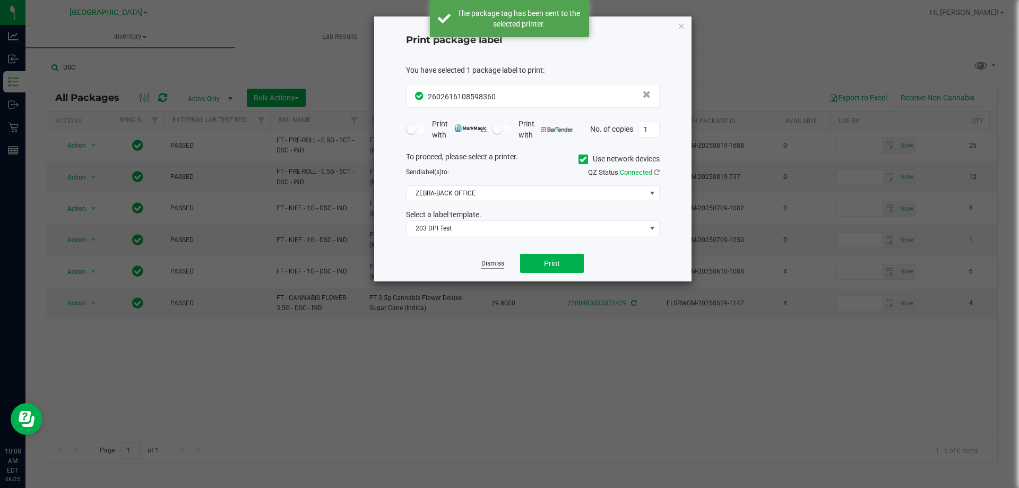
click at [500, 266] on link "Dismiss" at bounding box center [492, 263] width 23 height 9
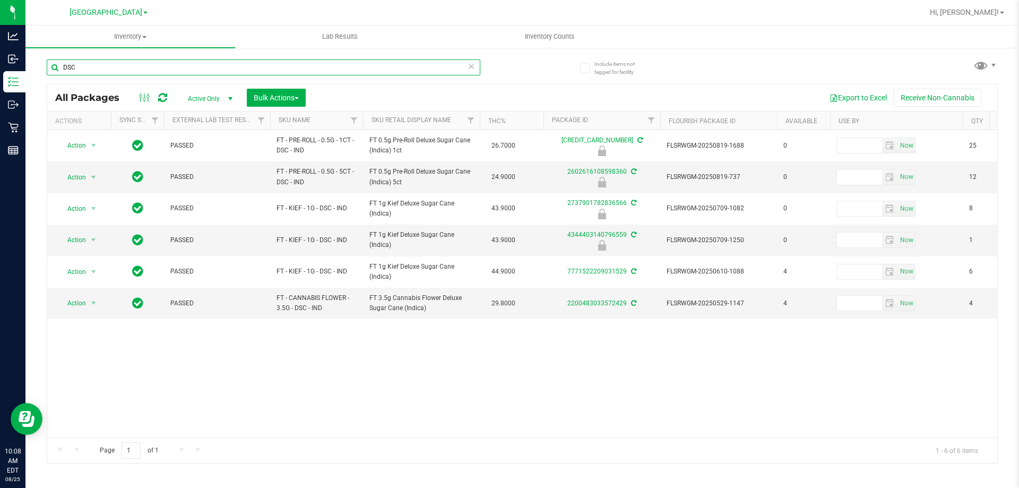
click at [221, 70] on input "DSC" at bounding box center [263, 67] width 433 height 16
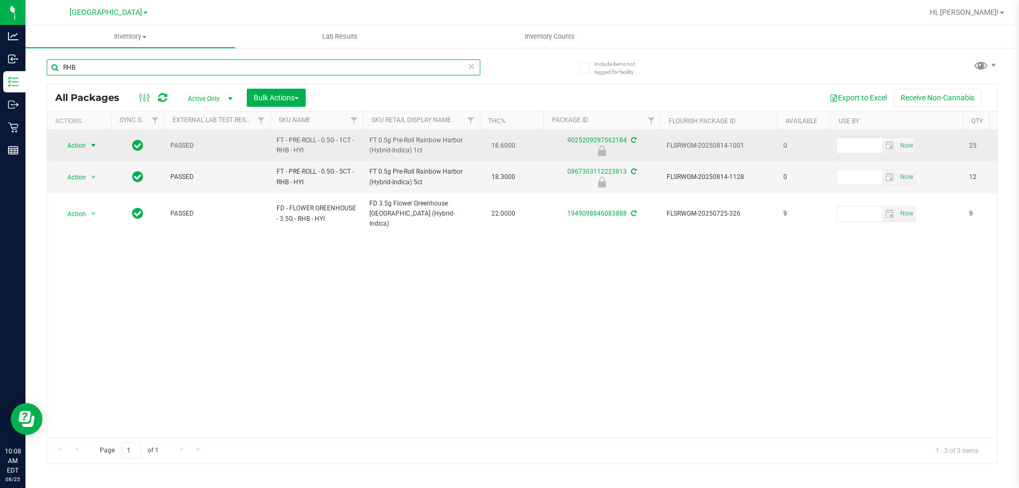
type input "RHB"
click at [86, 145] on span "Action" at bounding box center [72, 145] width 29 height 15
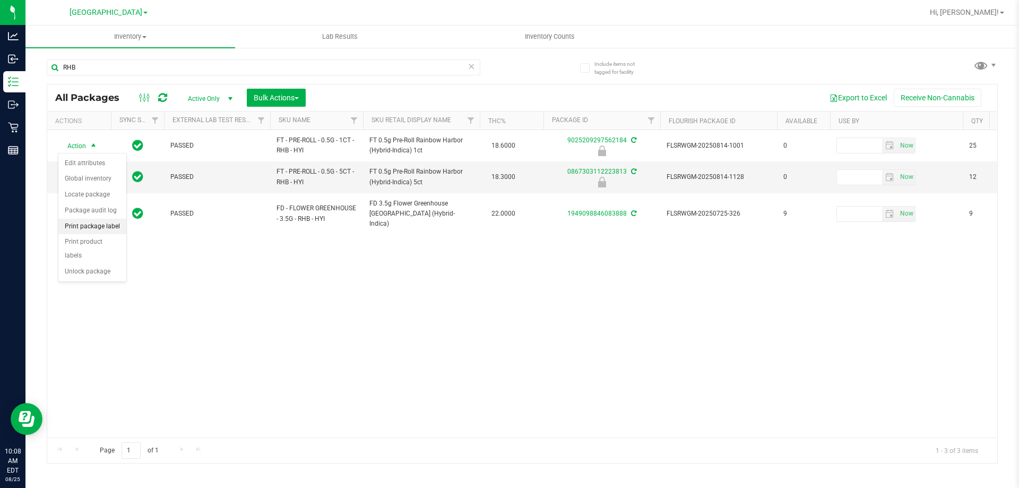
click at [98, 228] on li "Print package label" at bounding box center [92, 227] width 68 height 16
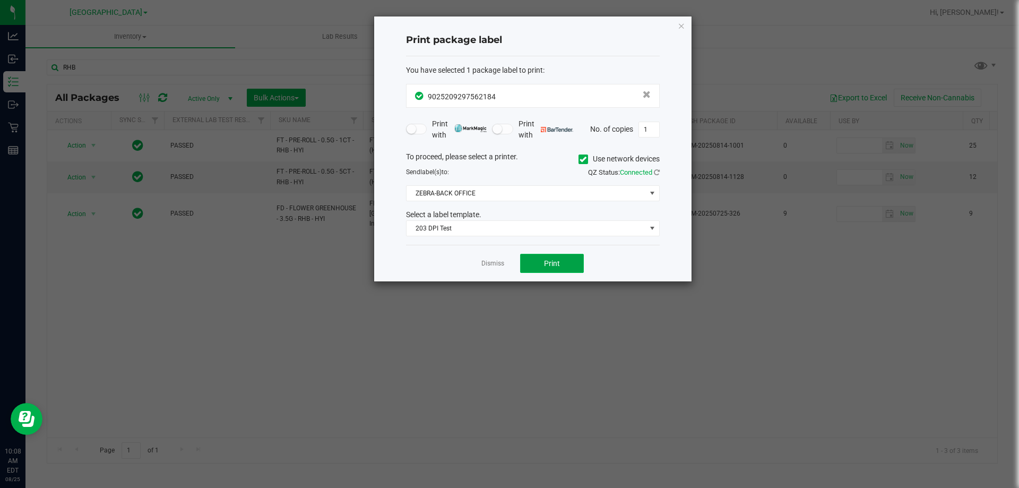
click at [573, 267] on button "Print" at bounding box center [552, 263] width 64 height 19
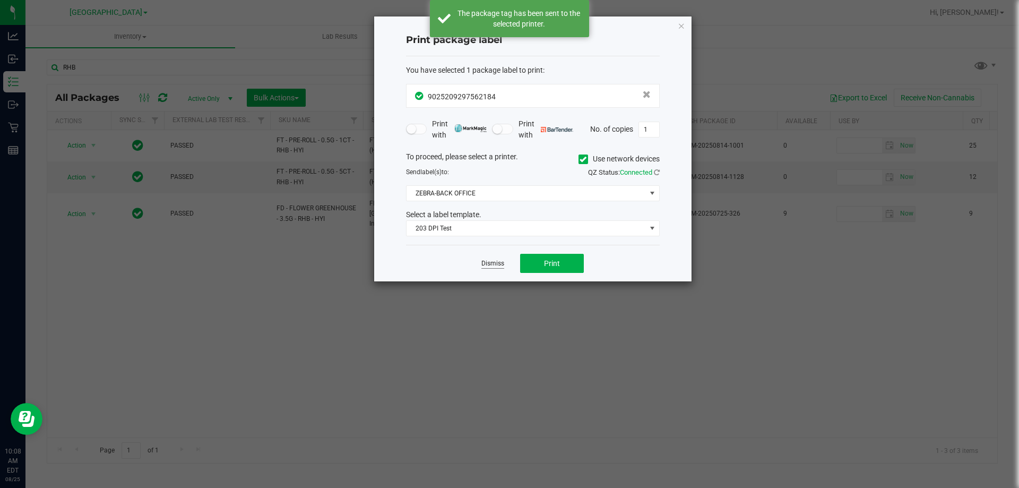
click at [501, 263] on link "Dismiss" at bounding box center [492, 263] width 23 height 9
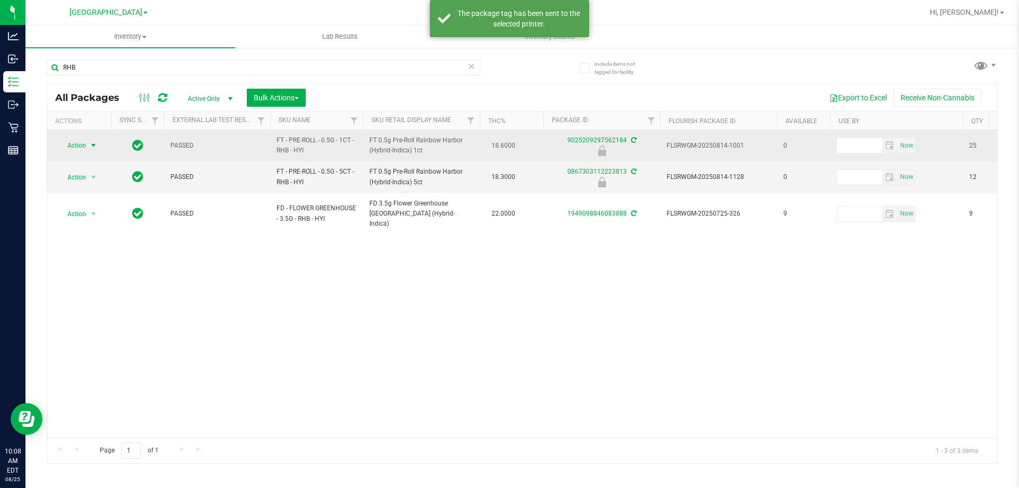
click at [74, 149] on span "Action" at bounding box center [72, 145] width 29 height 15
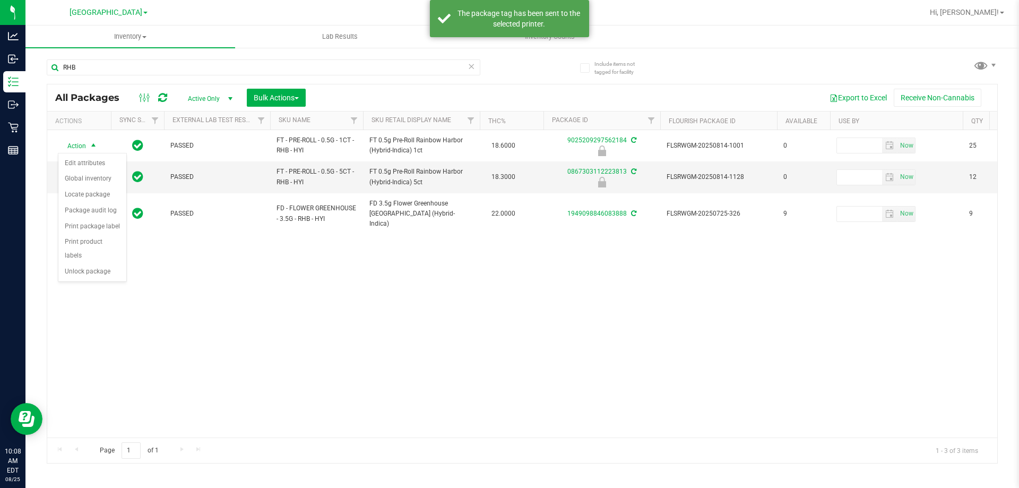
click at [327, 288] on div "Action Action Edit attributes Global inventory Locate package Package audit log…" at bounding box center [522, 283] width 950 height 307
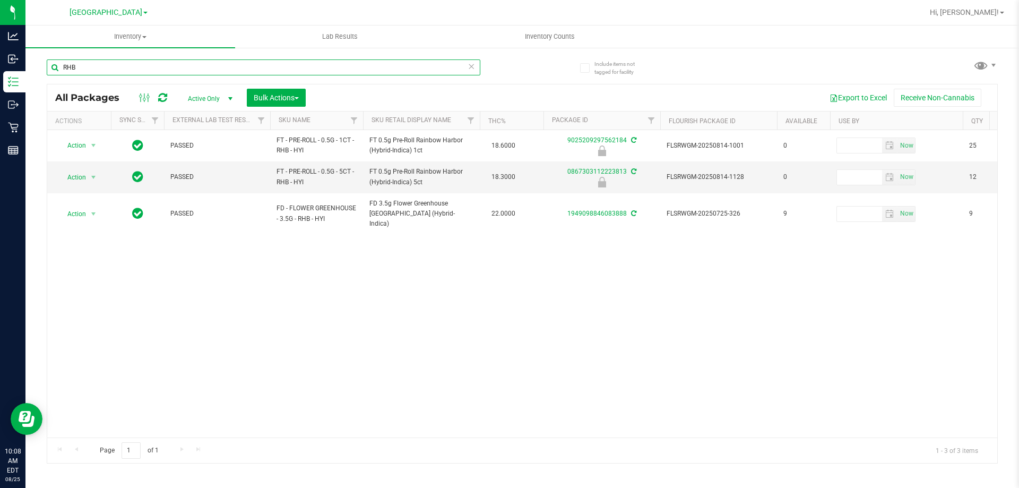
click at [154, 75] on input "RHB" at bounding box center [263, 67] width 433 height 16
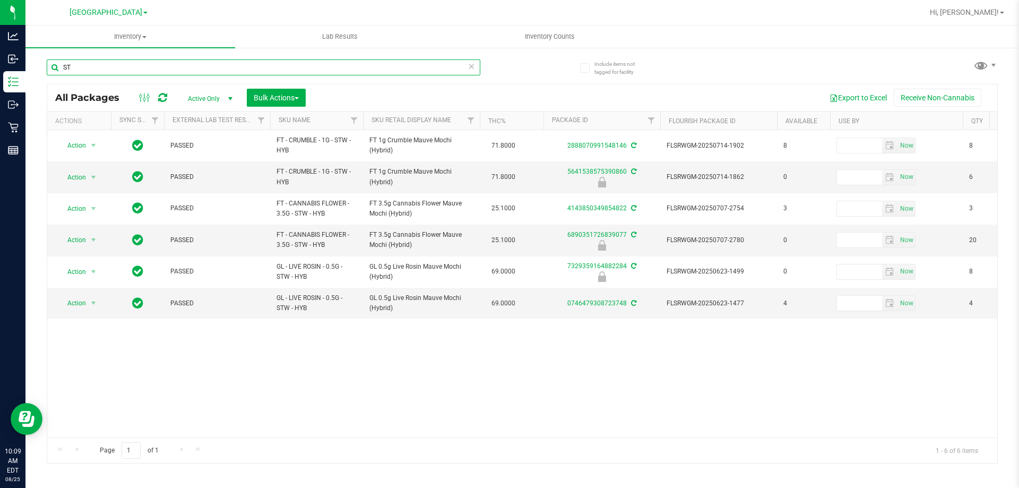
type input "S"
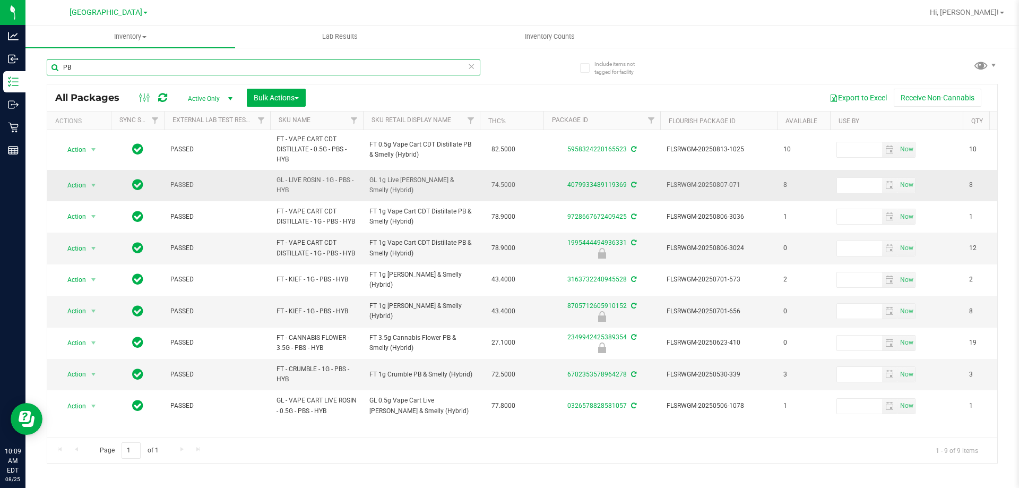
type input "P"
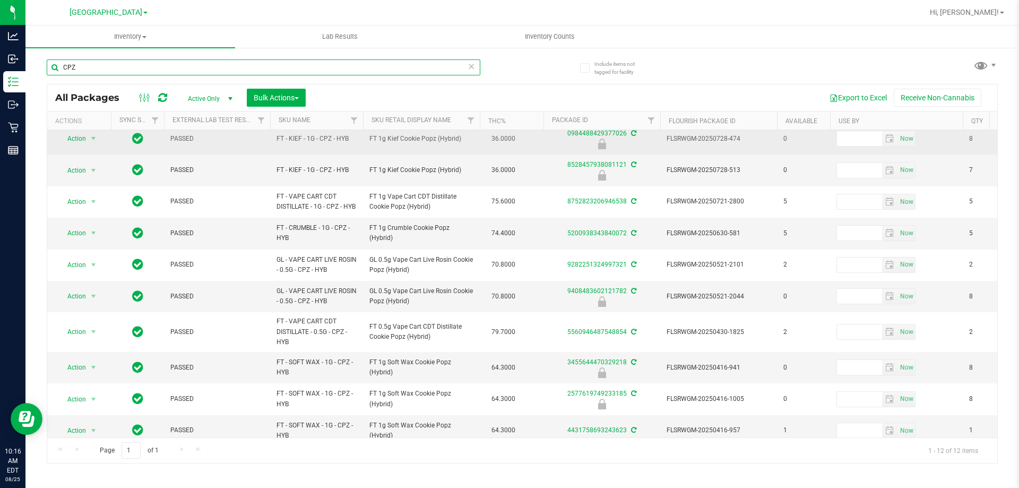
scroll to position [94, 0]
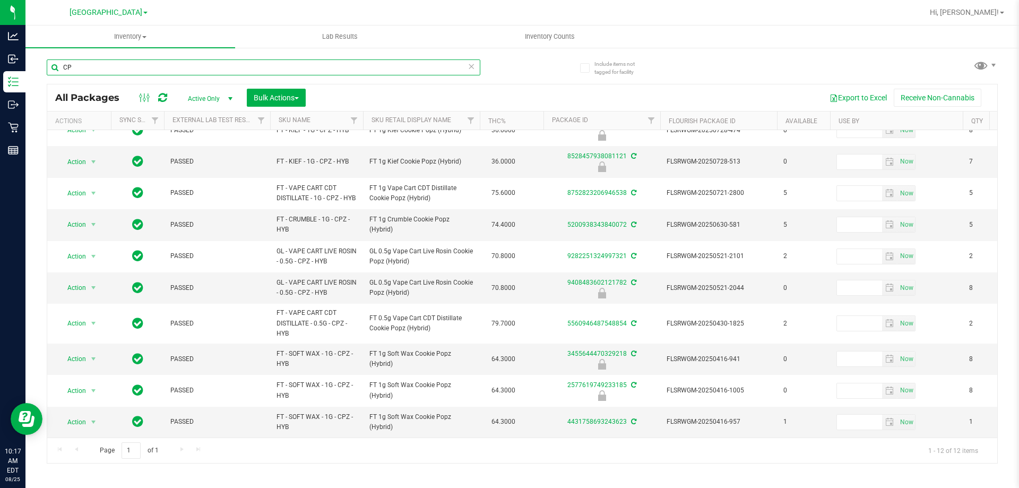
type input "C"
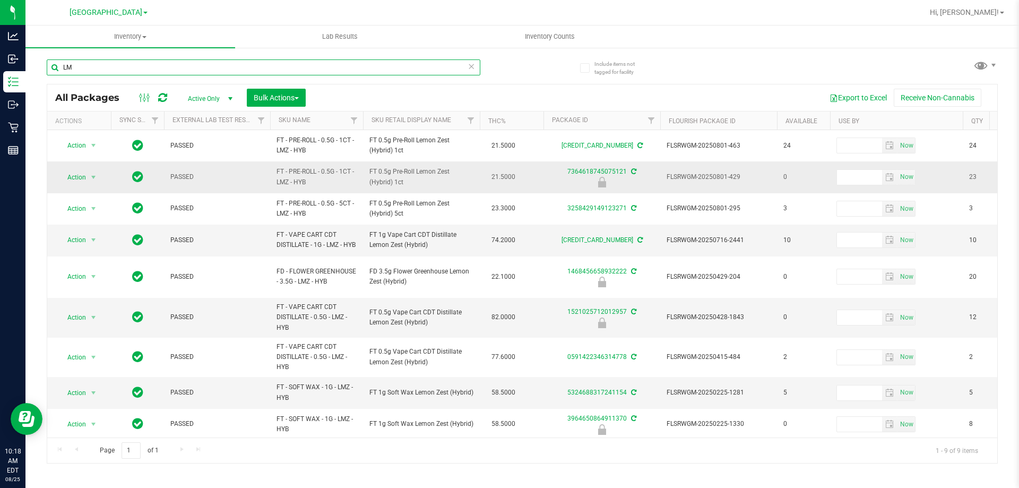
type input "L"
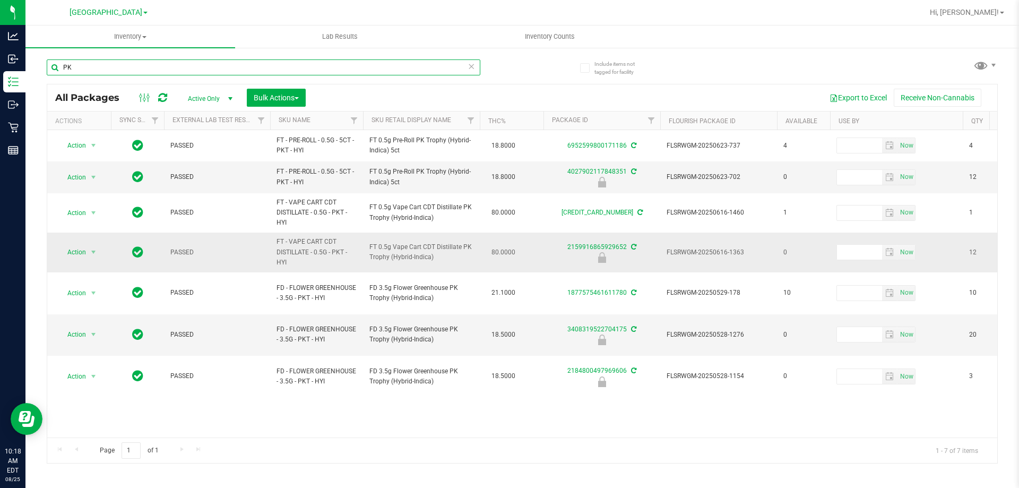
type input "P"
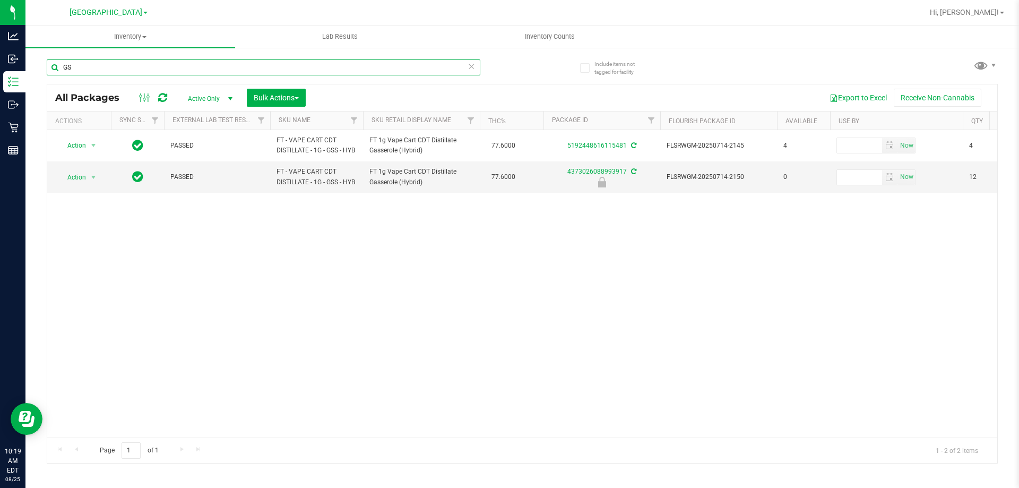
type input "G"
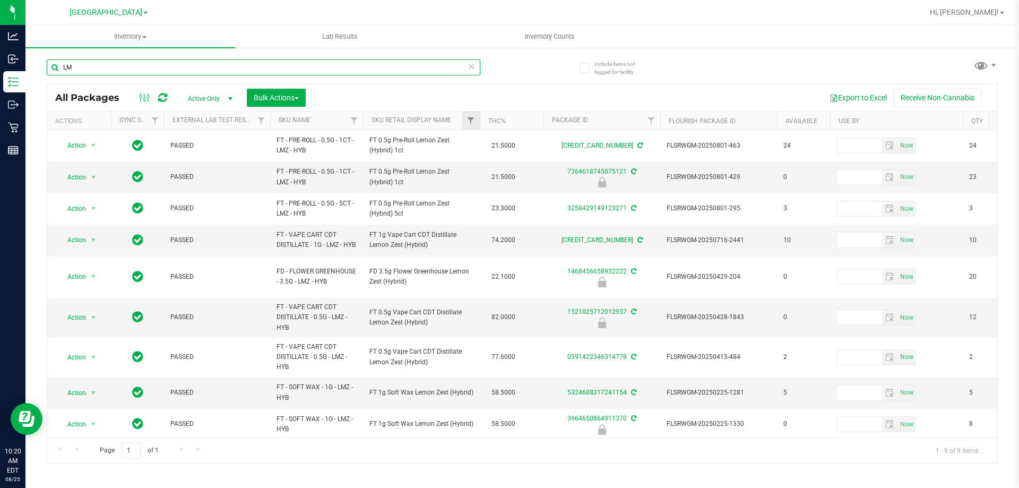
type input "L"
type input "RHB"
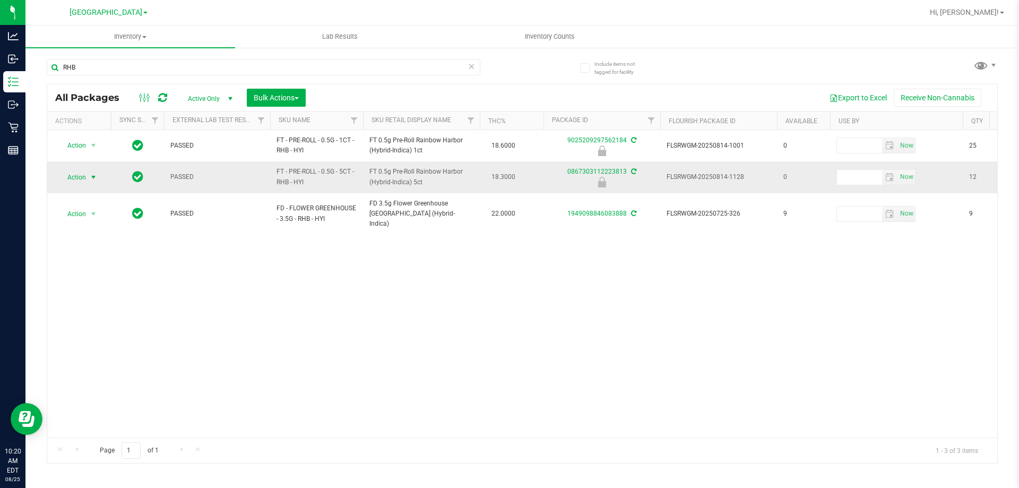
click at [84, 175] on span "Action" at bounding box center [72, 177] width 29 height 15
click at [105, 260] on li "Print package label" at bounding box center [92, 258] width 68 height 16
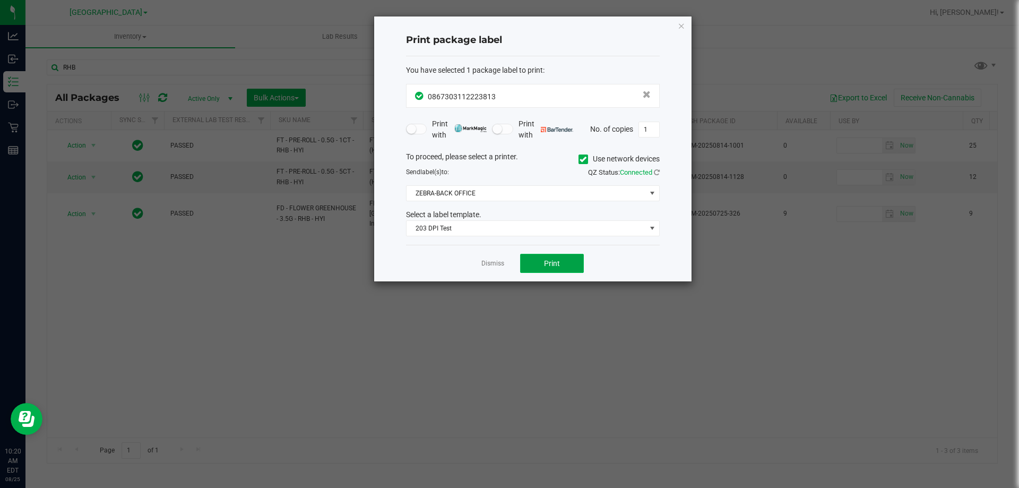
click at [558, 267] on span "Print" at bounding box center [552, 263] width 16 height 8
click at [490, 260] on link "Dismiss" at bounding box center [492, 263] width 23 height 9
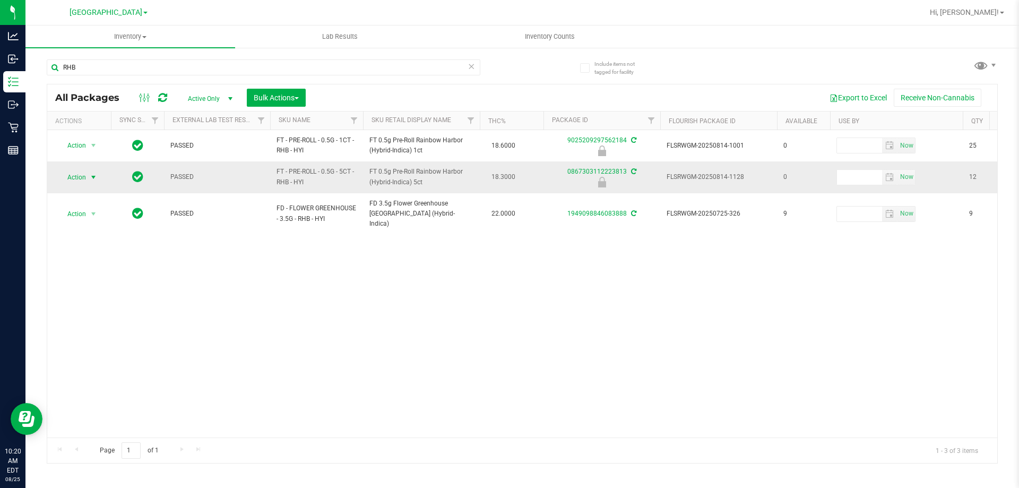
click at [76, 172] on span "Action" at bounding box center [72, 177] width 29 height 15
click at [88, 295] on li "Unlock package" at bounding box center [92, 303] width 68 height 16
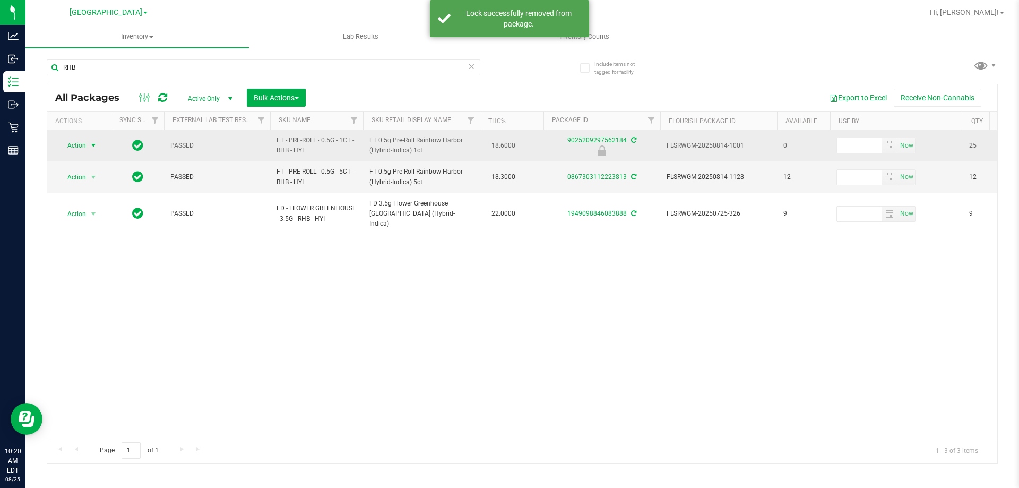
click at [79, 142] on span "Action" at bounding box center [72, 145] width 29 height 15
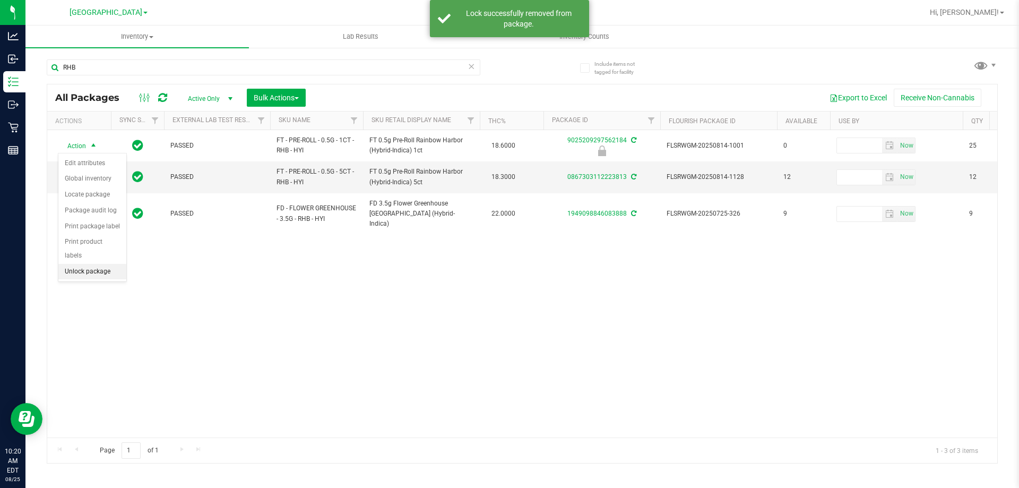
click at [98, 264] on li "Unlock package" at bounding box center [92, 272] width 68 height 16
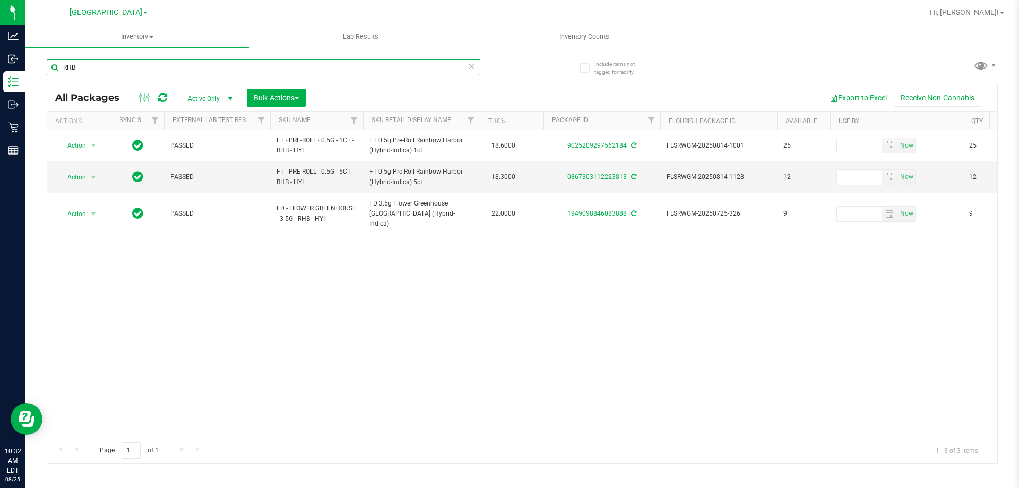
click at [109, 65] on input "RHB" at bounding box center [263, 67] width 433 height 16
type input "1468456658932222"
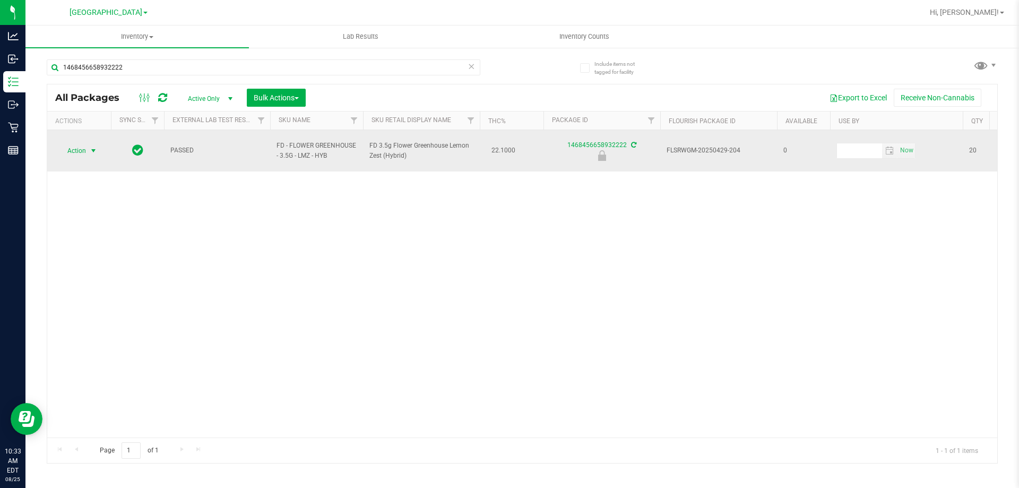
click at [89, 146] on span "select" at bounding box center [93, 150] width 8 height 8
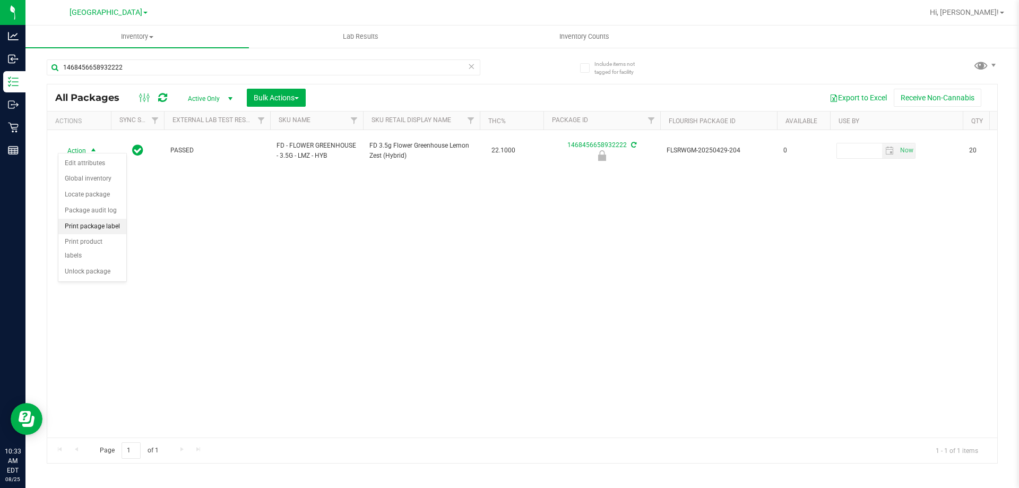
click at [104, 221] on li "Print package label" at bounding box center [92, 227] width 68 height 16
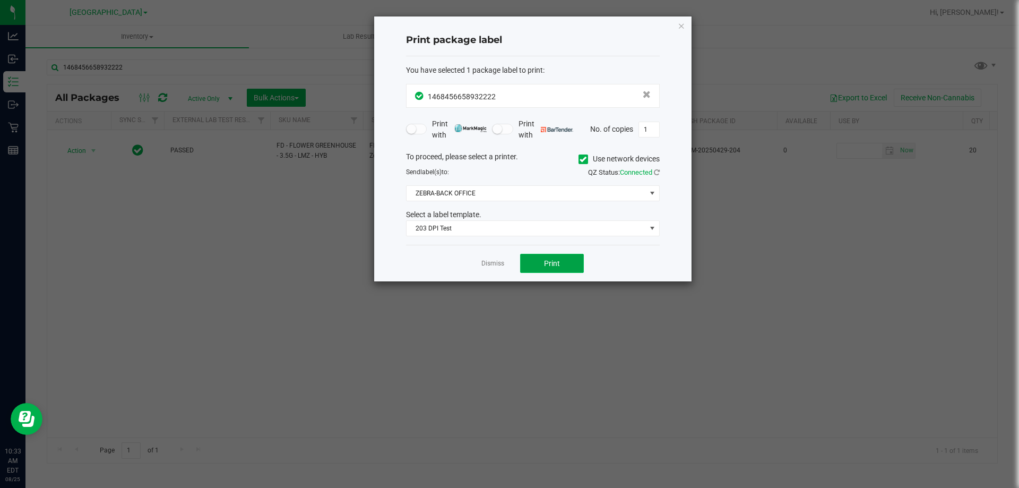
click at [557, 265] on span "Print" at bounding box center [552, 263] width 16 height 8
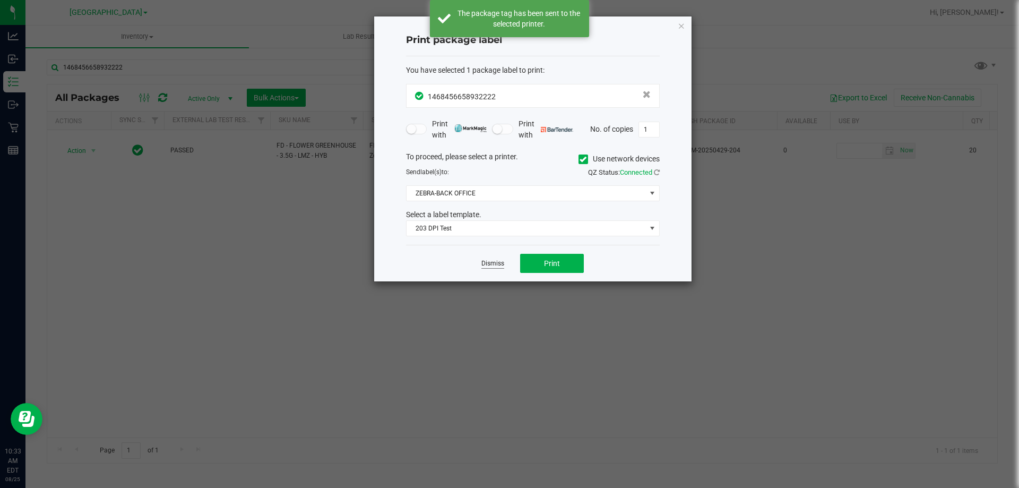
click at [498, 263] on link "Dismiss" at bounding box center [492, 263] width 23 height 9
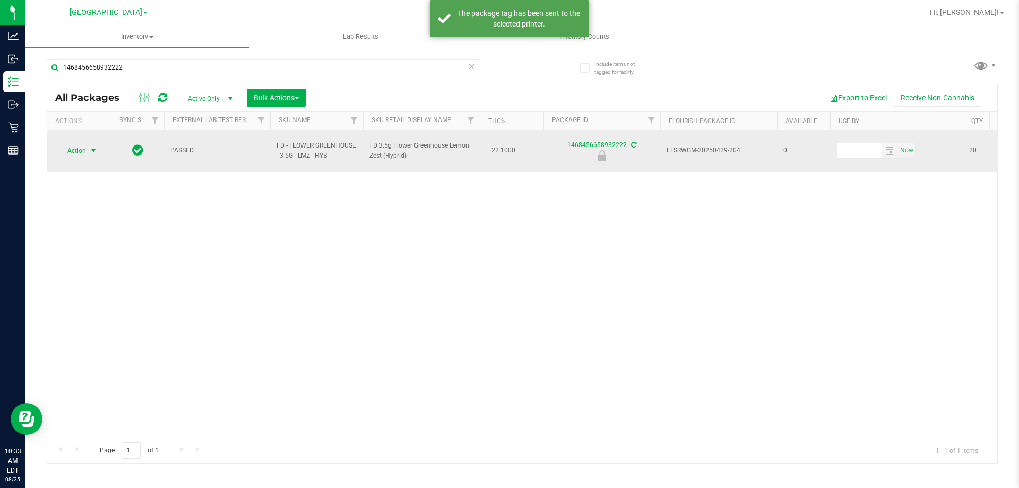
click at [76, 147] on span "Action" at bounding box center [72, 150] width 29 height 15
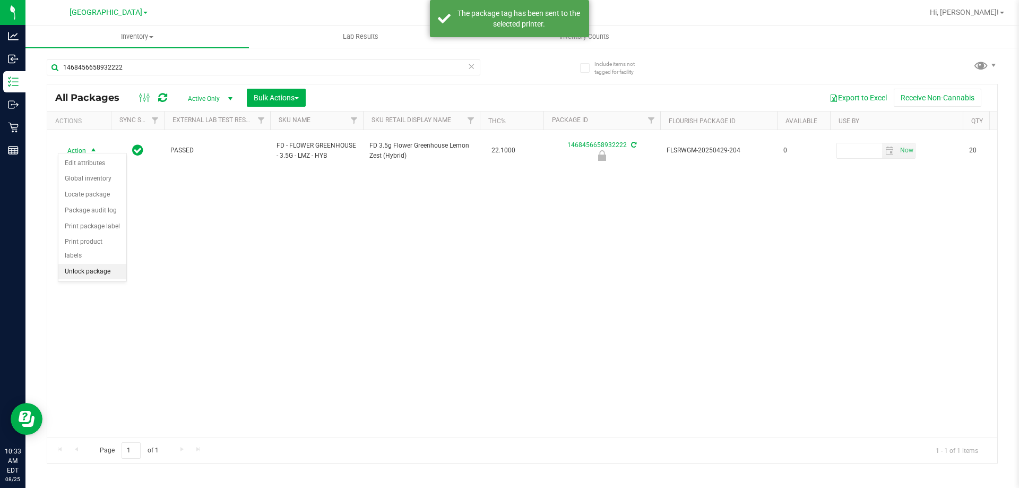
click at [102, 264] on li "Unlock package" at bounding box center [92, 272] width 68 height 16
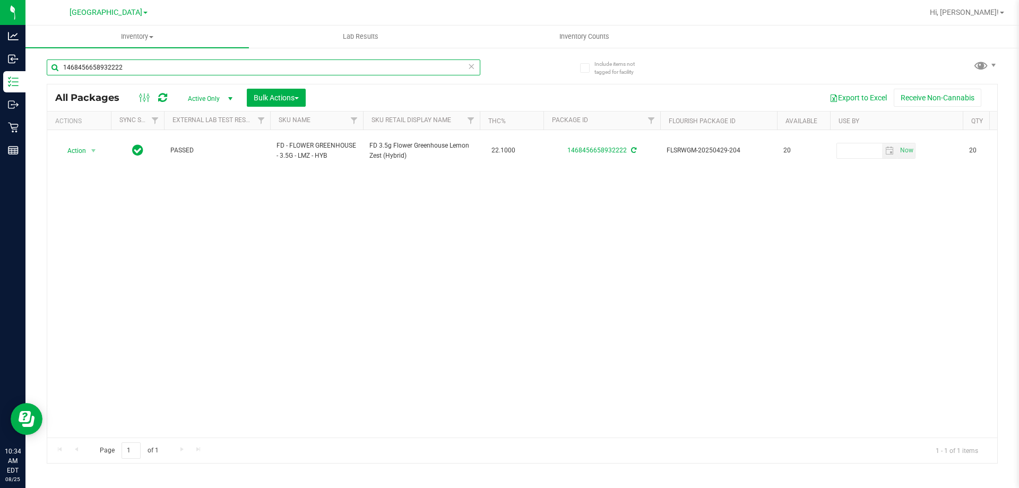
click at [134, 68] on input "1468456658932222" at bounding box center [263, 67] width 433 height 16
click at [131, 66] on input "1468456658932222" at bounding box center [263, 67] width 433 height 16
type input "1"
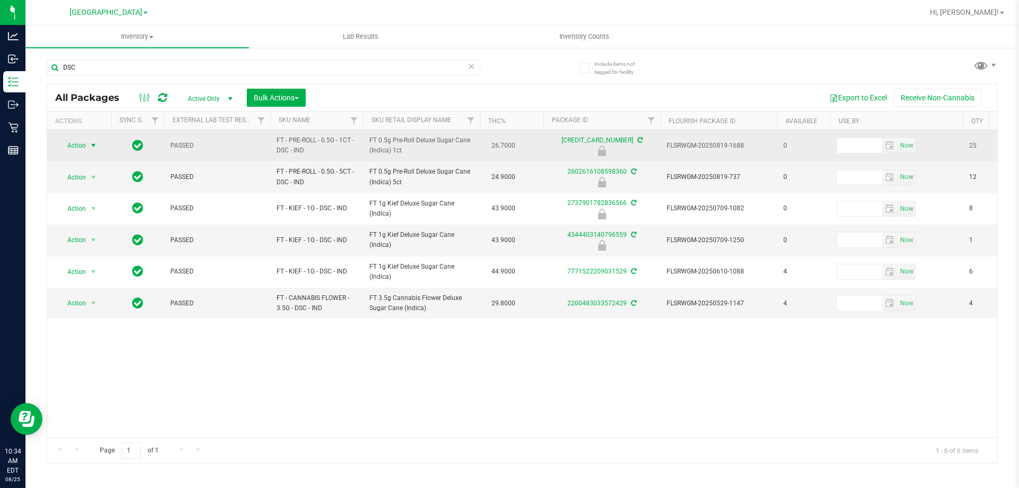
click at [83, 145] on span "Action" at bounding box center [72, 145] width 29 height 15
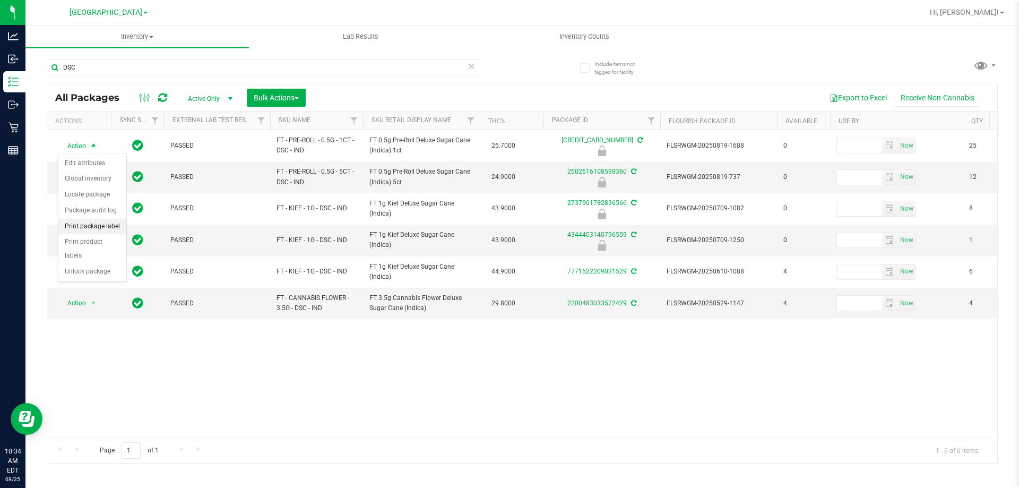
click at [98, 227] on li "Print package label" at bounding box center [92, 227] width 68 height 16
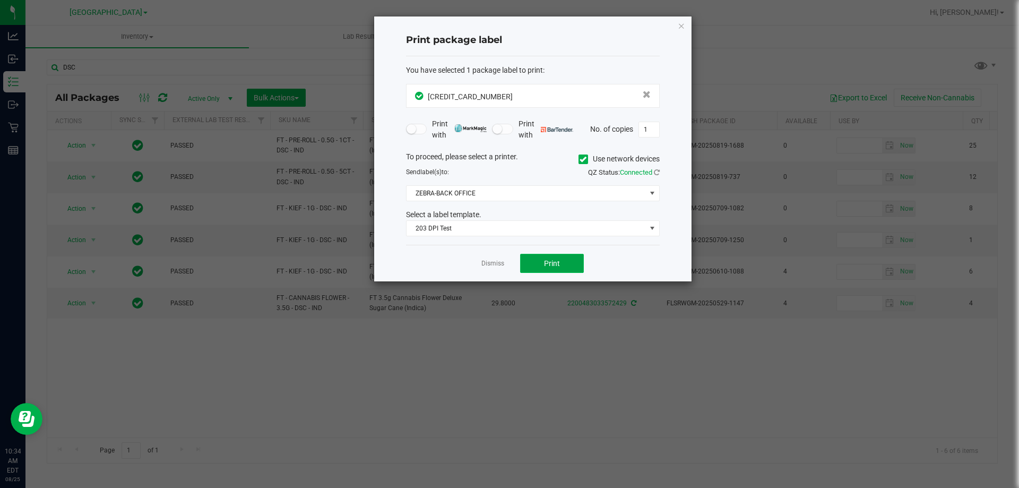
click at [551, 264] on span "Print" at bounding box center [552, 263] width 16 height 8
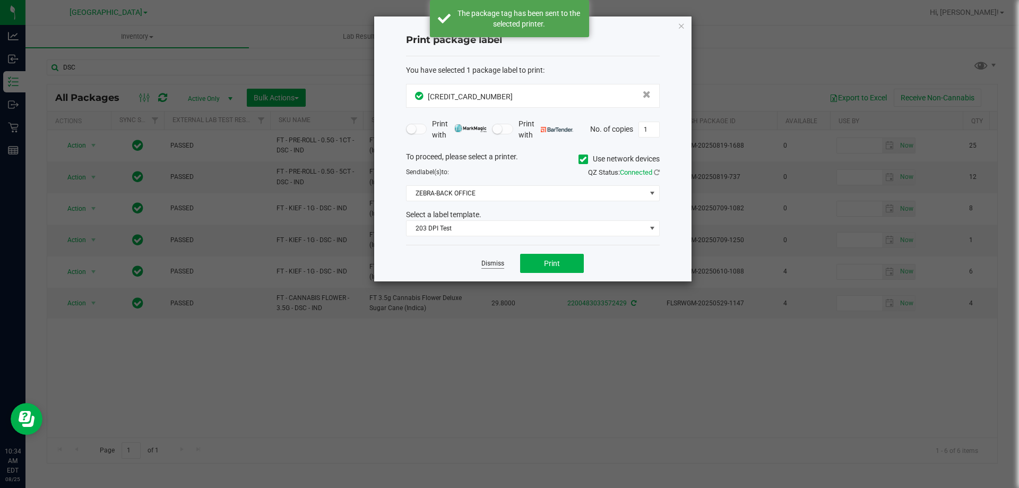
click at [482, 265] on link "Dismiss" at bounding box center [492, 263] width 23 height 9
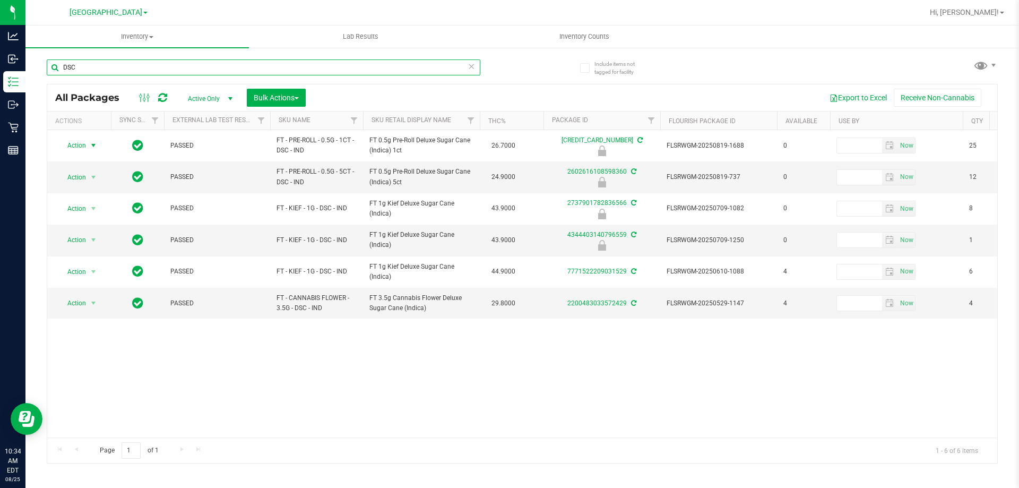
click at [107, 66] on input "DSC" at bounding box center [263, 67] width 433 height 16
type input "AMN"
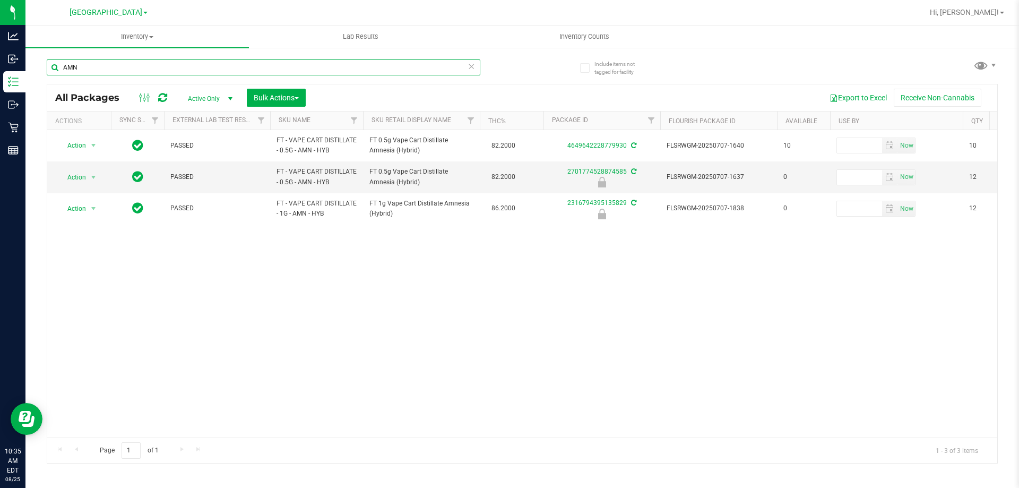
click at [107, 66] on input "AMN" at bounding box center [263, 67] width 433 height 16
type input "PBS"
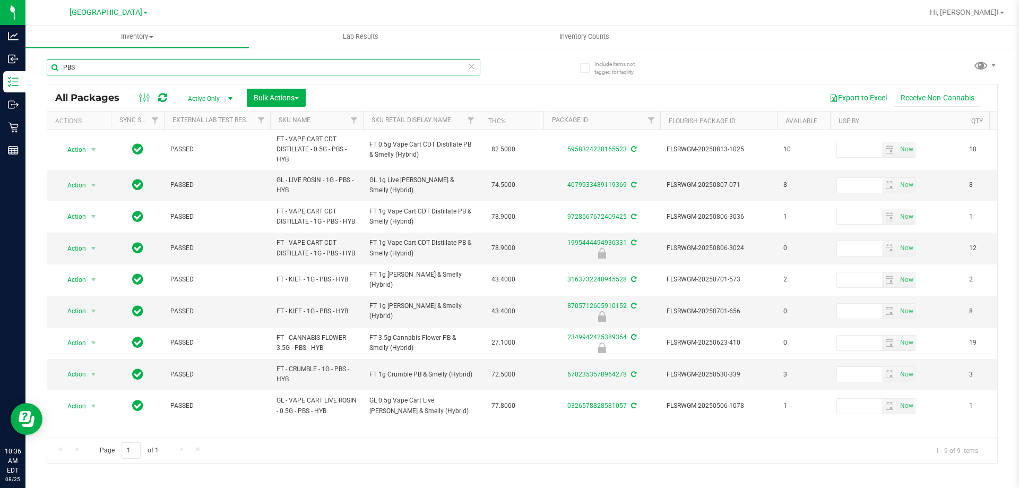
click at [150, 67] on input "PBS" at bounding box center [263, 67] width 433 height 16
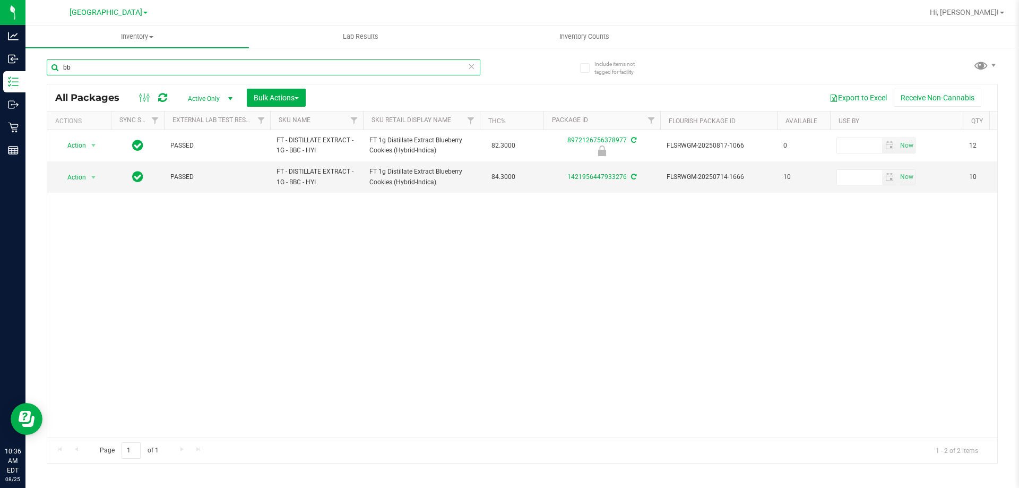
type input "b"
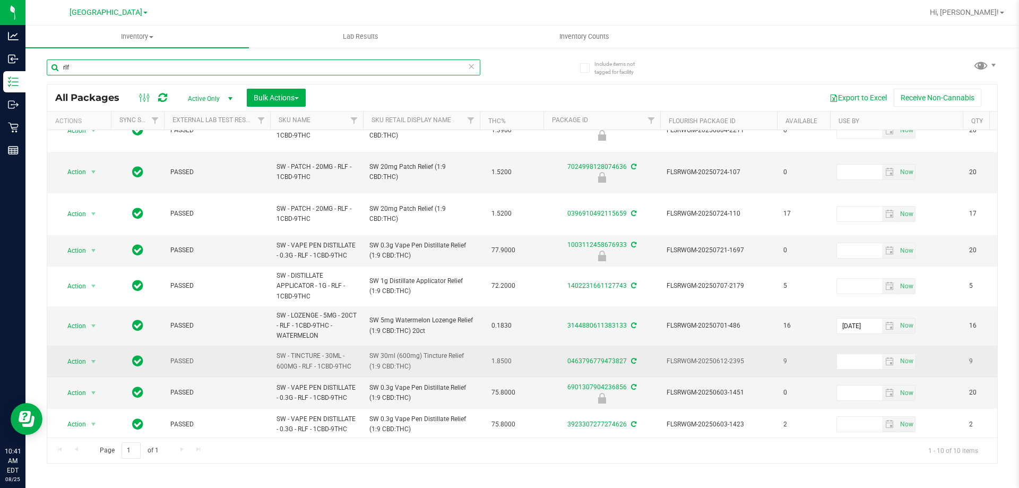
scroll to position [31, 0]
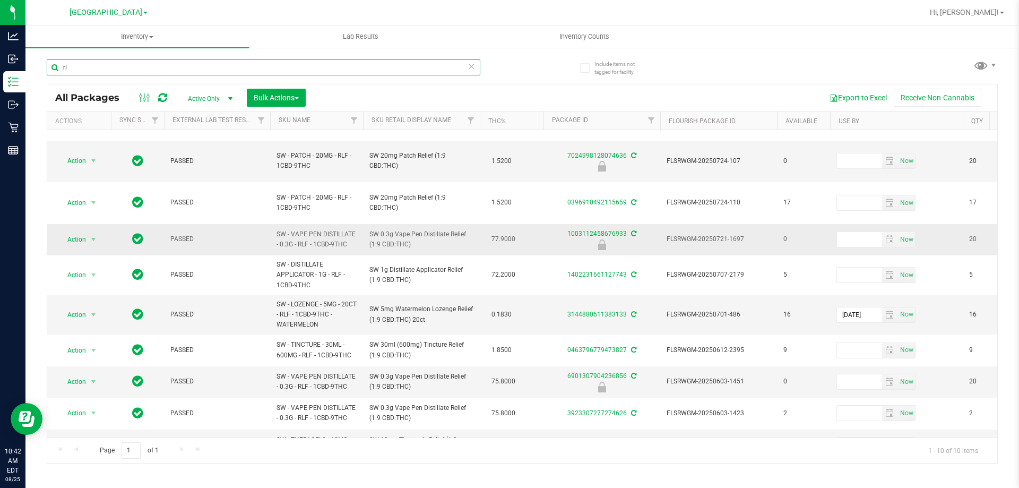
type input "r"
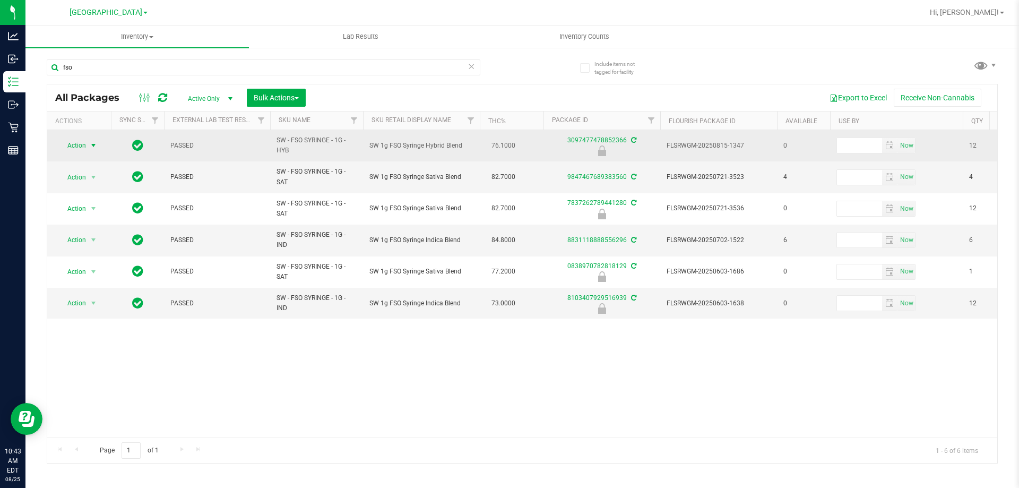
click at [79, 142] on span "Action" at bounding box center [72, 145] width 29 height 15
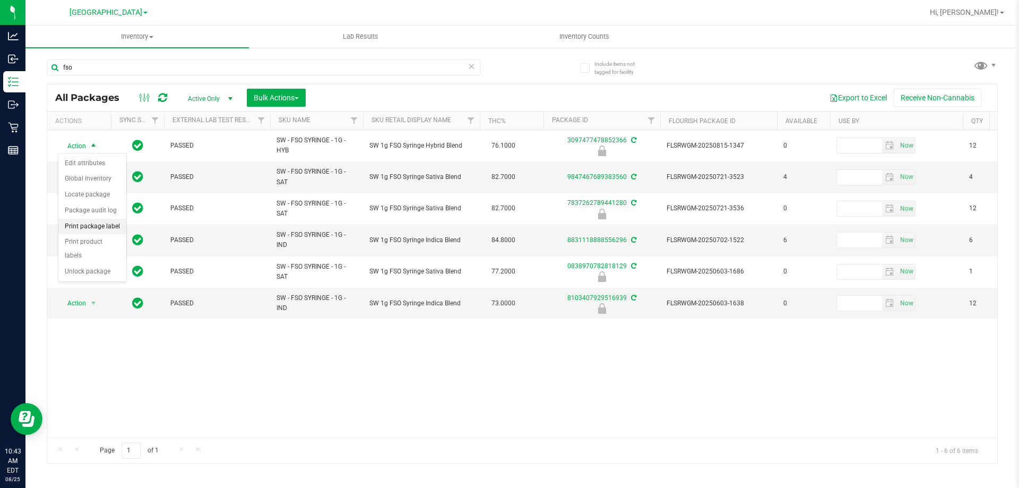
click at [86, 222] on li "Print package label" at bounding box center [92, 227] width 68 height 16
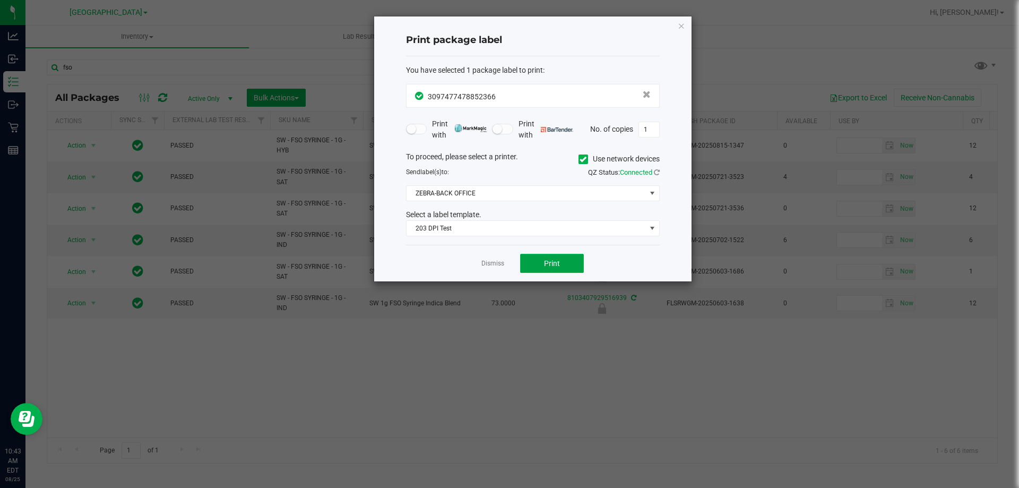
click at [553, 263] on span "Print" at bounding box center [552, 263] width 16 height 8
click at [496, 266] on link "Dismiss" at bounding box center [492, 263] width 23 height 9
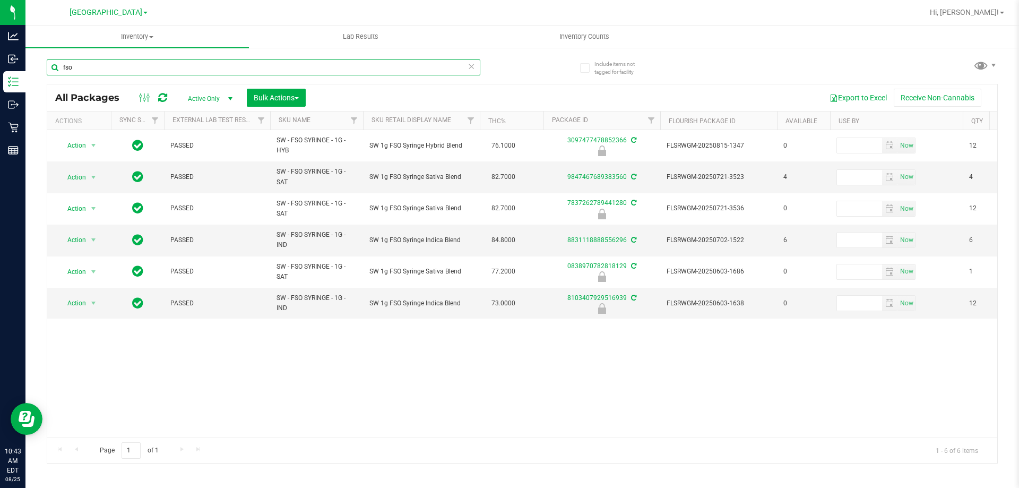
click at [124, 67] on input "fso" at bounding box center [263, 67] width 433 height 16
type input "1161636407184922"
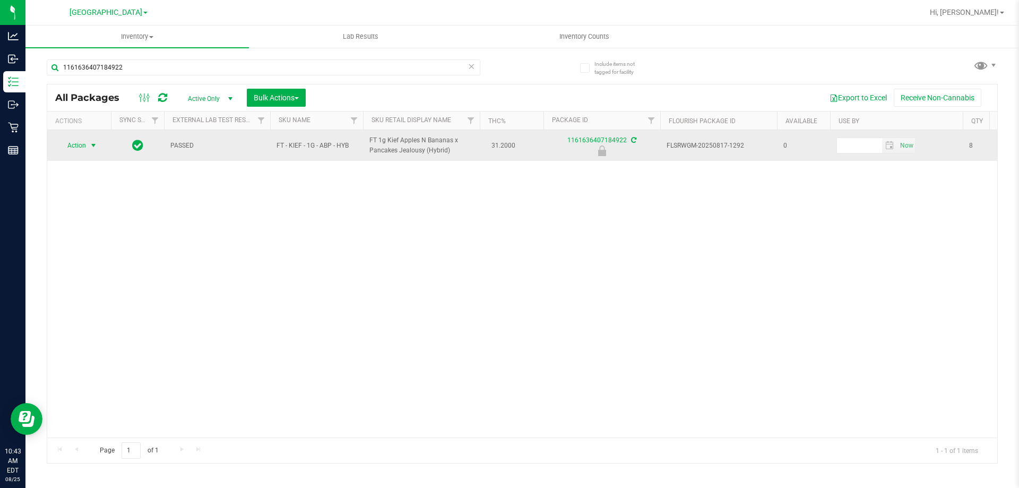
click at [74, 148] on span "Action" at bounding box center [72, 145] width 29 height 15
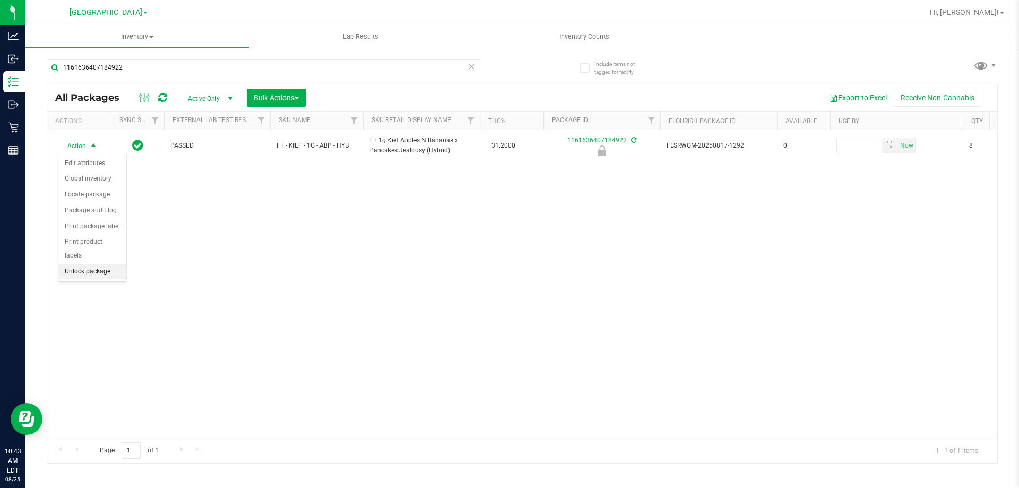
click at [96, 264] on li "Unlock package" at bounding box center [92, 272] width 68 height 16
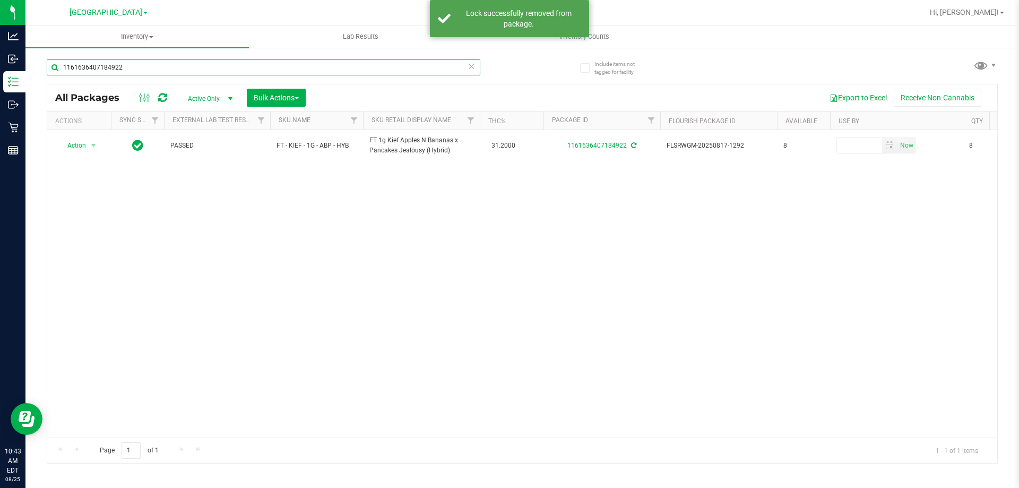
click at [155, 70] on input "1161636407184922" at bounding box center [263, 67] width 433 height 16
type input "2677195112568819"
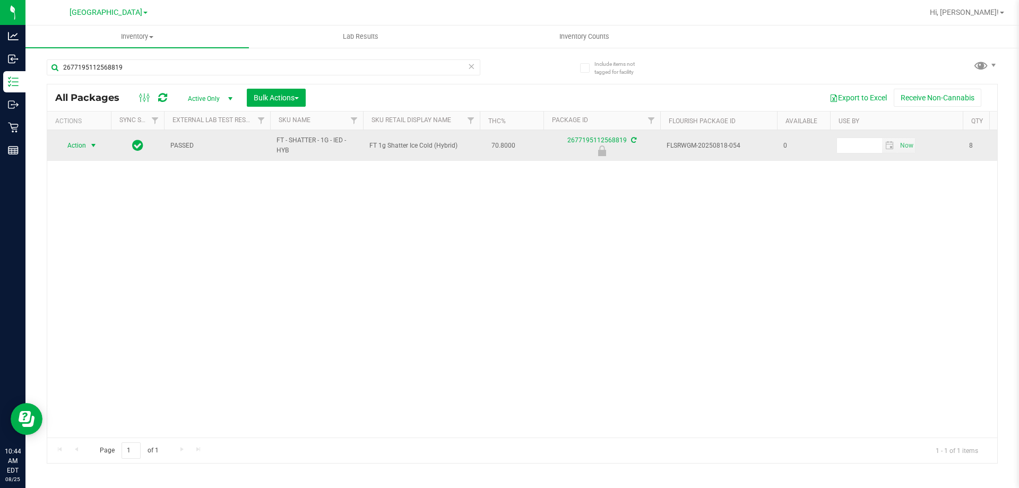
click at [86, 146] on span "Action" at bounding box center [72, 145] width 29 height 15
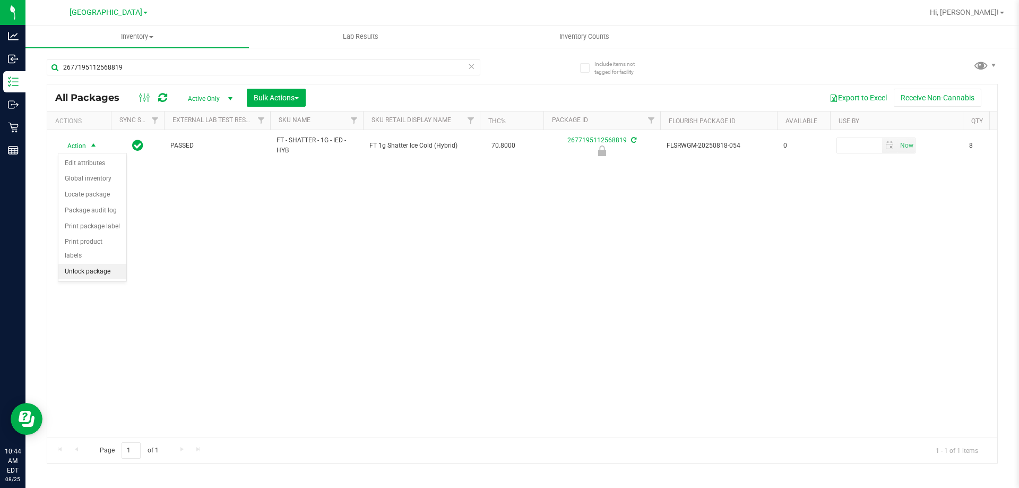
click at [95, 264] on li "Unlock package" at bounding box center [92, 272] width 68 height 16
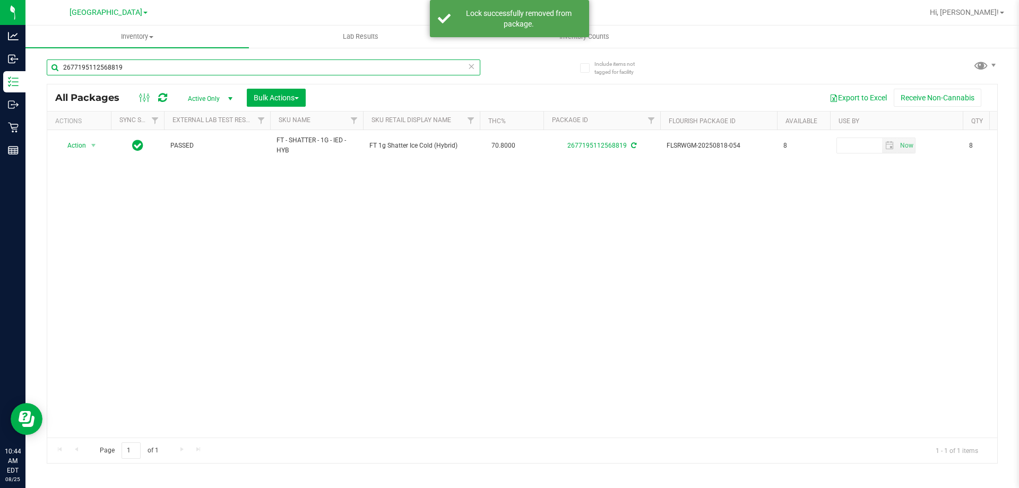
click at [134, 72] on input "2677195112568819" at bounding box center [263, 67] width 433 height 16
type input "4519422143571850"
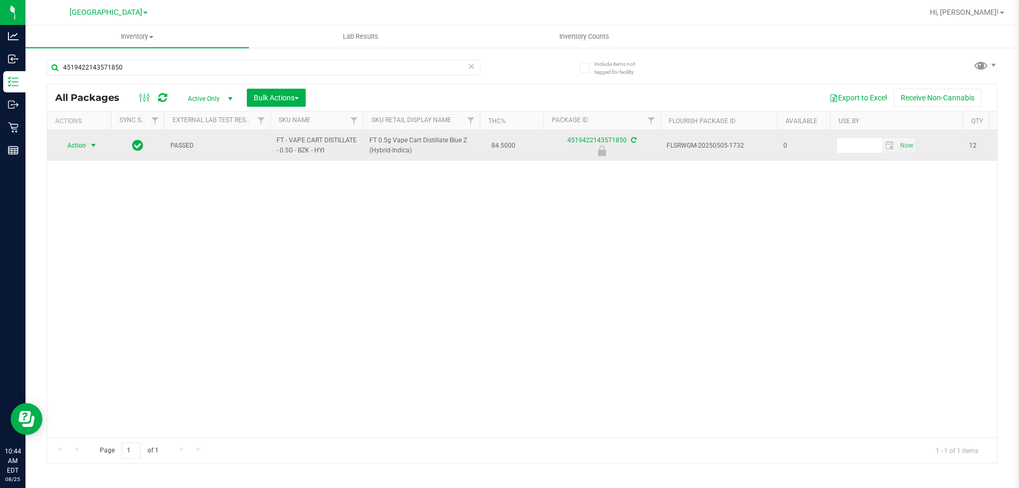
click at [80, 144] on span "Action" at bounding box center [72, 145] width 29 height 15
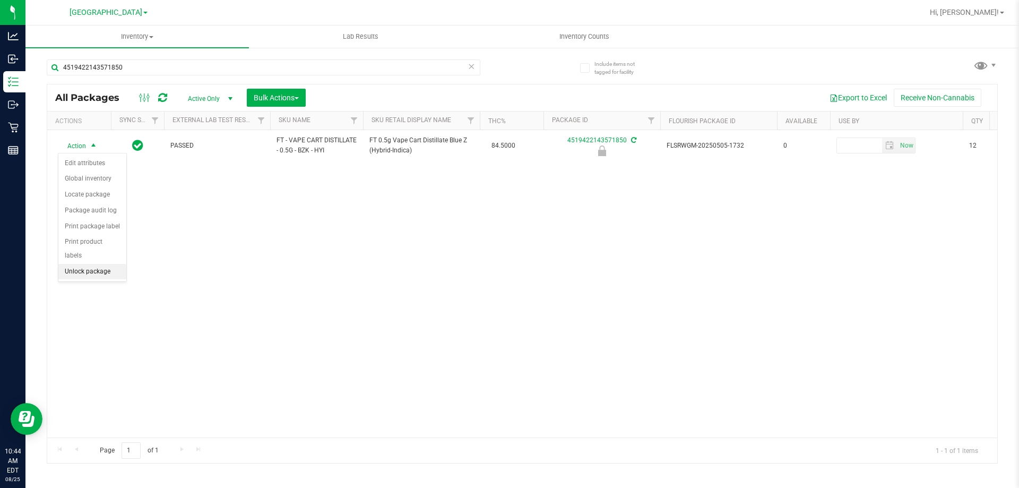
click at [108, 264] on li "Unlock package" at bounding box center [92, 272] width 68 height 16
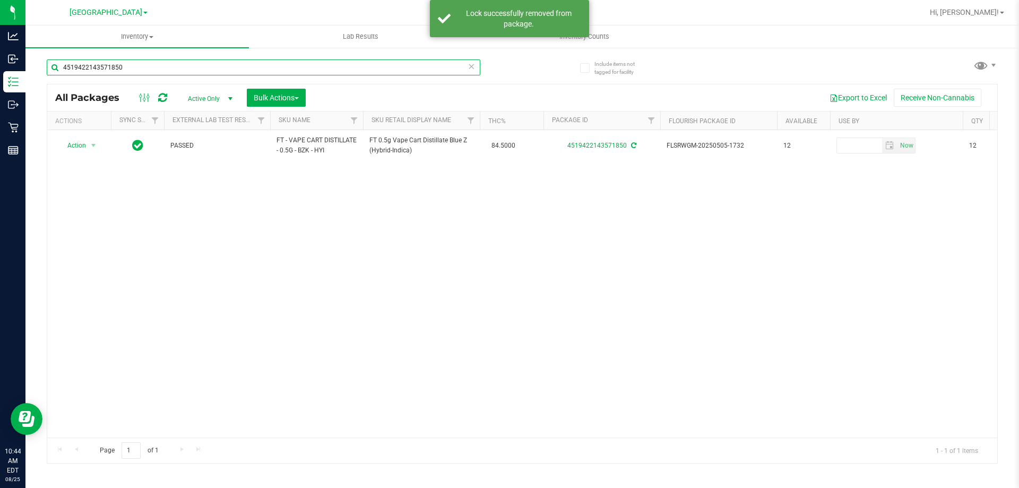
click at [131, 67] on input "4519422143571850" at bounding box center [263, 67] width 433 height 16
type input "2316794395135829"
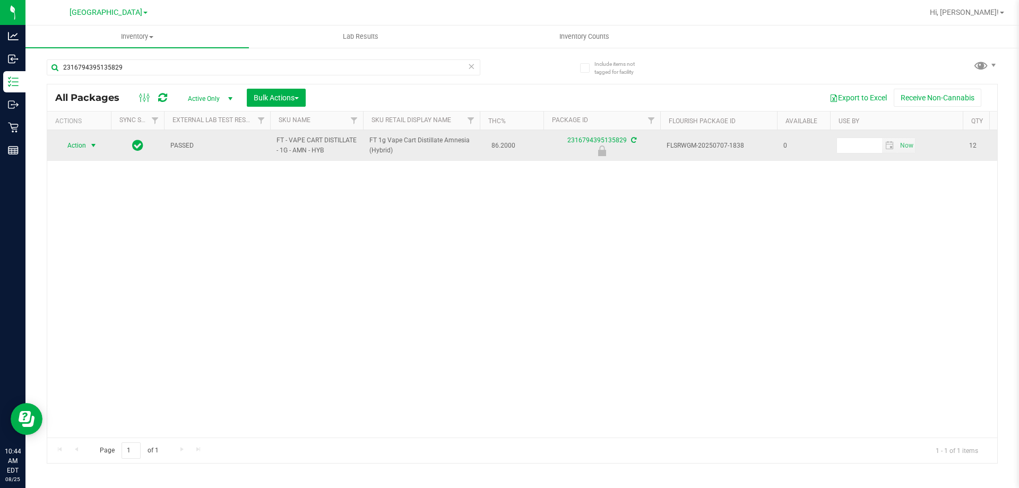
click at [94, 143] on span "select" at bounding box center [93, 145] width 8 height 8
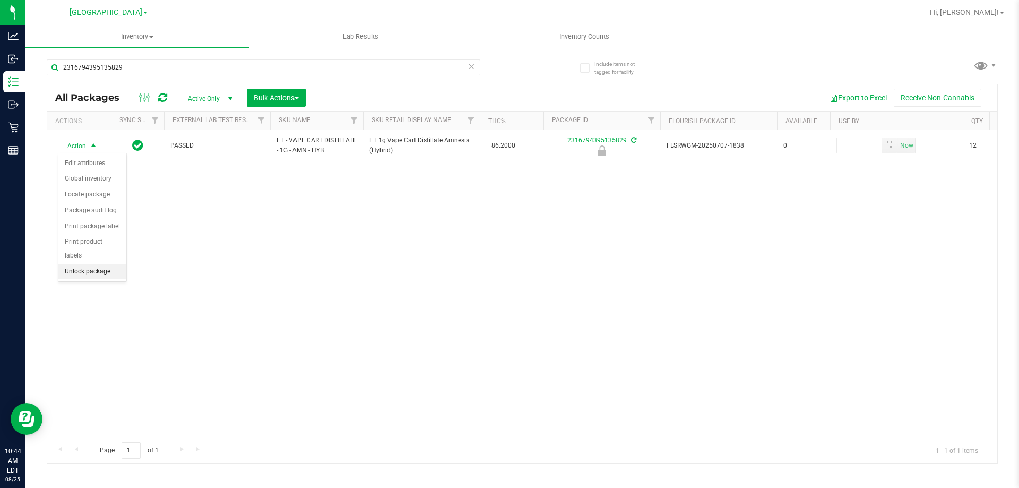
click at [97, 264] on li "Unlock package" at bounding box center [92, 272] width 68 height 16
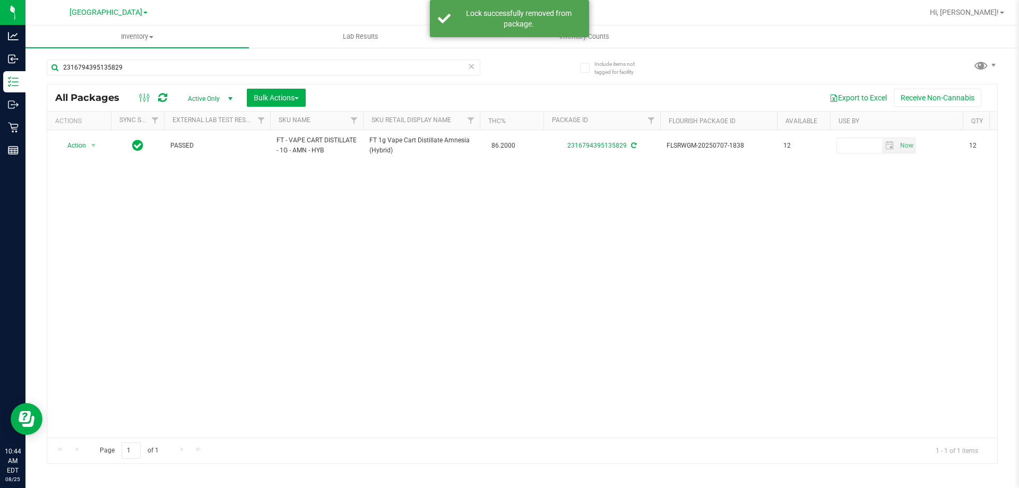
click at [317, 54] on div "2316794395135829" at bounding box center [284, 67] width 475 height 34
click at [312, 69] on input "2316794395135829" at bounding box center [263, 67] width 433 height 16
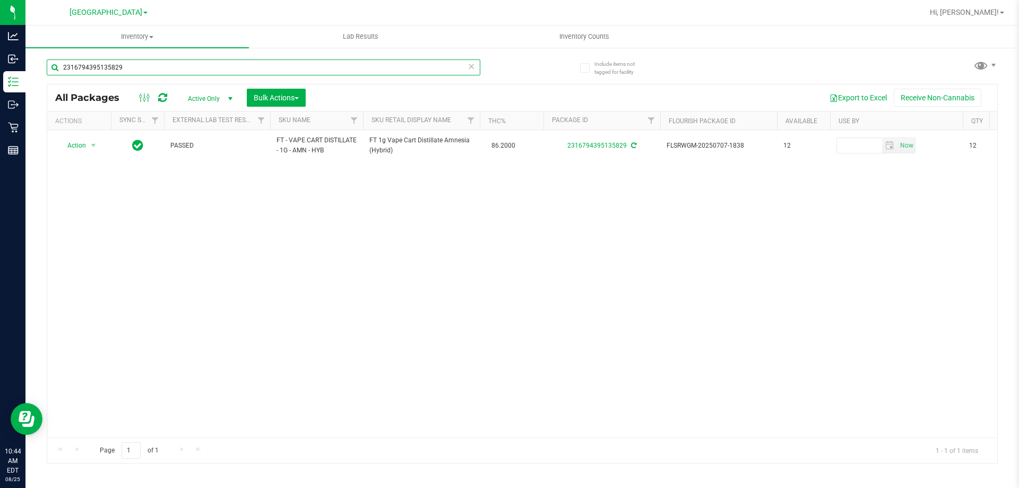
click at [312, 69] on input "2316794395135829" at bounding box center [263, 67] width 433 height 16
type input "3097477478852366"
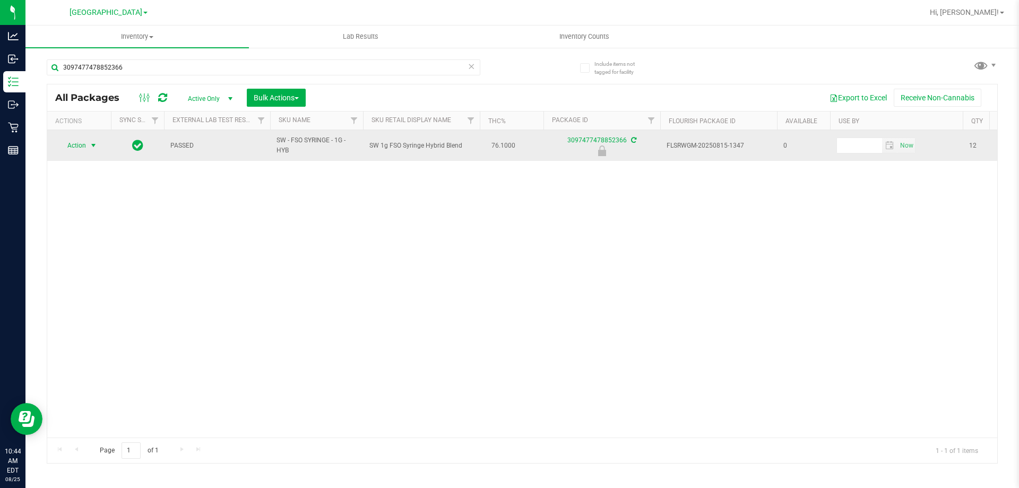
click at [84, 139] on span "Action" at bounding box center [72, 145] width 29 height 15
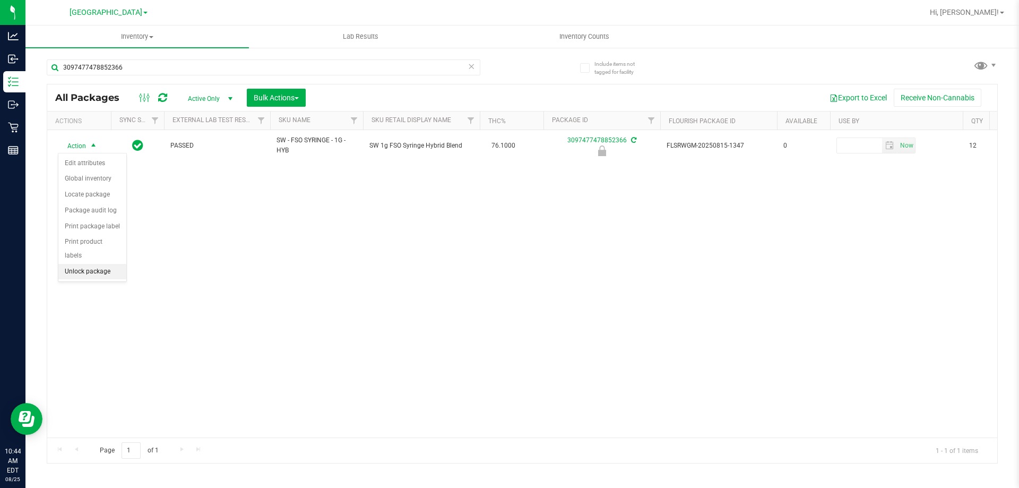
click at [102, 264] on li "Unlock package" at bounding box center [92, 272] width 68 height 16
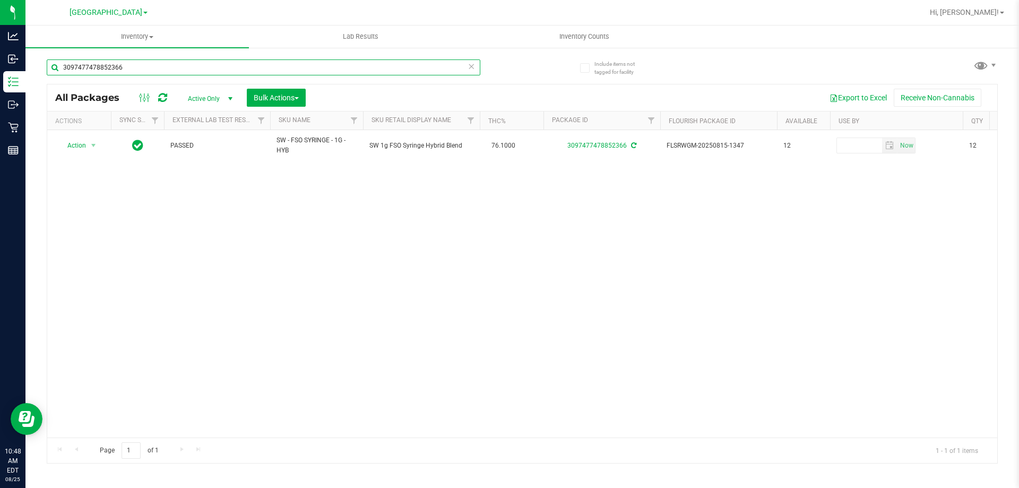
click at [160, 66] on input "3097477478852366" at bounding box center [263, 67] width 433 height 16
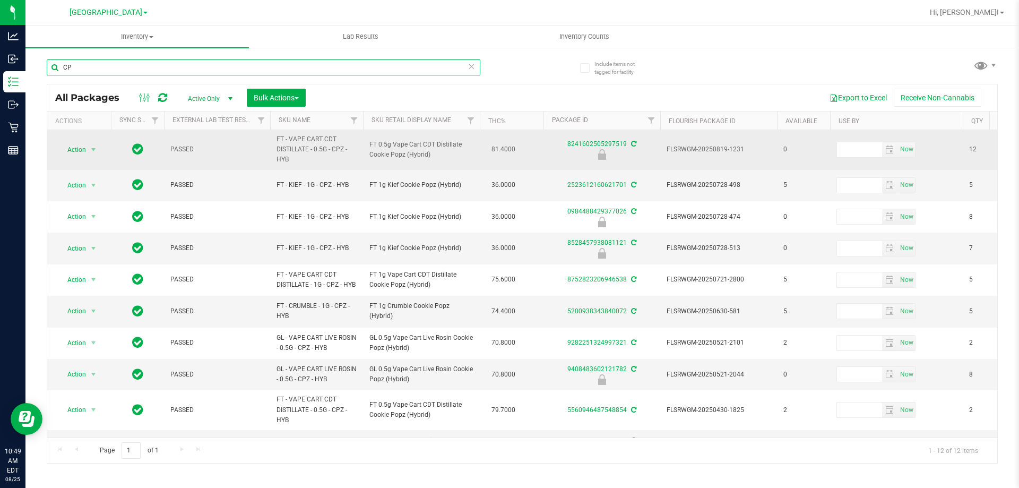
type input "C"
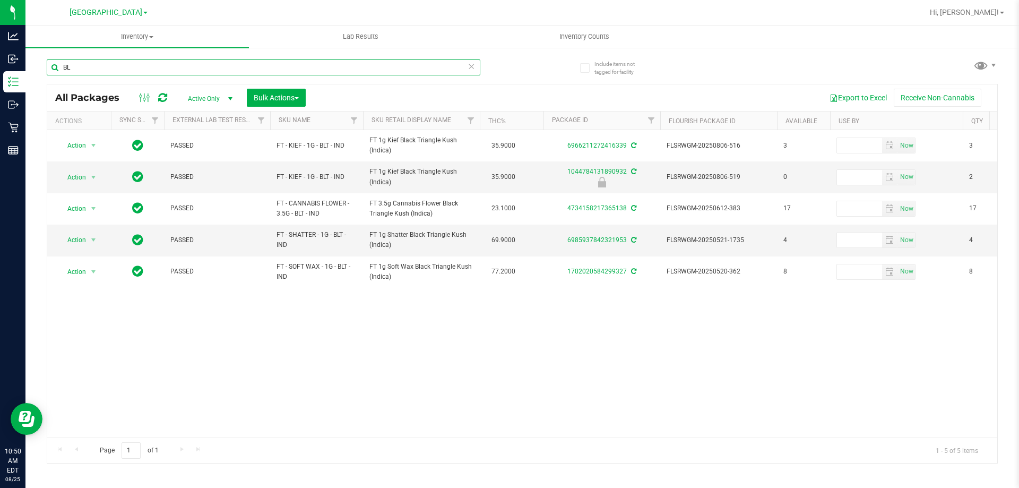
type input "B"
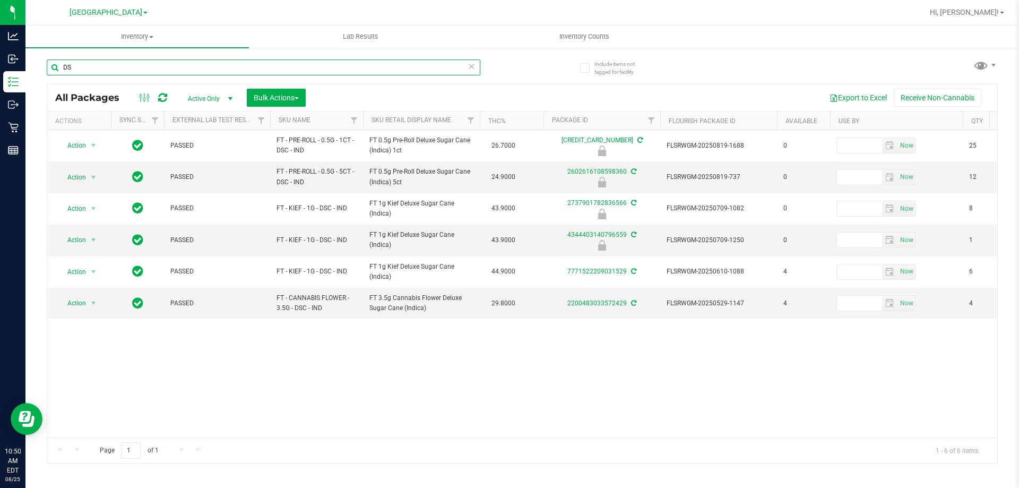
type input "D"
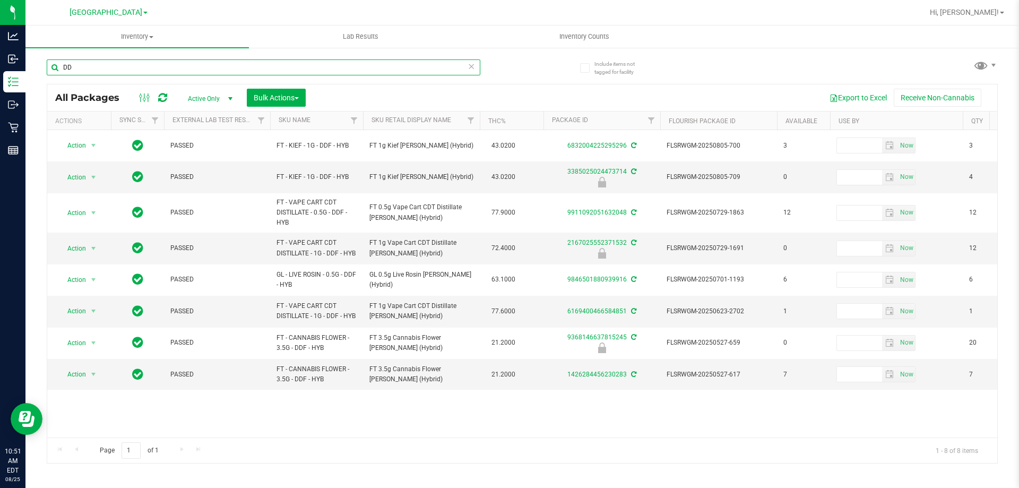
type input "D"
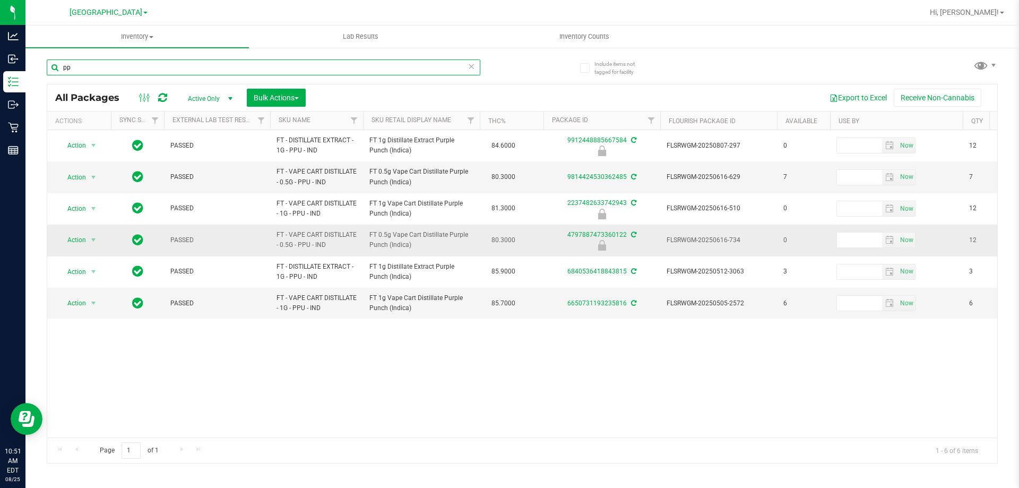
type input "p"
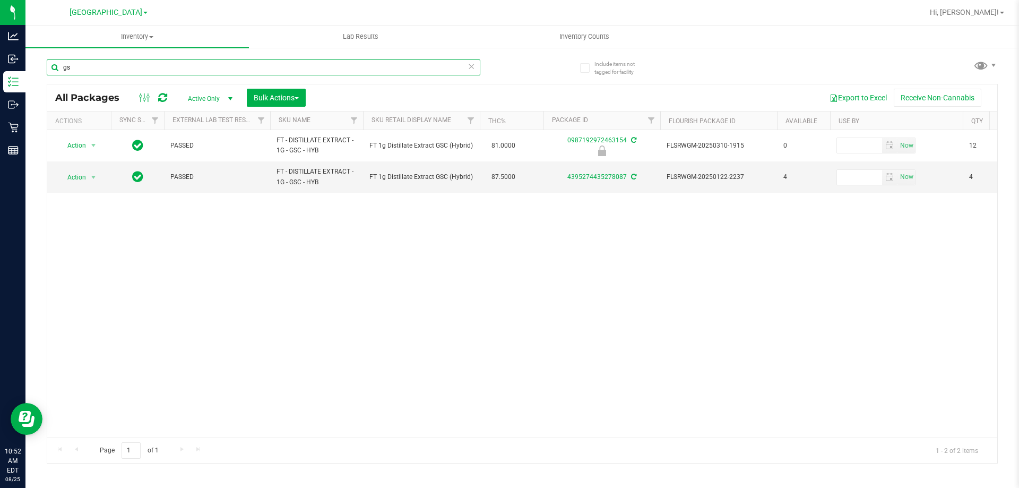
type input "g"
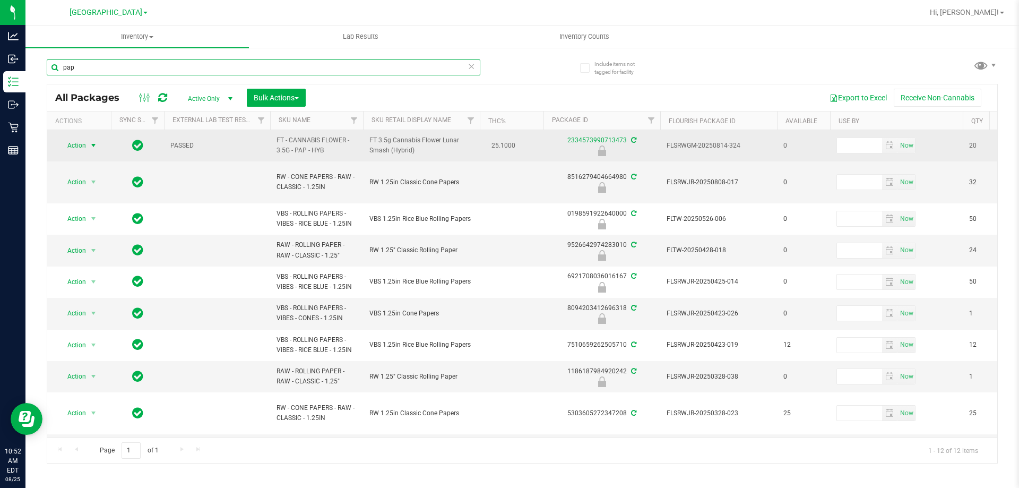
type input "pap"
click at [87, 143] on span "select" at bounding box center [93, 145] width 13 height 15
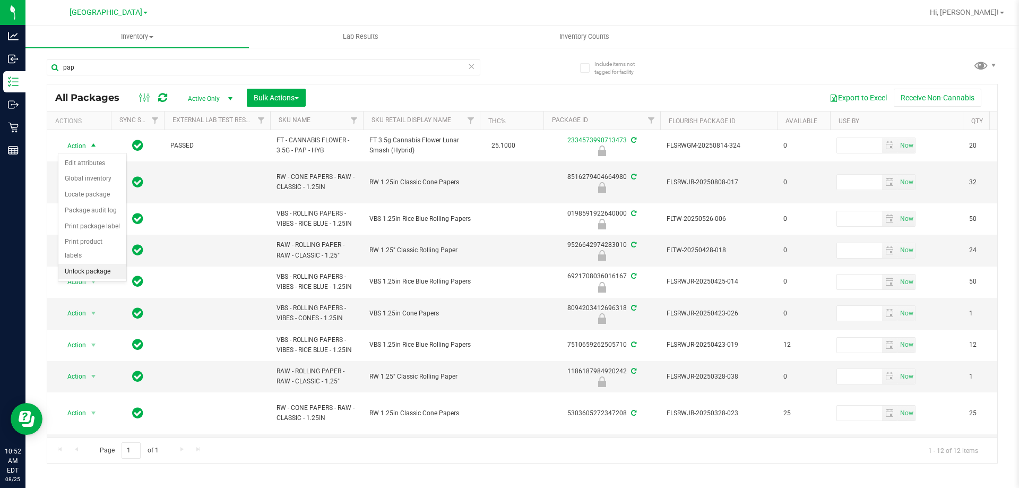
click at [98, 264] on li "Unlock package" at bounding box center [92, 272] width 68 height 16
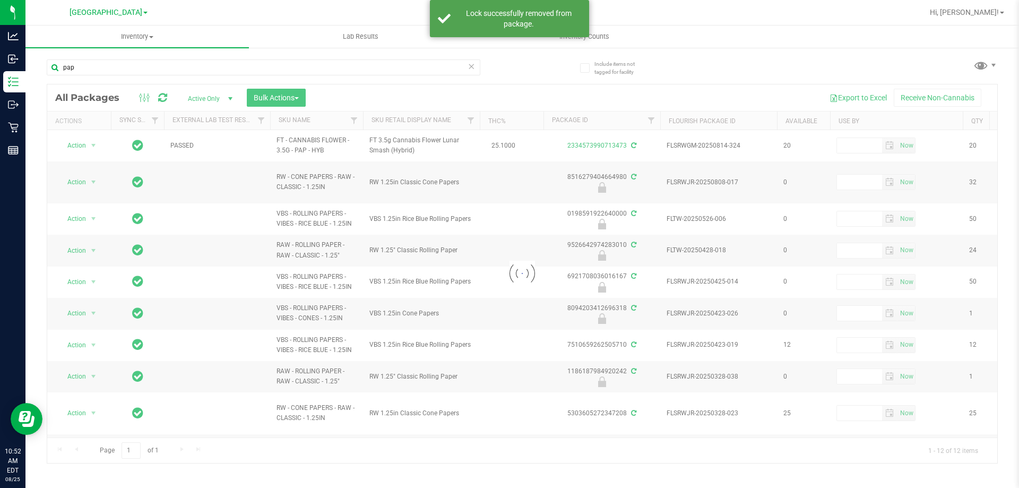
click at [89, 144] on div at bounding box center [522, 273] width 950 height 378
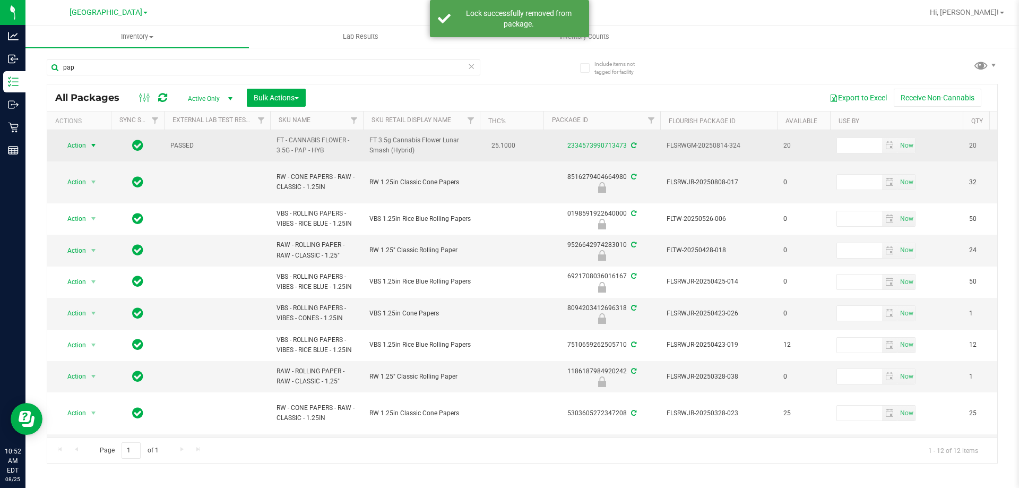
click at [79, 145] on span "Action" at bounding box center [72, 145] width 29 height 15
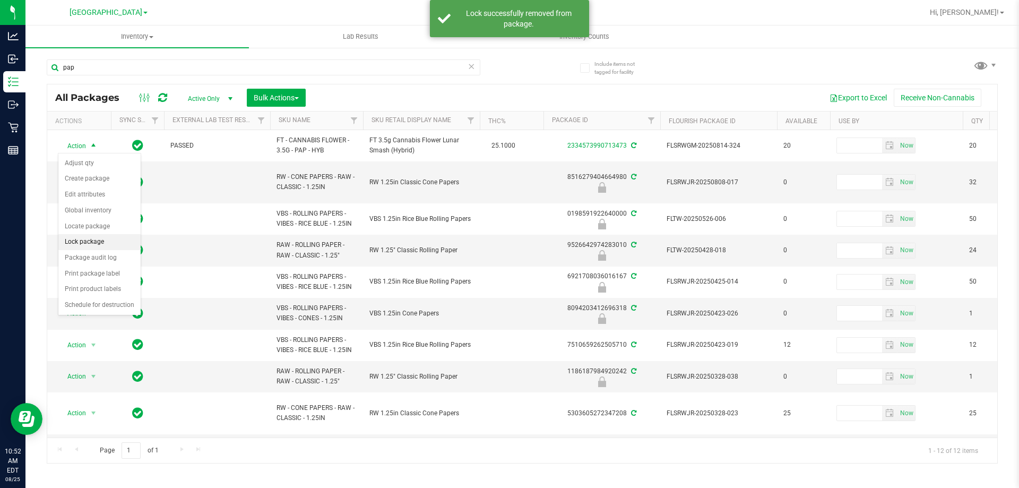
click at [100, 241] on li "Lock package" at bounding box center [99, 242] width 82 height 16
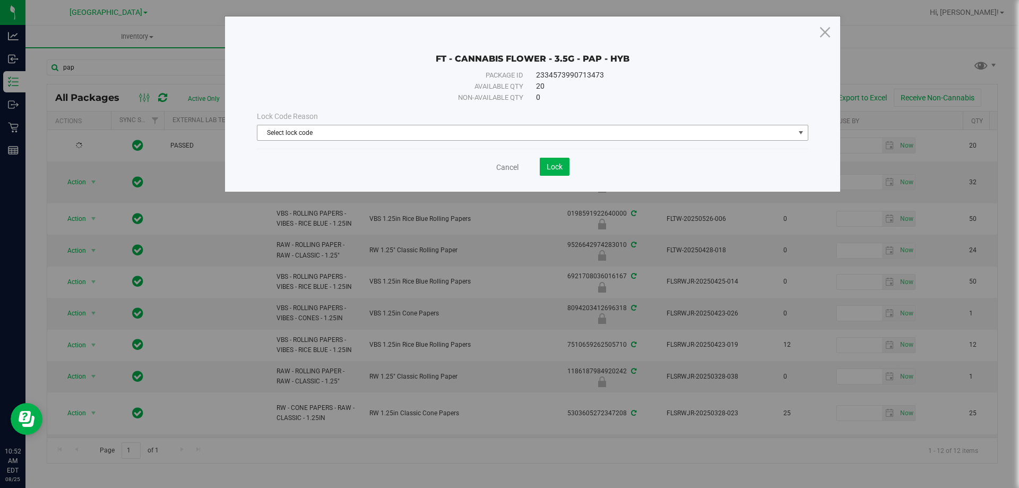
click at [382, 134] on span "Select lock code" at bounding box center [525, 132] width 537 height 15
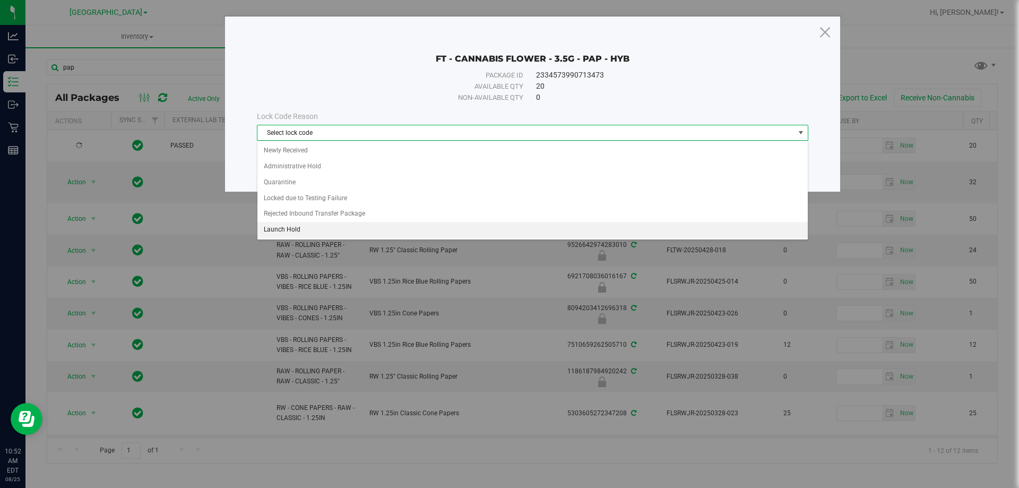
click at [301, 235] on li "Launch Hold" at bounding box center [532, 230] width 550 height 16
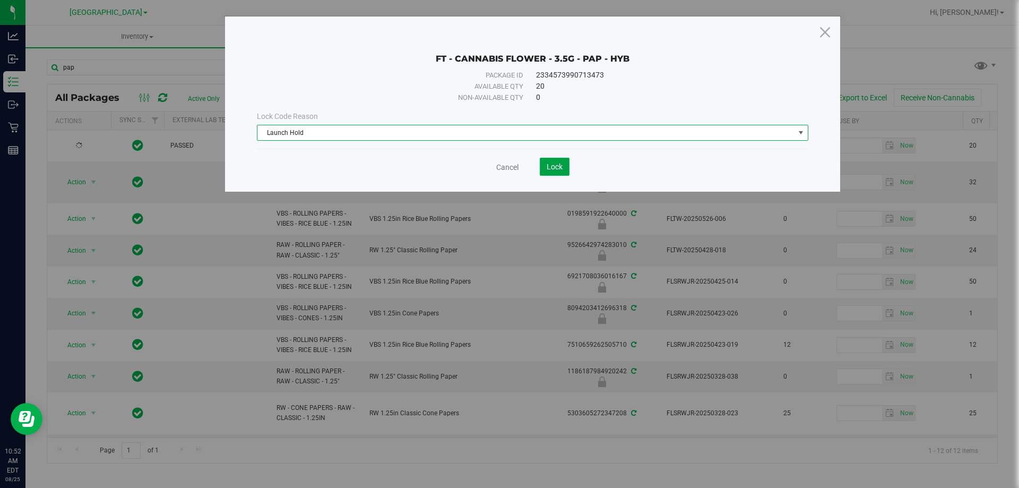
click at [545, 169] on button "Lock" at bounding box center [555, 167] width 30 height 18
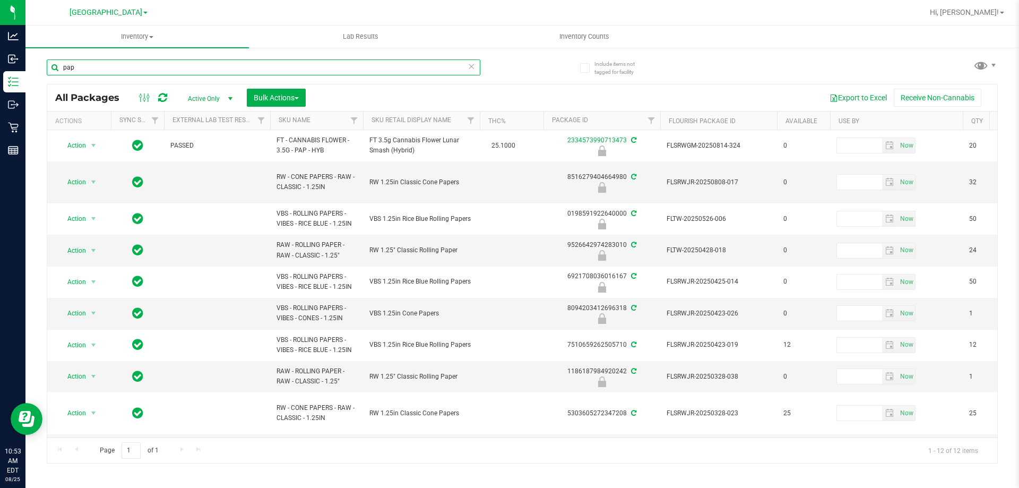
click at [380, 71] on input "pap" at bounding box center [263, 67] width 433 height 16
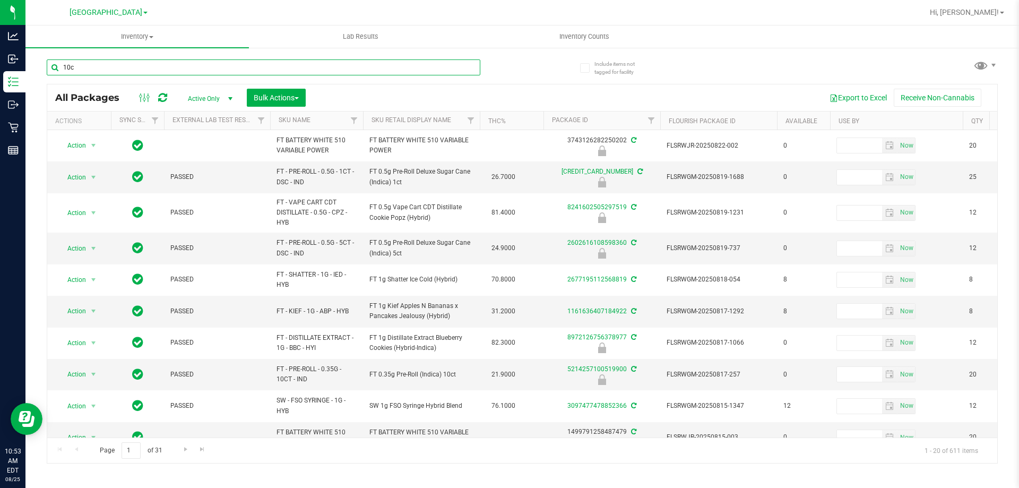
type input "10ct"
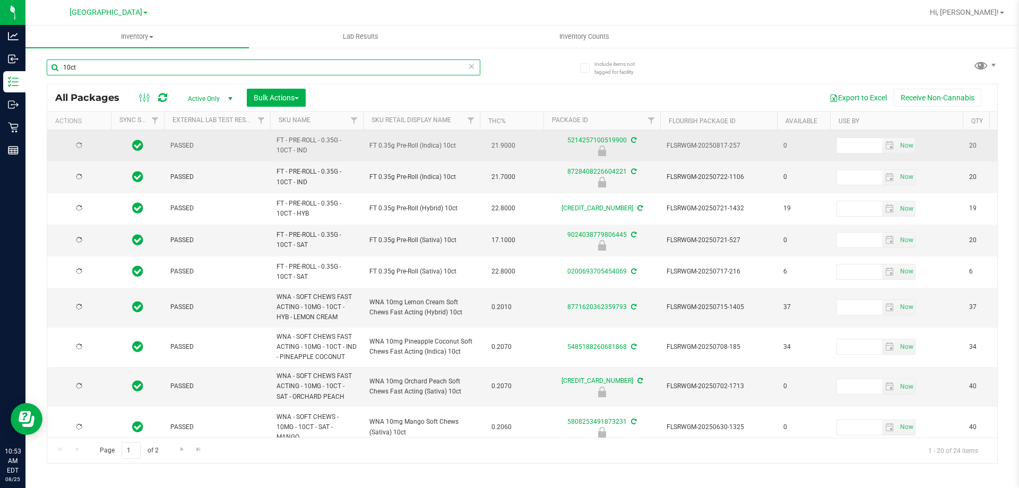
type input "2026-07-07"
type input "2026-06-30"
type input "2026-06-25"
type input "2026-06-23"
type input "2026-06-18"
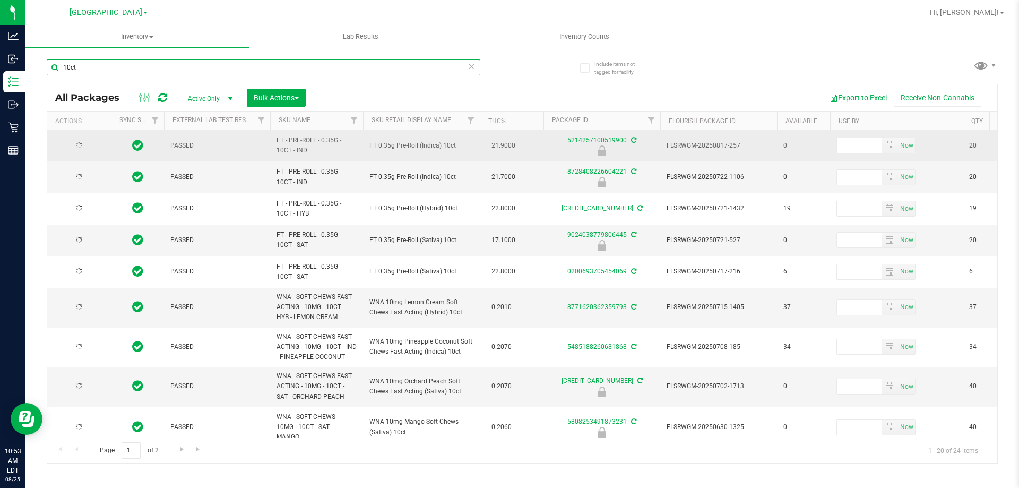
type input "2026-06-17"
type input "2026-06-11"
type input "2026-05-22"
type input "2026-05-13"
type input "2026-05-07"
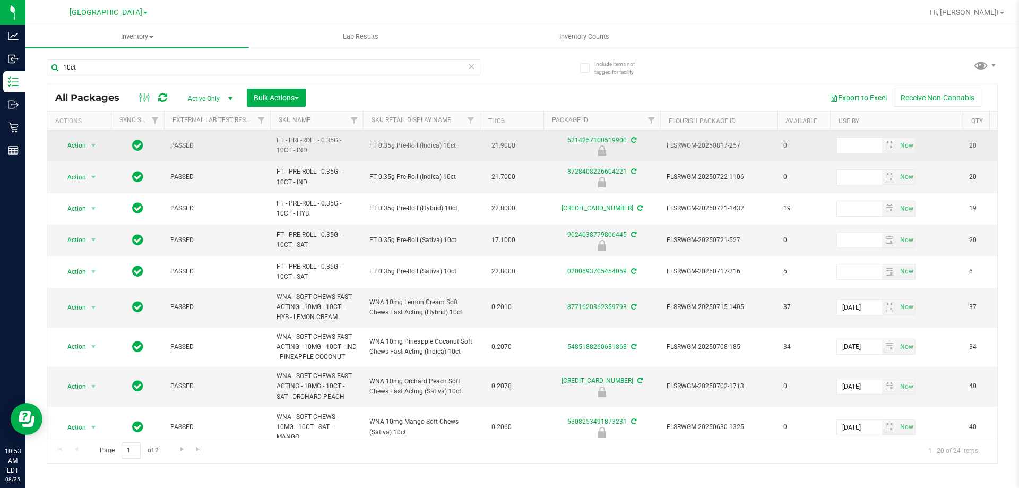
drag, startPoint x: 370, startPoint y: 147, endPoint x: 455, endPoint y: 145, distance: 84.9
click at [455, 145] on span "FT 0.35g Pre-Roll (Indica) 10ct" at bounding box center [421, 146] width 104 height 10
copy span "FT 0.35g Pre-Roll (Indica) 10ct"
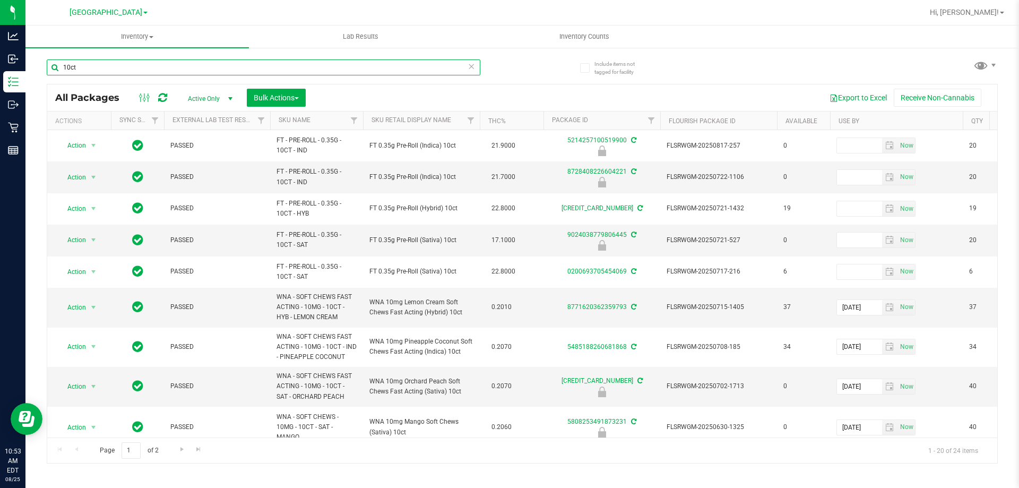
click at [267, 66] on input "10ct" at bounding box center [263, 67] width 433 height 16
paste input "FT 0.35g Pre-Roll (Indica)"
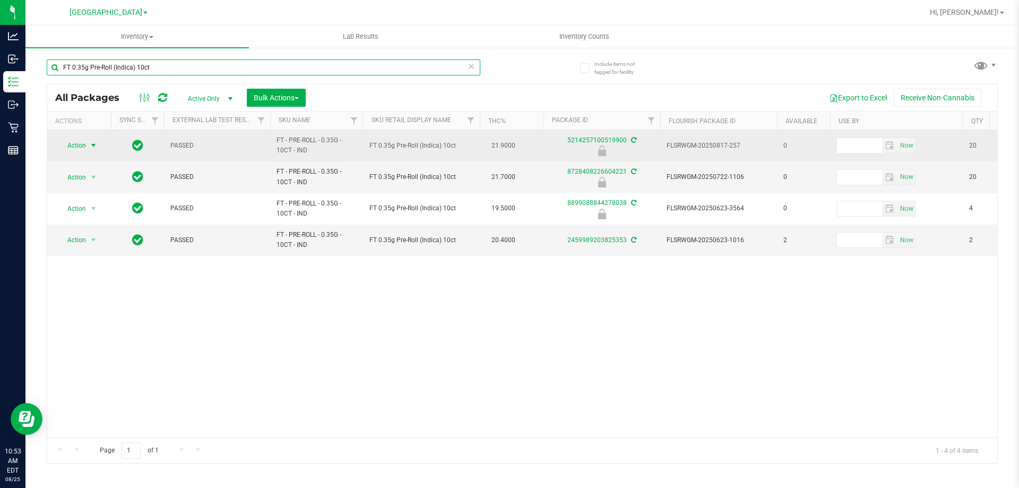
type input "FT 0.35g Pre-Roll (Indica) 10ct"
click at [85, 141] on span "Action" at bounding box center [72, 145] width 29 height 15
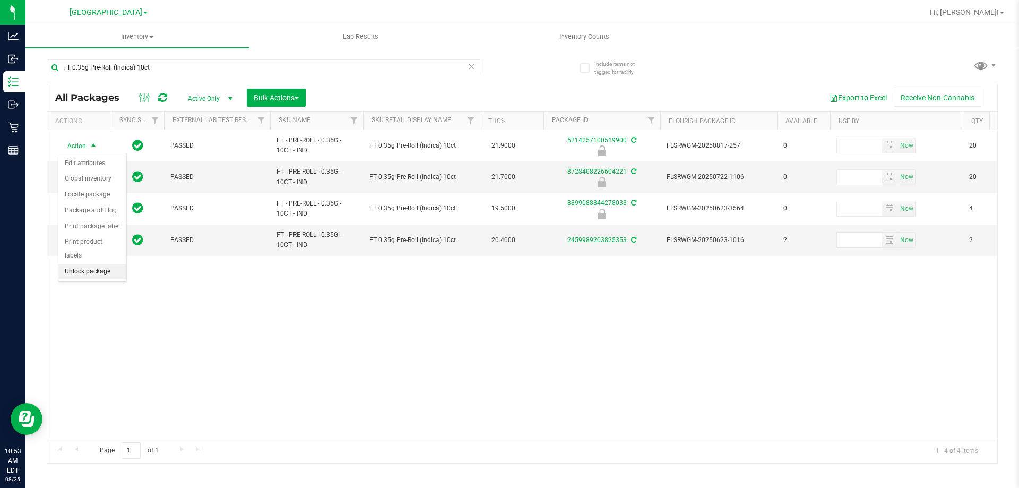
click at [86, 264] on li "Unlock package" at bounding box center [92, 272] width 68 height 16
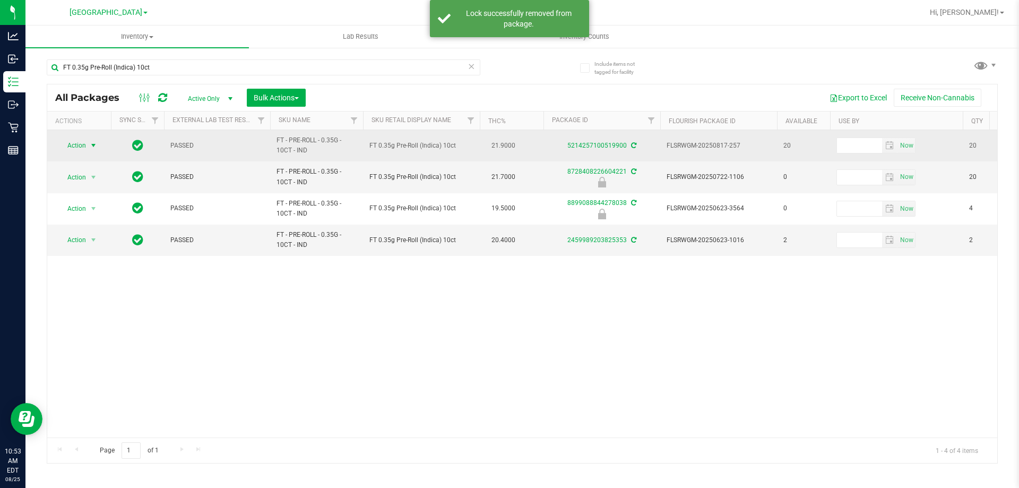
click at [86, 143] on span "Action" at bounding box center [72, 145] width 29 height 15
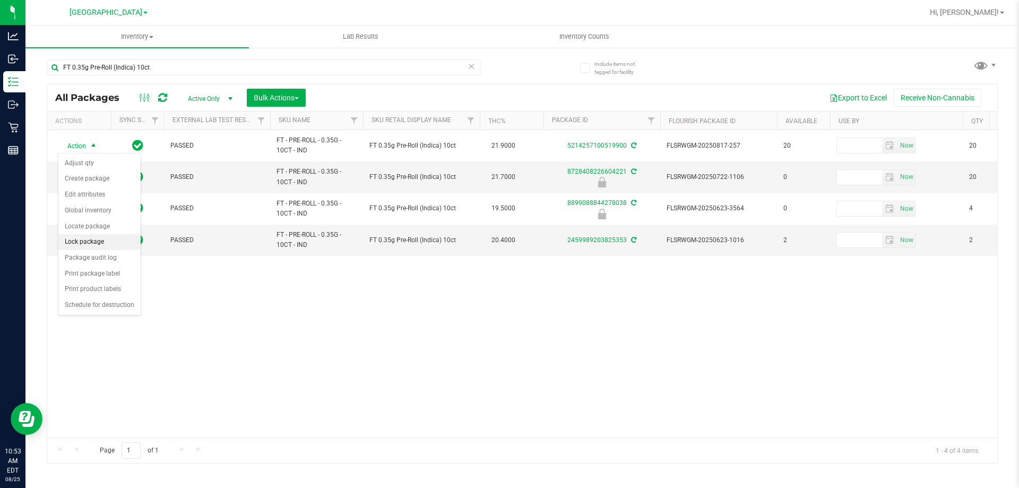
click at [91, 239] on li "Lock package" at bounding box center [99, 242] width 82 height 16
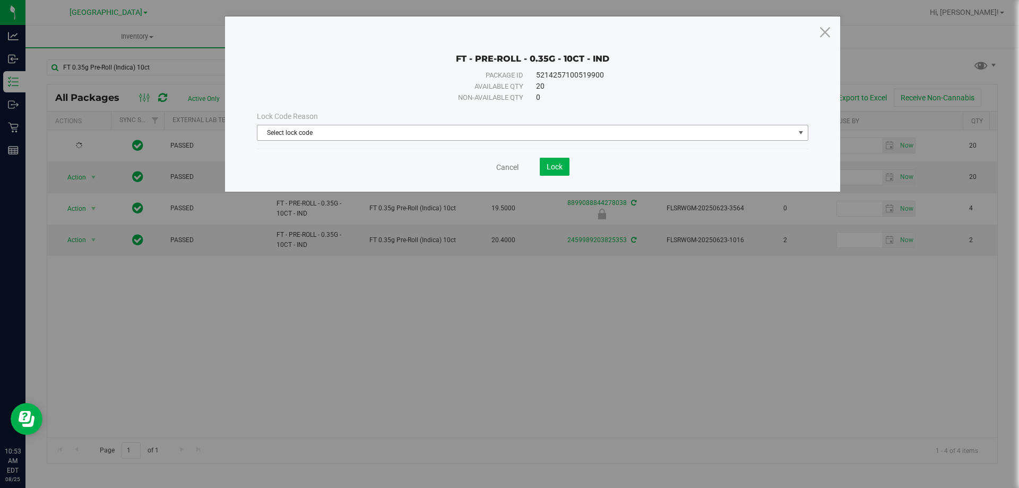
click at [361, 131] on span "Select lock code" at bounding box center [525, 132] width 537 height 15
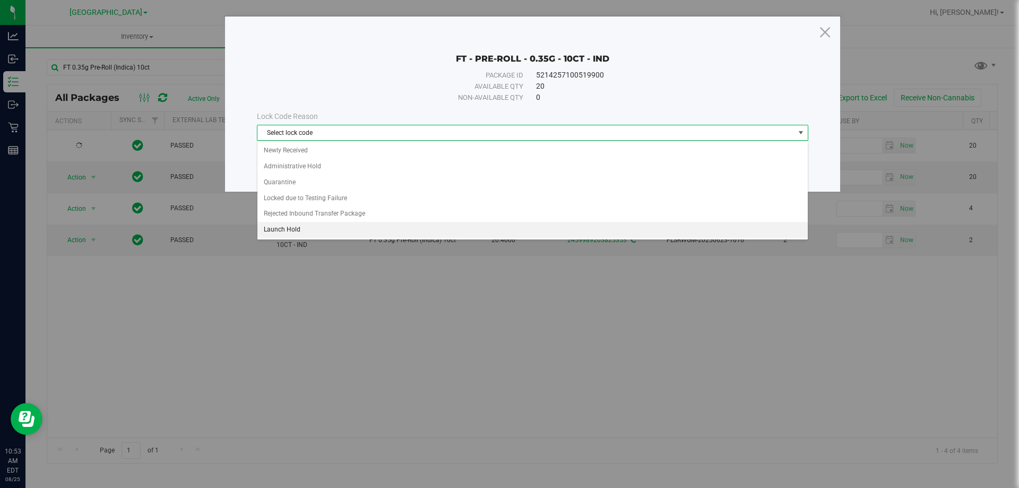
click at [313, 224] on li "Launch Hold" at bounding box center [532, 230] width 550 height 16
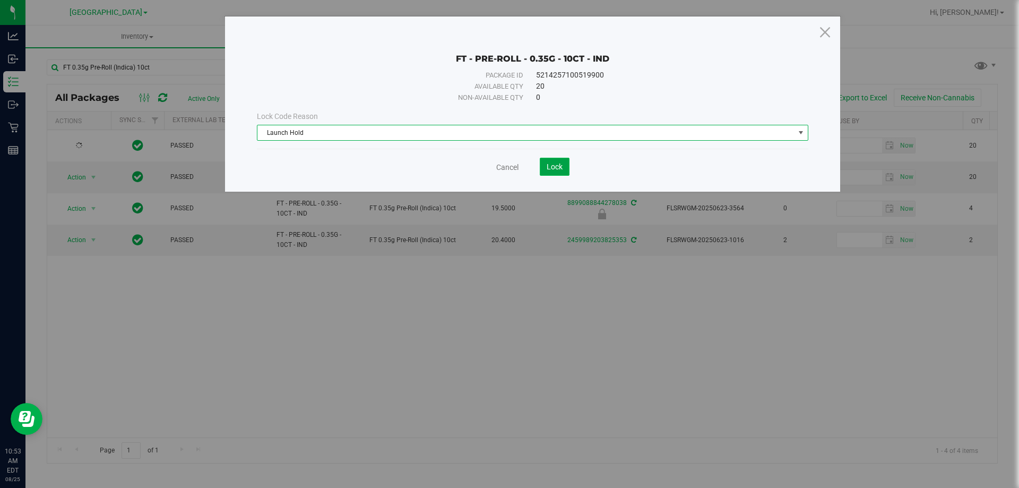
click at [559, 167] on span "Lock" at bounding box center [554, 166] width 16 height 8
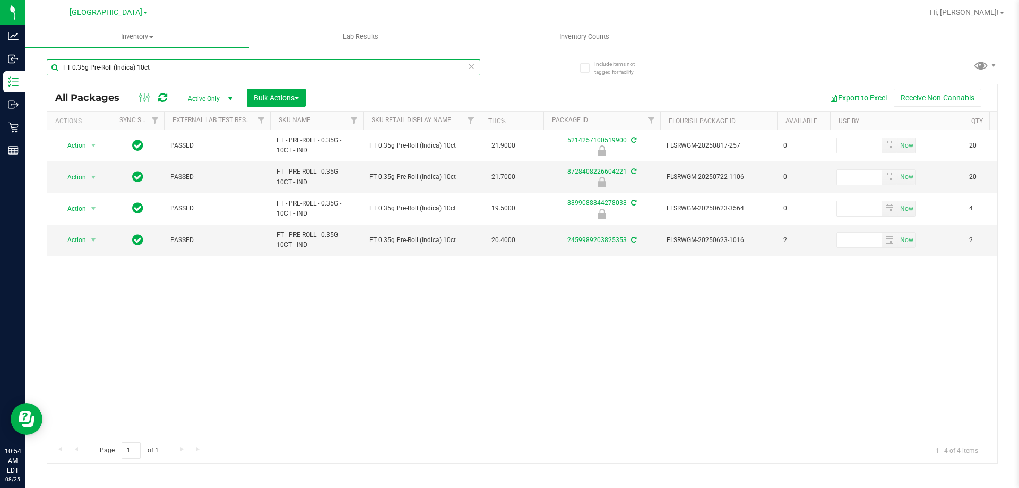
click at [262, 70] on input "FT 0.35g Pre-Roll (Indica) 10ct" at bounding box center [263, 67] width 433 height 16
type input "F"
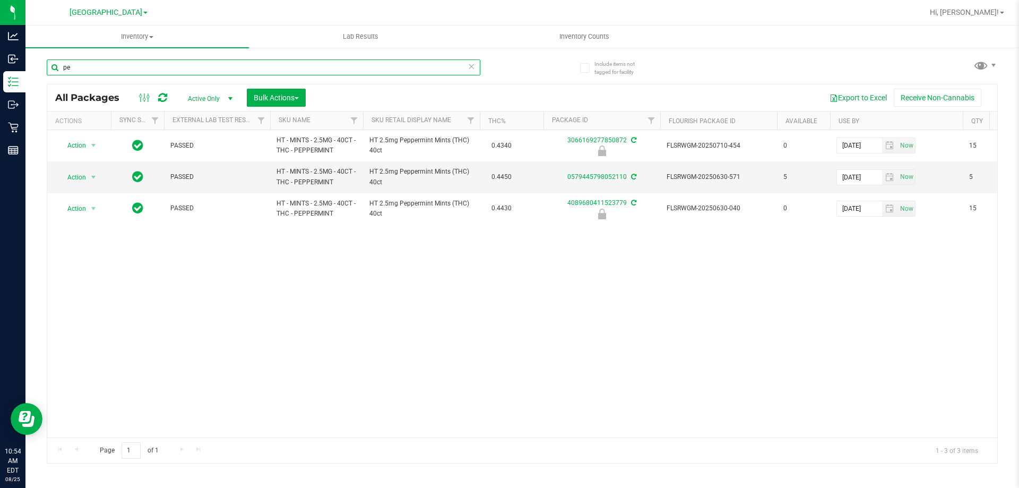
type input "p"
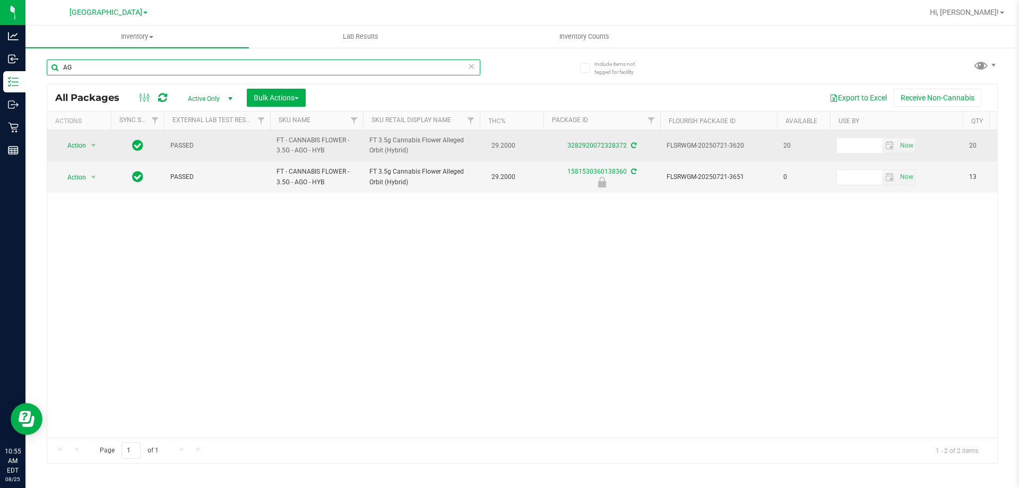
type input "A"
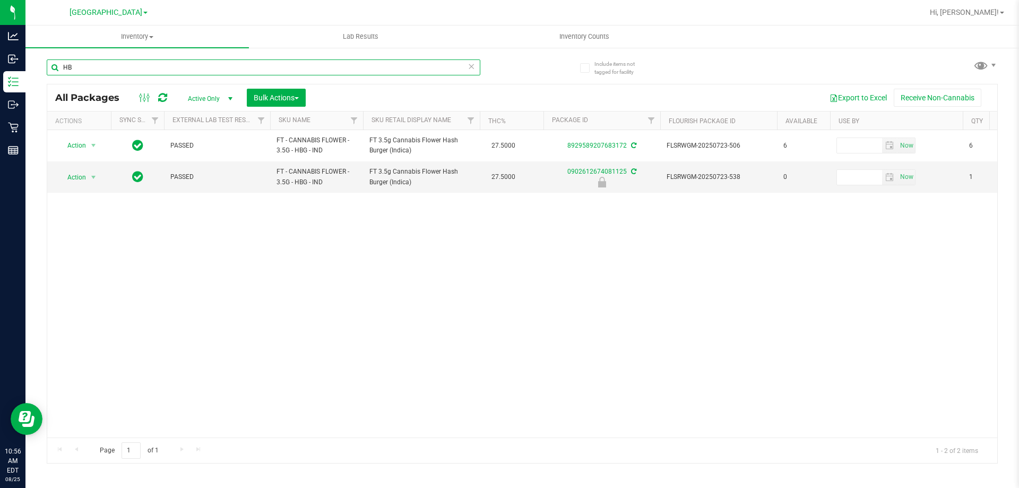
type input "H"
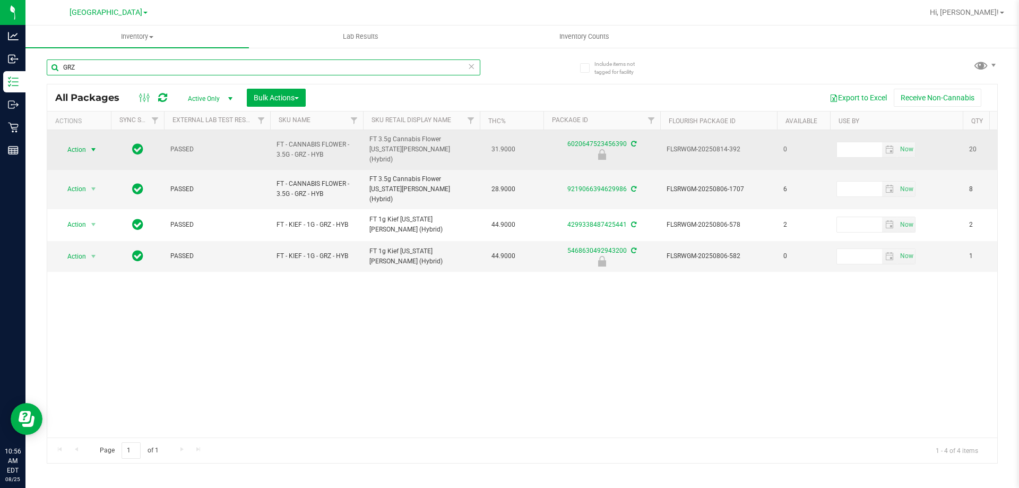
type input "GRZ"
click at [72, 142] on span "Action" at bounding box center [72, 149] width 29 height 15
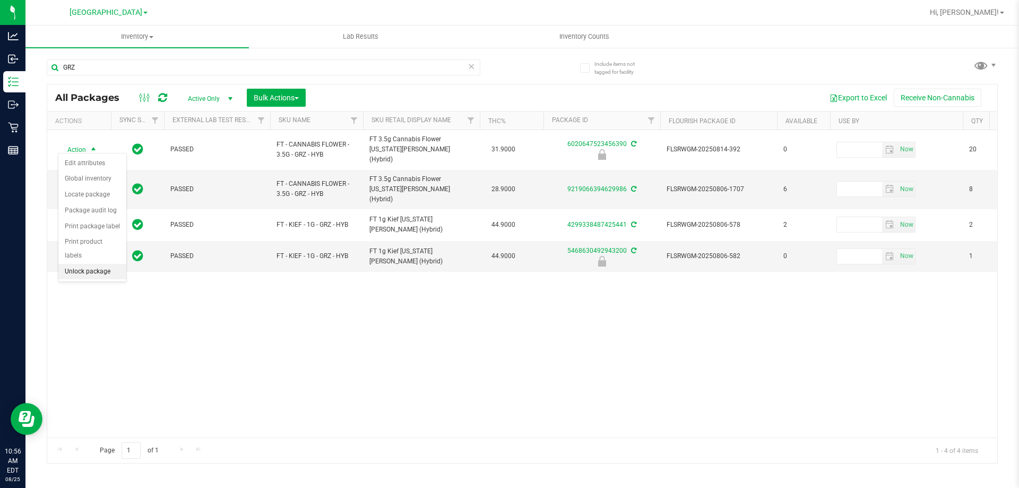
click at [92, 264] on li "Unlock package" at bounding box center [92, 272] width 68 height 16
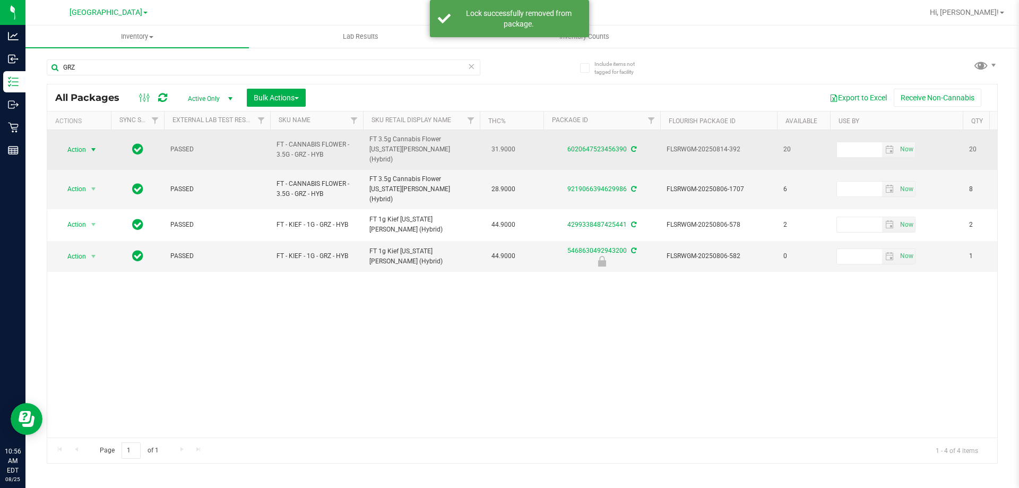
click at [79, 148] on span "Action" at bounding box center [72, 149] width 29 height 15
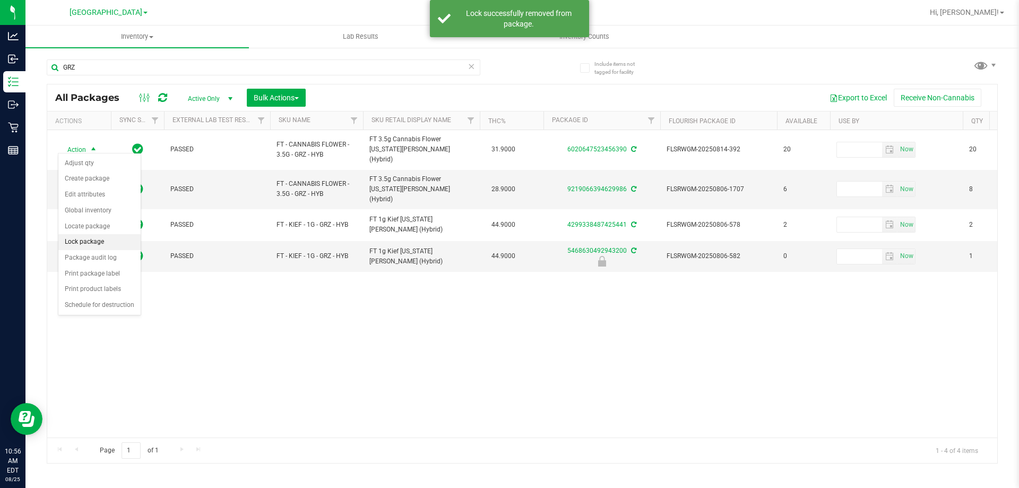
click at [92, 238] on li "Lock package" at bounding box center [99, 242] width 82 height 16
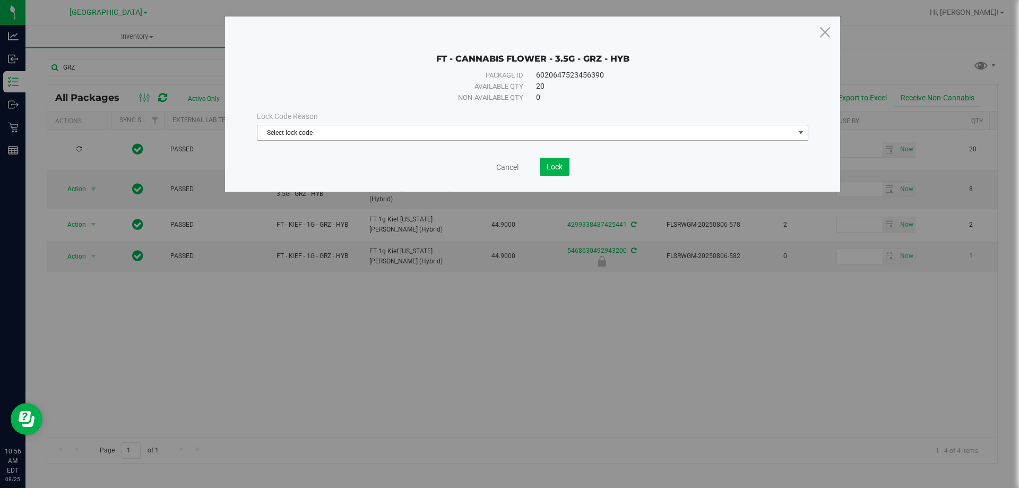
click at [341, 129] on span "Select lock code" at bounding box center [525, 132] width 537 height 15
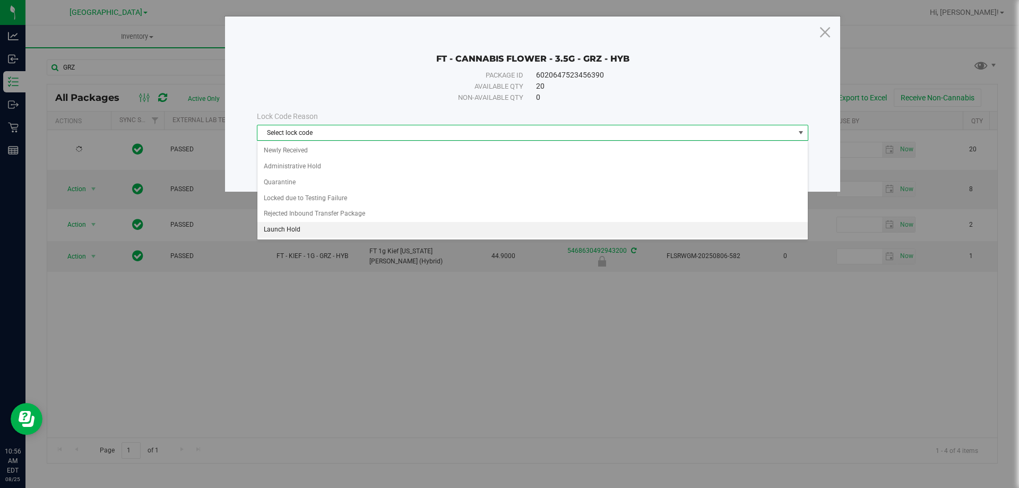
click at [314, 232] on li "Launch Hold" at bounding box center [532, 230] width 550 height 16
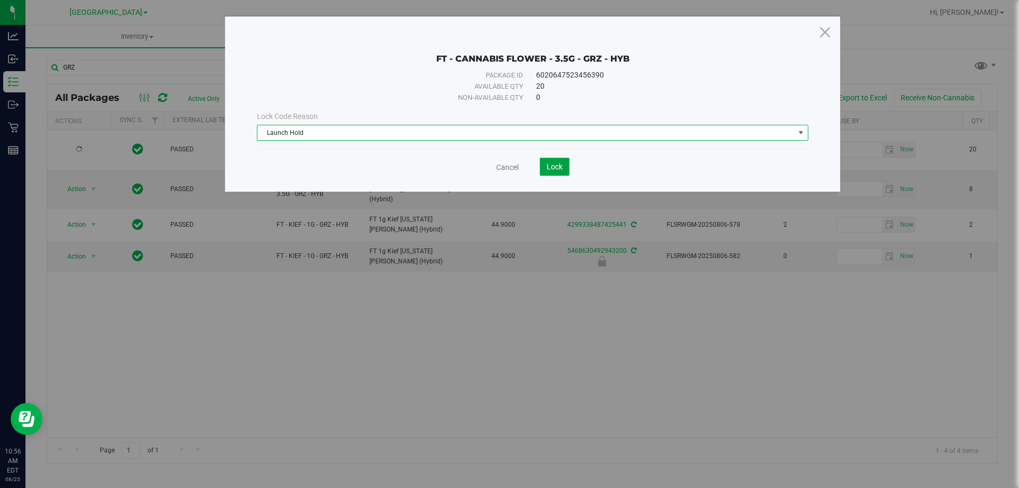
click at [545, 168] on button "Lock" at bounding box center [555, 167] width 30 height 18
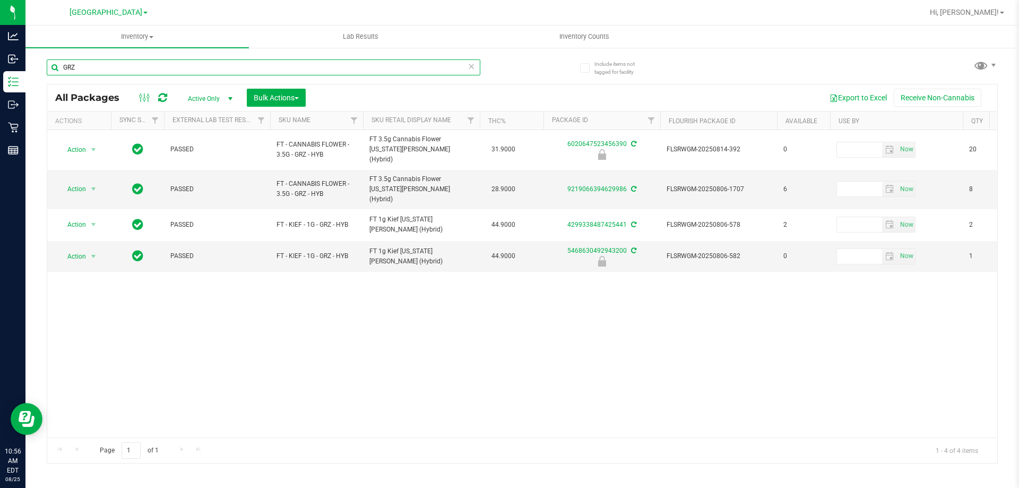
click at [196, 73] on input "GRZ" at bounding box center [263, 67] width 433 height 16
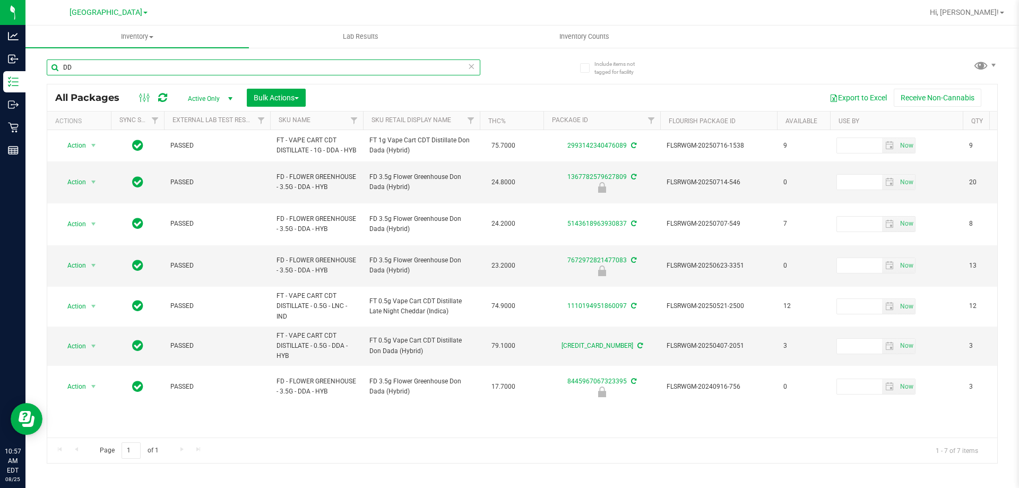
type input "D"
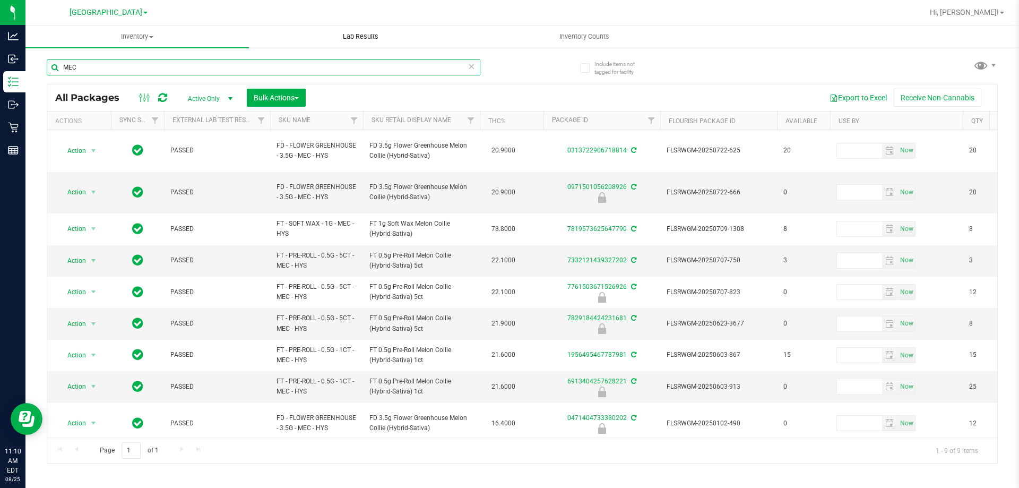
type input "MEC"
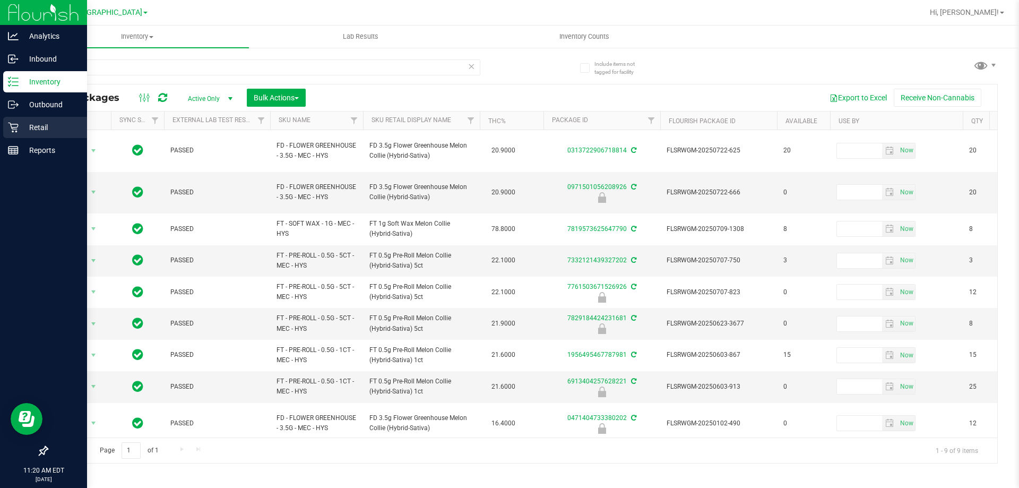
click at [16, 132] on icon at bounding box center [13, 128] width 10 height 10
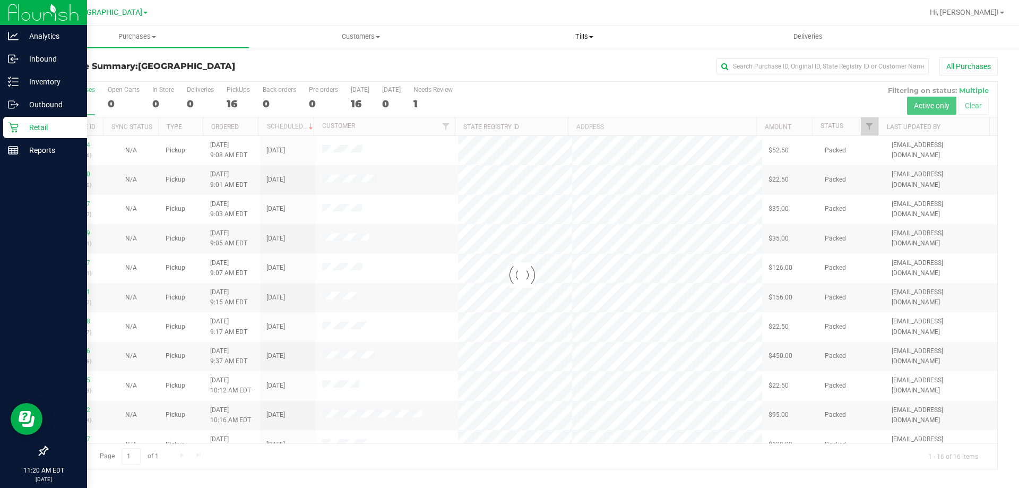
click at [577, 36] on span "Tills" at bounding box center [584, 37] width 222 height 10
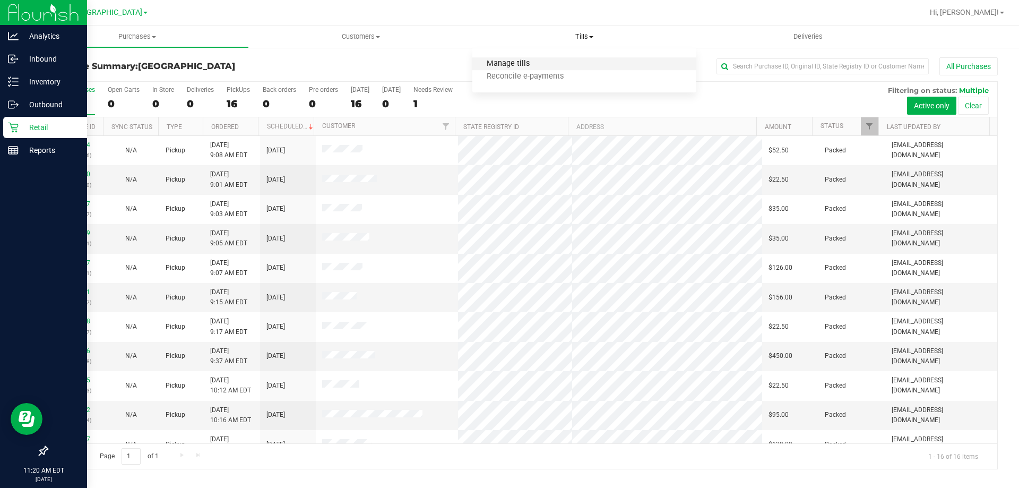
click at [532, 64] on span "Manage tills" at bounding box center [508, 63] width 72 height 9
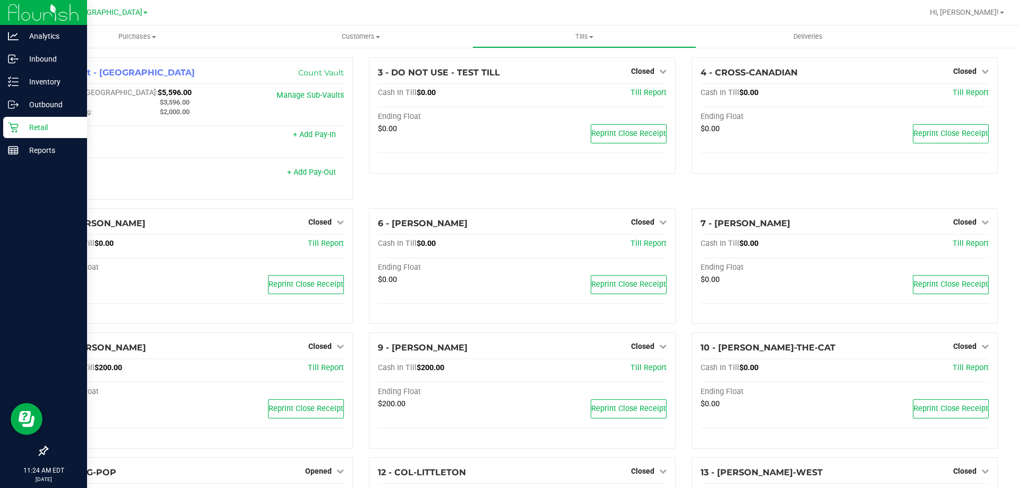
click at [412, 188] on div "3 - DO NOT USE - TEST TILL Closed Open Till Cash In Till $0.00 Till Report Endi…" at bounding box center [522, 132] width 322 height 151
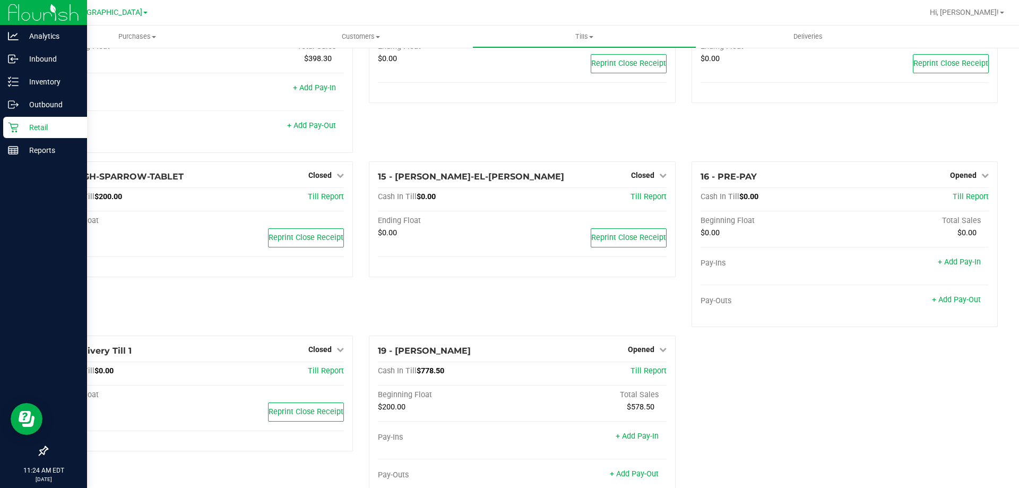
scroll to position [503, 0]
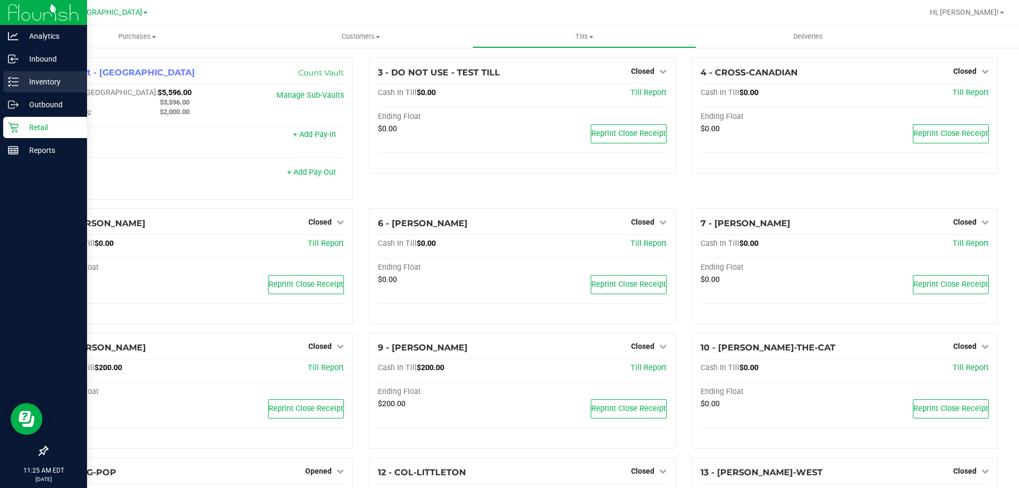
click at [21, 74] on div "Inventory" at bounding box center [45, 81] width 84 height 21
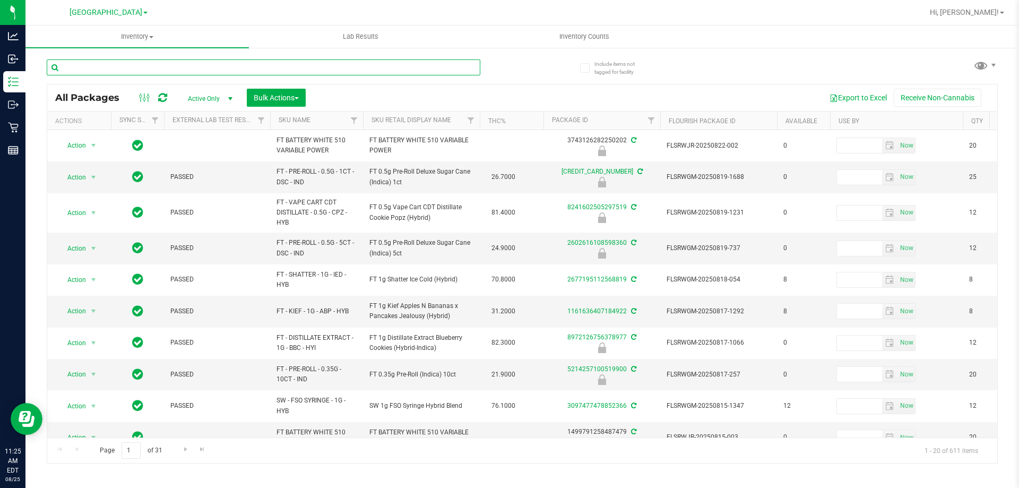
click at [229, 70] on input "text" at bounding box center [263, 67] width 433 height 16
type input "2602616108598360"
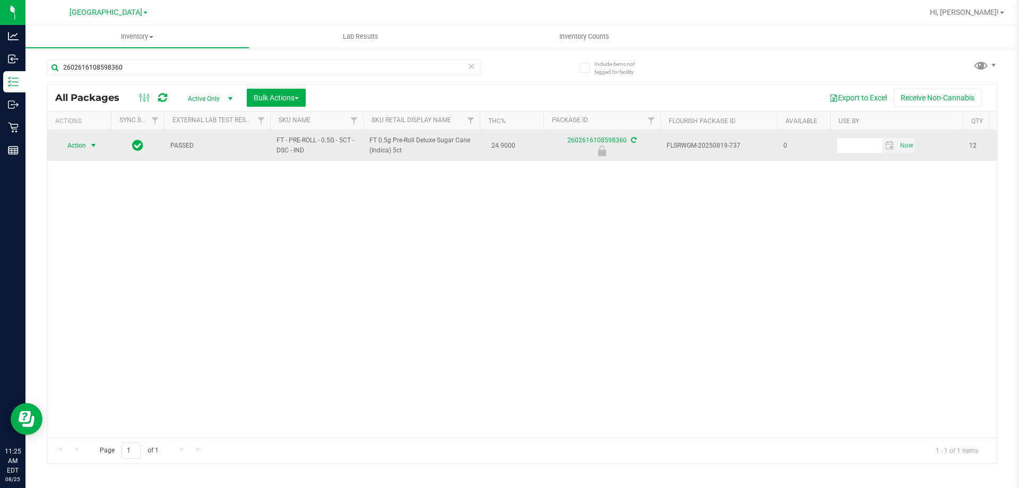
click at [81, 143] on span "Action" at bounding box center [72, 145] width 29 height 15
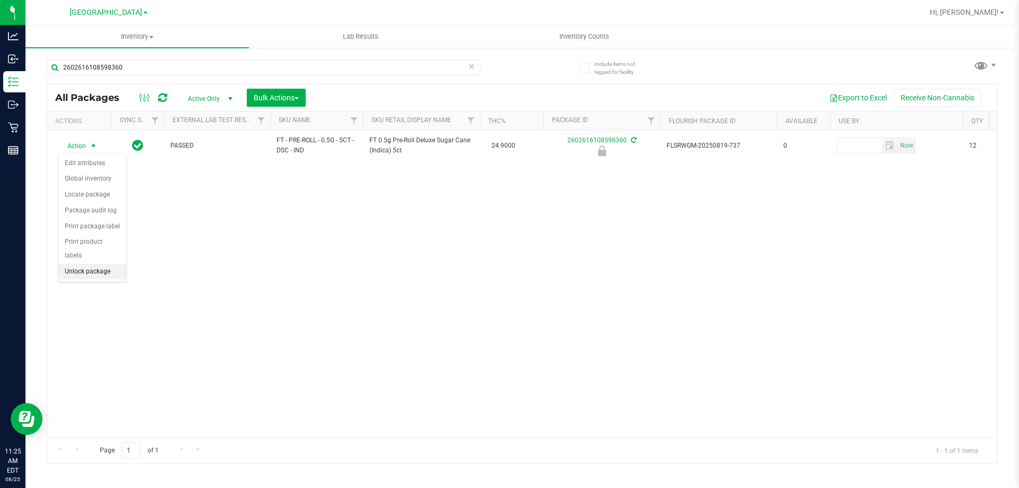
click at [103, 264] on li "Unlock package" at bounding box center [92, 272] width 68 height 16
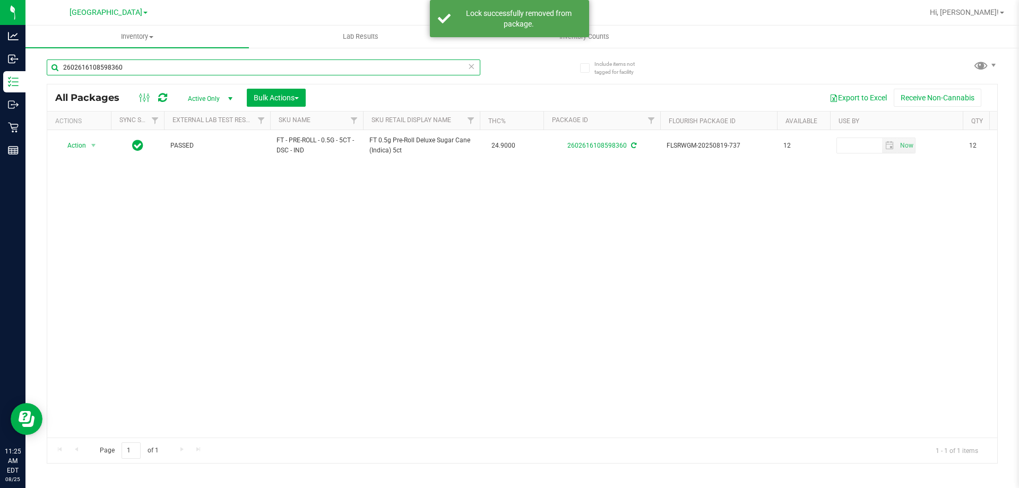
click at [146, 60] on input "2602616108598360" at bounding box center [263, 67] width 433 height 16
type input "[CREDIT_CARD_NUMBER]"
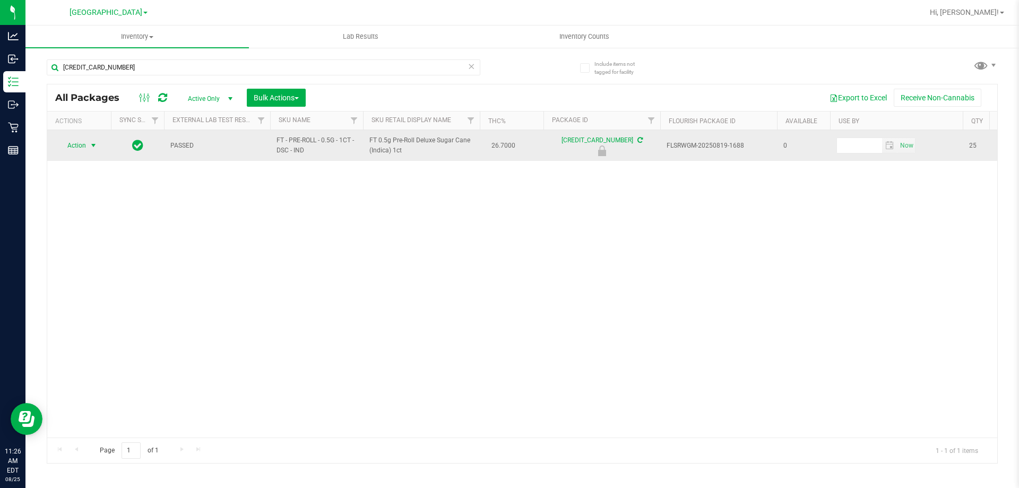
click at [88, 140] on span "select" at bounding box center [93, 145] width 13 height 15
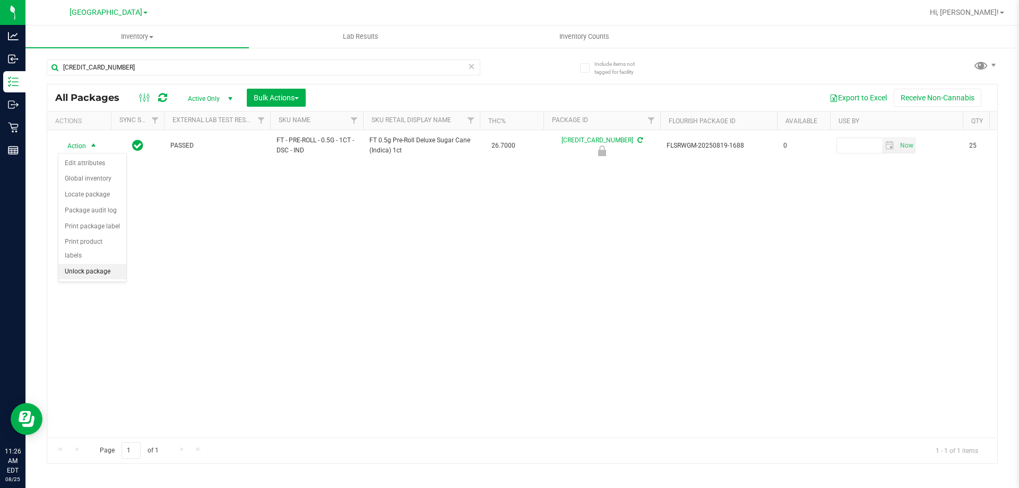
click at [86, 264] on li "Unlock package" at bounding box center [92, 272] width 68 height 16
click at [331, 273] on div "Action Action Adjust qty Create package Edit attributes Global inventory Locate…" at bounding box center [522, 283] width 950 height 307
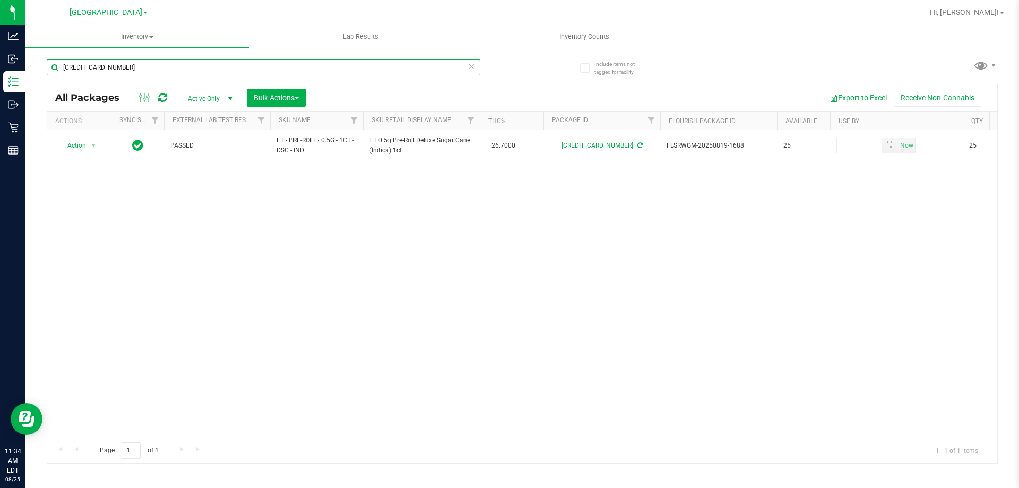
click at [228, 67] on input "[CREDIT_CARD_NUMBER]" at bounding box center [263, 67] width 433 height 16
type input "2602616108598360"
